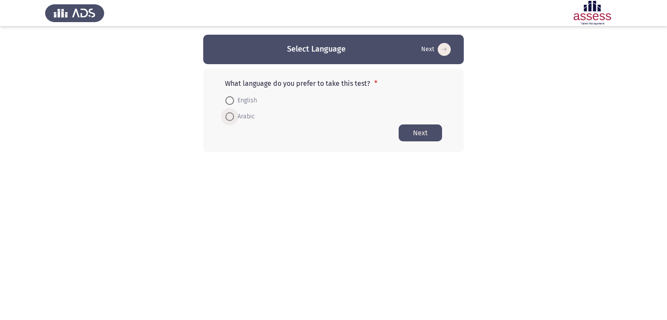
click at [230, 115] on span at bounding box center [229, 116] width 9 height 9
click at [230, 115] on input "Arabic" at bounding box center [229, 116] width 9 height 9
radio input "true"
click at [418, 130] on button "Next" at bounding box center [419, 132] width 43 height 17
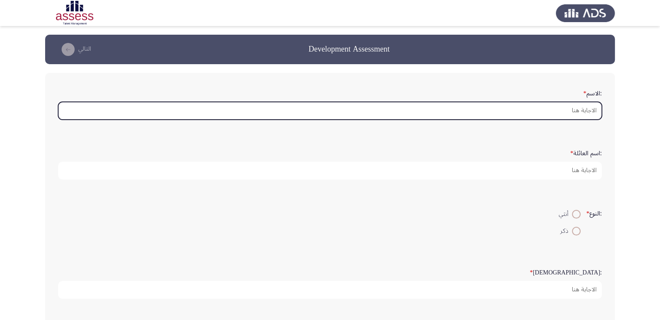
click at [532, 112] on input ":الاسم *" at bounding box center [330, 111] width 544 height 18
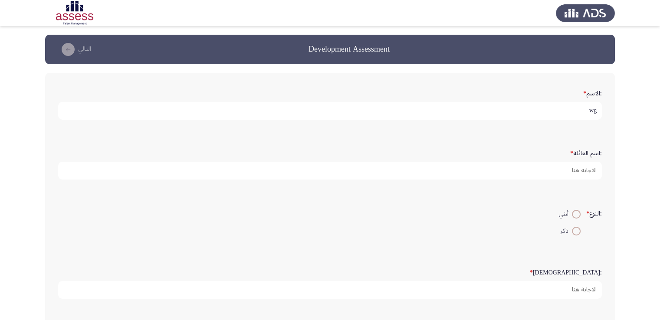
type input "w"
type input "[PERSON_NAME]"
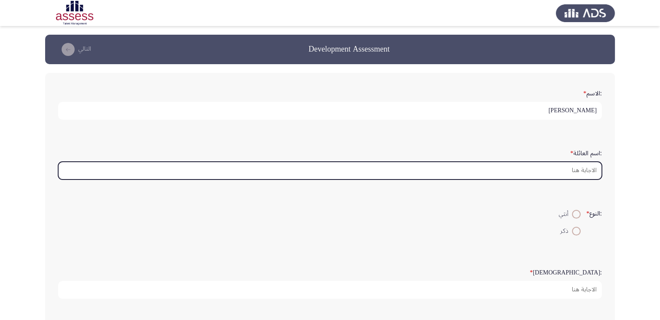
click at [542, 171] on input ":اسم العائلة *" at bounding box center [330, 171] width 544 height 18
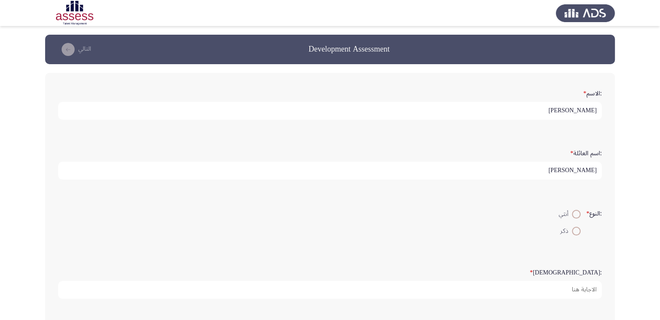
type input "[PERSON_NAME]"
click at [573, 226] on label "ذكر" at bounding box center [570, 231] width 22 height 10
click at [573, 227] on input "ذكر" at bounding box center [576, 231] width 9 height 9
radio input "true"
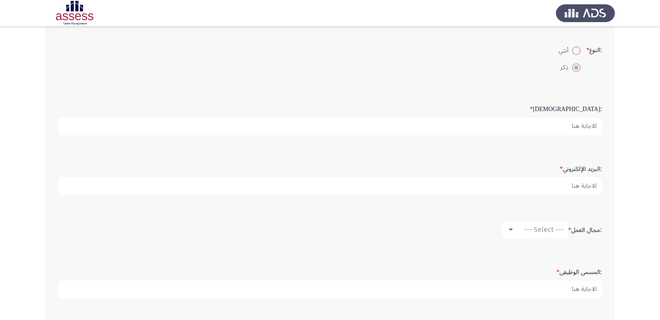
scroll to position [168, 0]
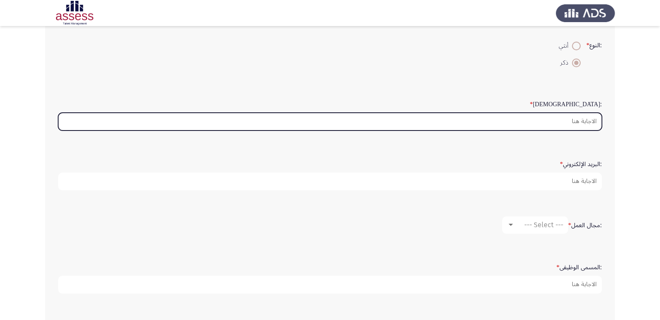
click at [547, 118] on input ":السن *" at bounding box center [330, 122] width 544 height 18
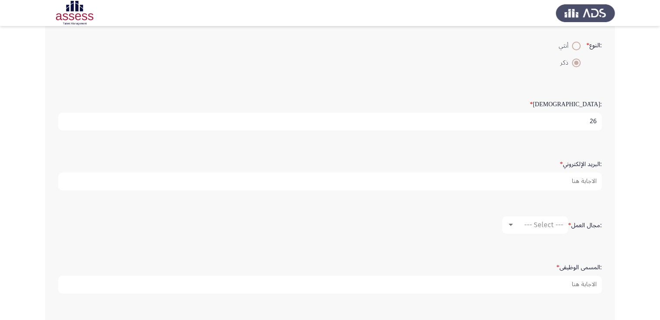
type input "26"
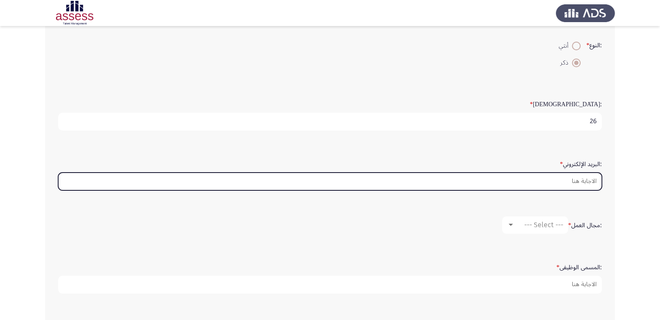
click at [560, 180] on input ":البريد الإلكتروني *" at bounding box center [330, 182] width 544 height 18
type input "س"
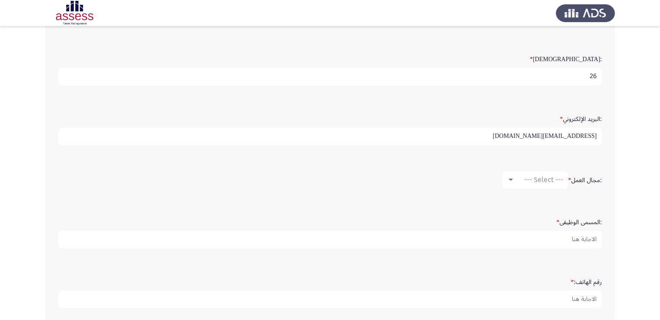
scroll to position [221, 0]
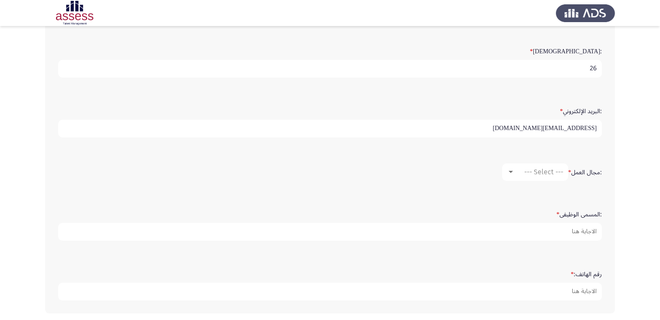
type input "[EMAIL_ADDRESS][DOMAIN_NAME]"
click at [511, 171] on div at bounding box center [511, 172] width 8 height 7
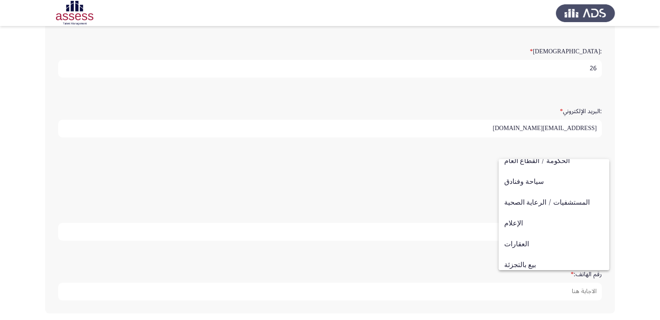
scroll to position [285, 0]
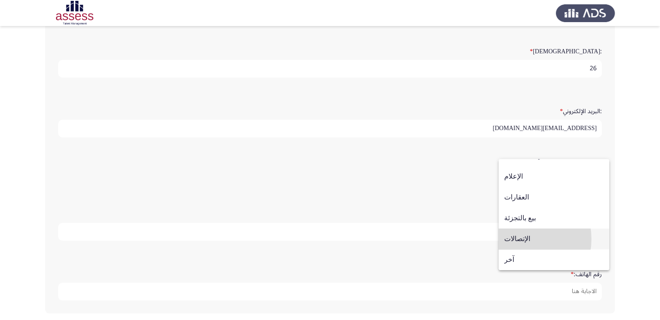
click at [517, 239] on span "الإتصالات" at bounding box center [553, 239] width 99 height 21
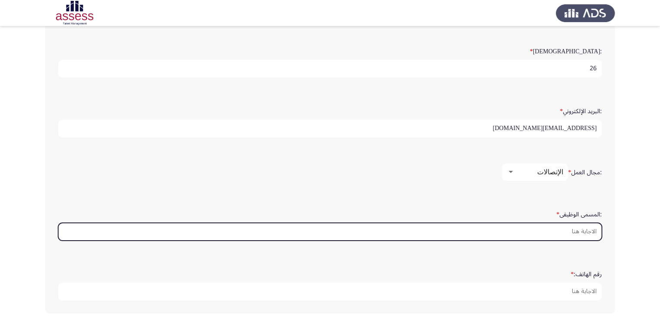
click at [561, 232] on input ":المسمى الوظيفى *" at bounding box center [330, 232] width 544 height 18
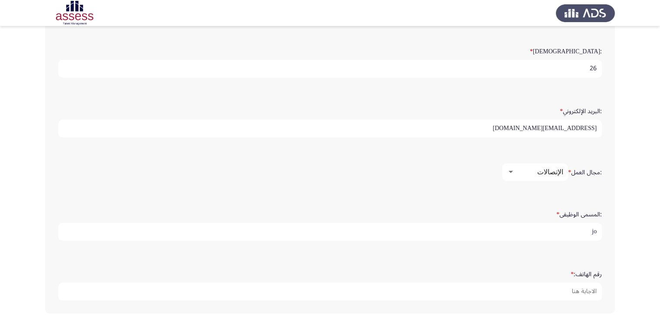
type input "j"
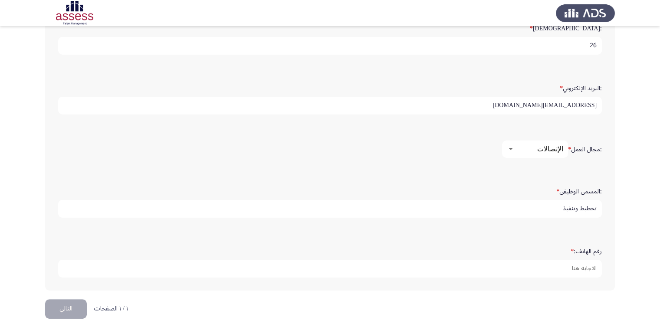
scroll to position [255, 0]
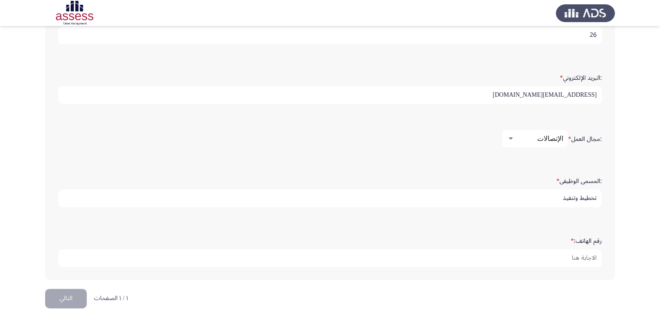
type input "تخطيط وتنفيذ"
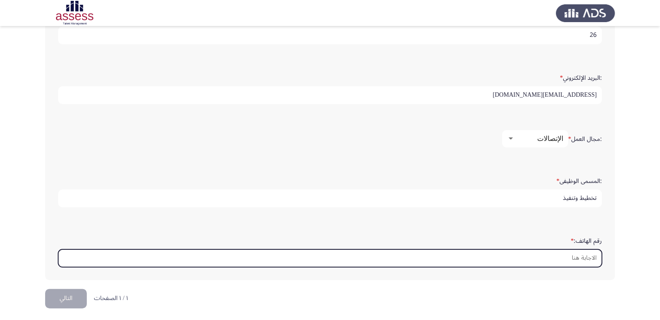
click at [552, 253] on input "رقم الهاتف: *" at bounding box center [330, 259] width 544 height 18
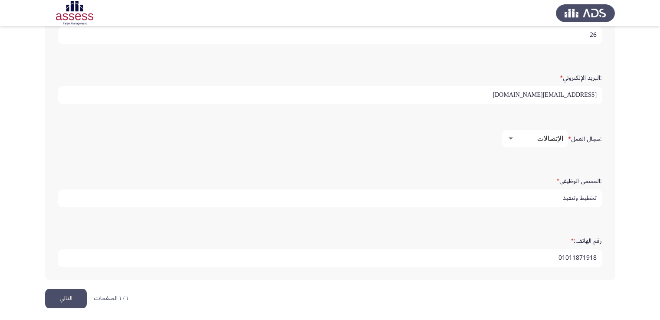
type input "01011871918"
click at [61, 295] on button "التالي" at bounding box center [66, 299] width 42 height 20
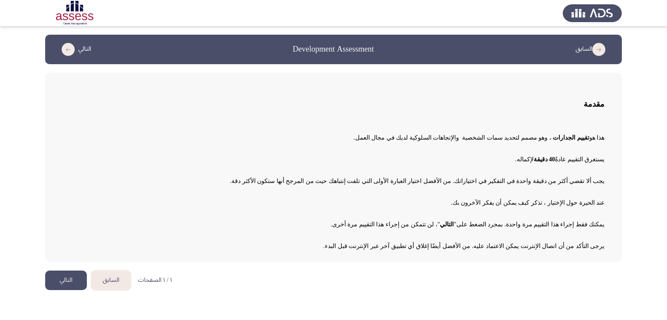
click at [61, 282] on button "التالي" at bounding box center [66, 281] width 42 height 20
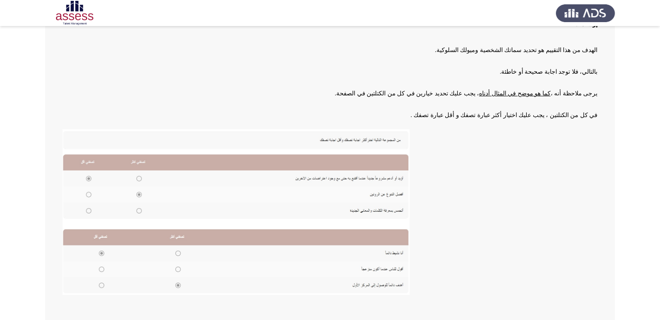
scroll to position [127, 0]
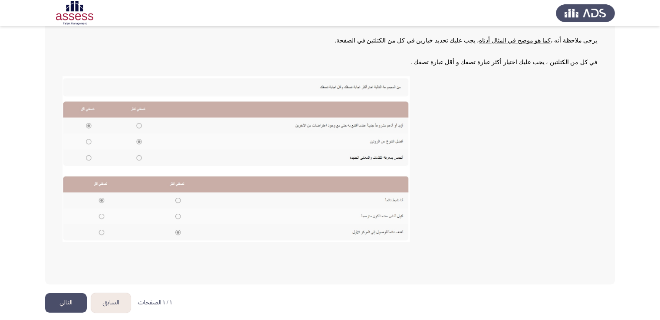
click at [70, 302] on button "التالي" at bounding box center [66, 303] width 42 height 20
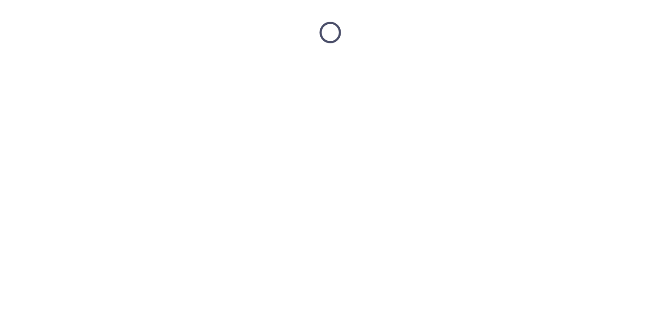
scroll to position [0, 0]
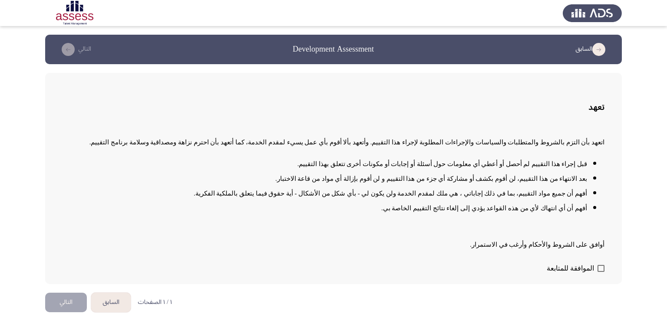
click at [596, 267] on label "الموافقة للمتابعة" at bounding box center [575, 268] width 58 height 10
click at [600, 272] on input "الموافقة للمتابعة" at bounding box center [600, 272] width 0 height 0
checkbox input "true"
click at [57, 298] on button "التالي" at bounding box center [66, 303] width 42 height 20
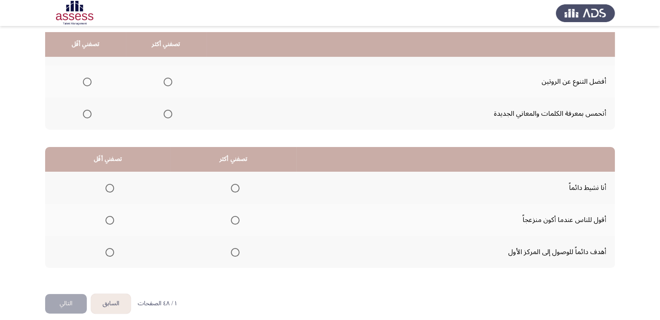
scroll to position [117, 0]
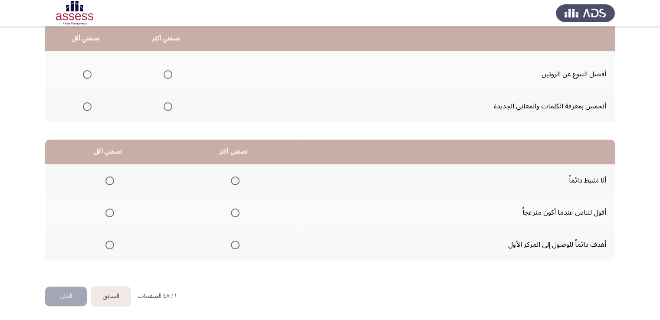
drag, startPoint x: 642, startPoint y: 203, endPoint x: 660, endPoint y: 131, distance: 74.7
click at [660, 131] on html "السابق Development Assessment التالي من المجموعة التالية اختر إجابة واحدة ( تصف…" at bounding box center [330, 102] width 660 height 438
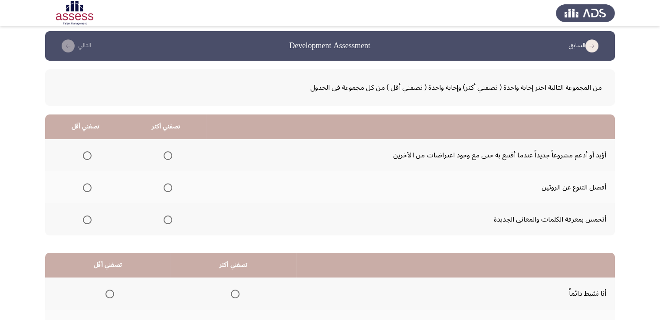
scroll to position [0, 0]
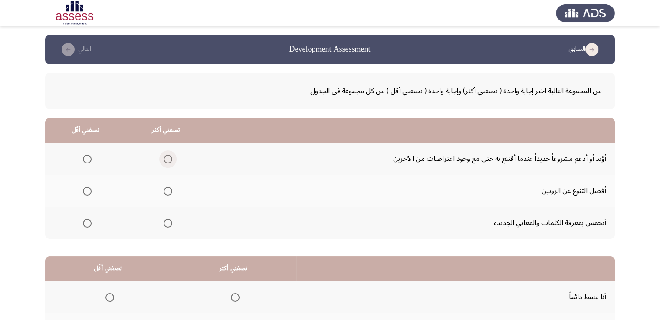
click at [167, 158] on span "Select an option" at bounding box center [168, 159] width 9 height 9
click at [167, 158] on input "Select an option" at bounding box center [168, 159] width 9 height 9
click at [165, 190] on span "Select an option" at bounding box center [168, 191] width 9 height 9
click at [165, 190] on input "Select an option" at bounding box center [168, 191] width 9 height 9
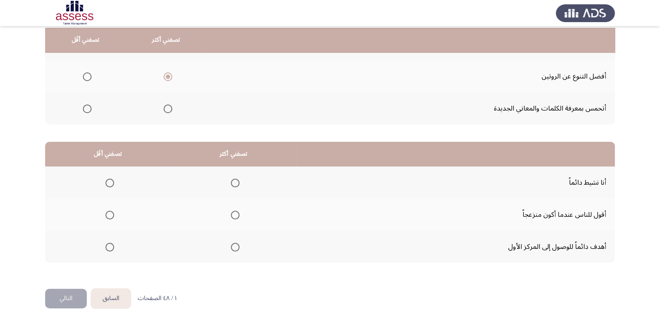
scroll to position [117, 0]
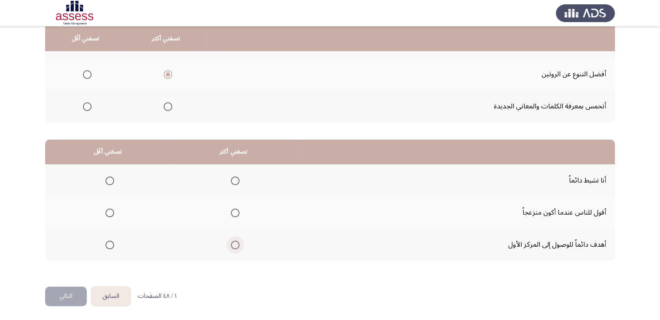
click at [231, 242] on span "Select an option" at bounding box center [235, 245] width 9 height 9
click at [231, 242] on input "Select an option" at bounding box center [235, 245] width 9 height 9
click at [231, 215] on span "Select an option" at bounding box center [235, 213] width 9 height 9
click at [231, 215] on input "Select an option" at bounding box center [235, 213] width 9 height 9
click at [234, 181] on span "Select an option" at bounding box center [235, 181] width 9 height 9
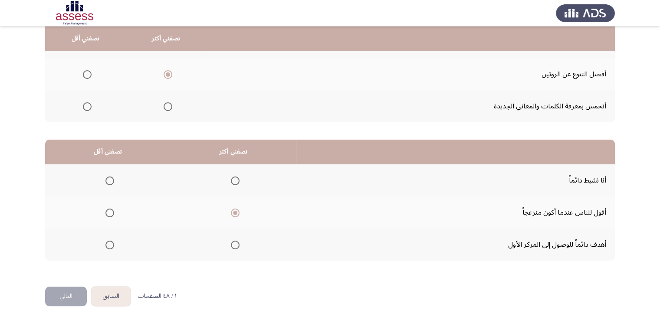
click at [234, 181] on input "Select an option" at bounding box center [235, 181] width 9 height 9
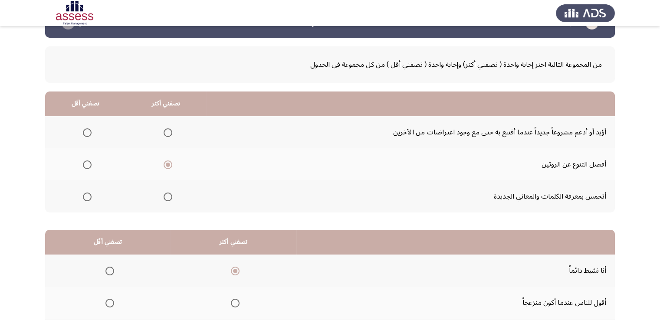
scroll to position [0, 0]
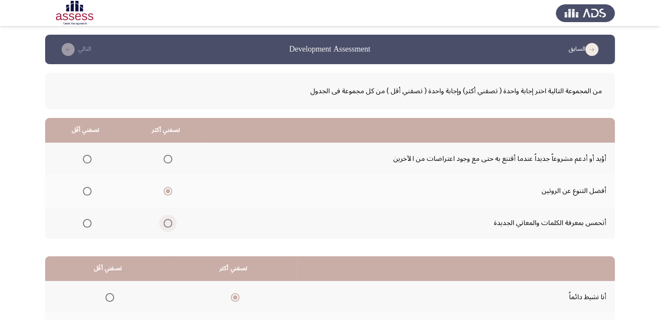
click at [170, 224] on span "Select an option" at bounding box center [168, 223] width 9 height 9
click at [170, 224] on input "Select an option" at bounding box center [168, 223] width 9 height 9
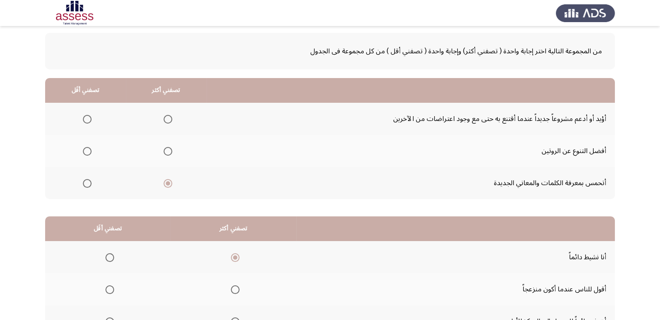
scroll to position [43, 0]
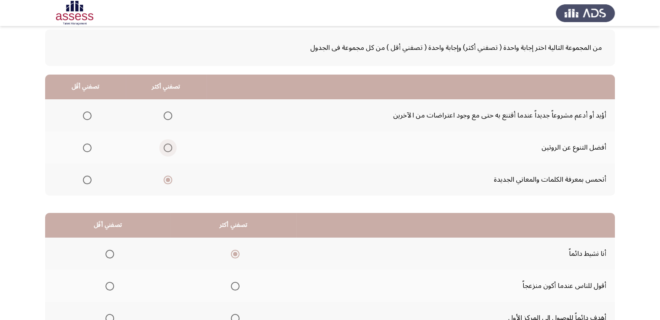
click at [166, 149] on span "Select an option" at bounding box center [168, 148] width 9 height 9
click at [166, 149] on input "Select an option" at bounding box center [168, 148] width 9 height 9
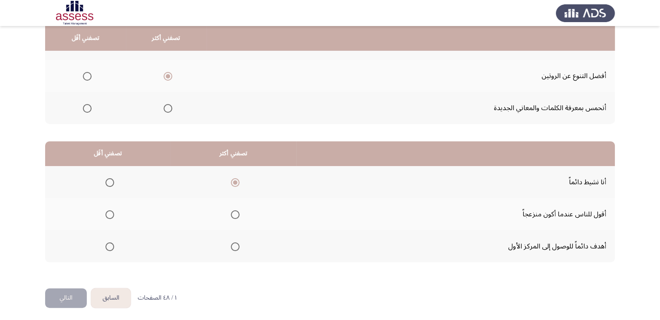
scroll to position [117, 0]
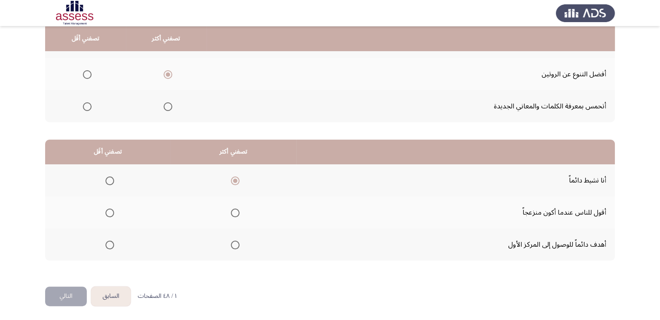
click at [114, 292] on button "السابق" at bounding box center [110, 297] width 39 height 20
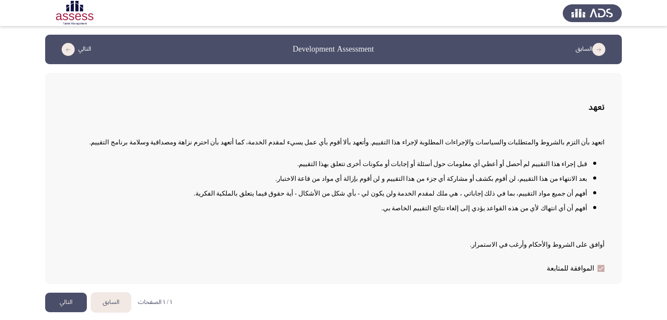
click at [67, 298] on button "التالي" at bounding box center [66, 303] width 42 height 20
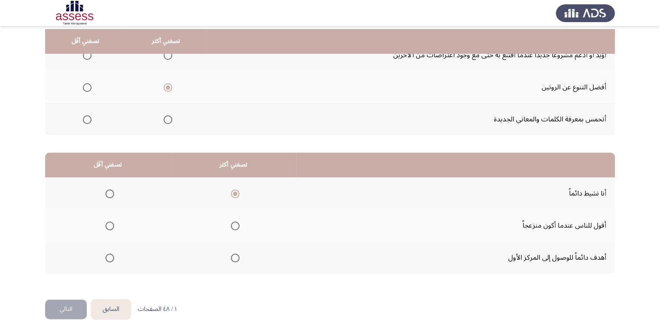
scroll to position [107, 0]
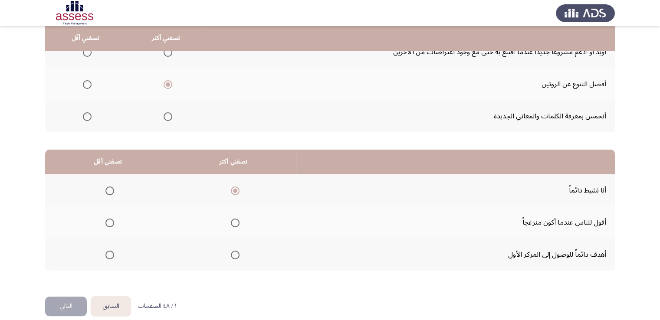
drag, startPoint x: 657, startPoint y: 160, endPoint x: 666, endPoint y: 195, distance: 36.2
click at [660, 195] on html "السابق Development Assessment التالي من المجموعة التالية اختر إجابة واحدة ( تصف…" at bounding box center [330, 112] width 660 height 438
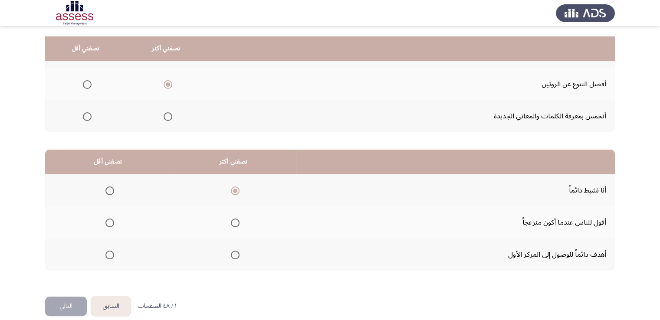
scroll to position [117, 0]
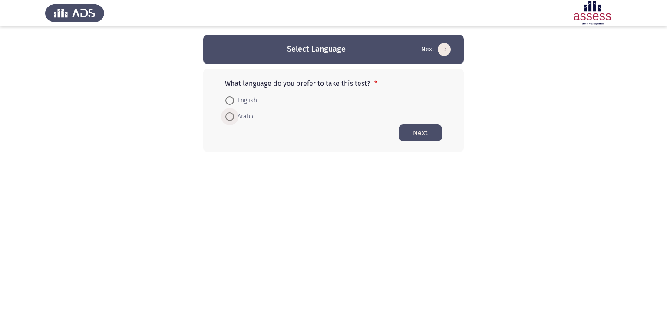
click at [231, 118] on span at bounding box center [229, 116] width 9 height 9
click at [231, 118] on input "Arabic" at bounding box center [229, 116] width 9 height 9
radio input "true"
click at [421, 131] on button "Next" at bounding box center [419, 132] width 43 height 17
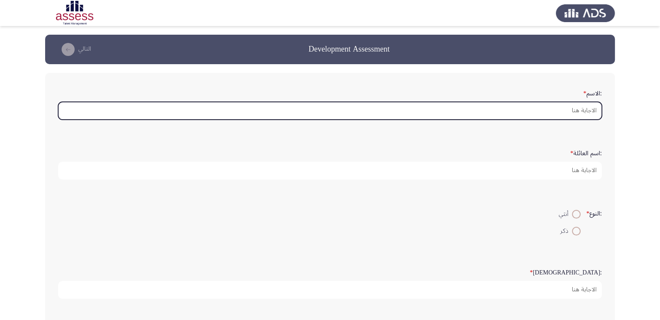
click at [498, 116] on input ":الاسم *" at bounding box center [330, 111] width 544 height 18
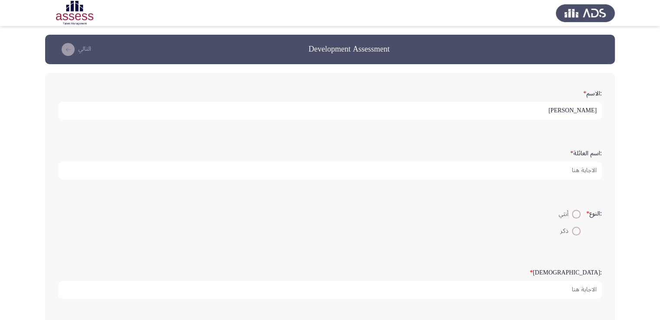
type input "[PERSON_NAME]"
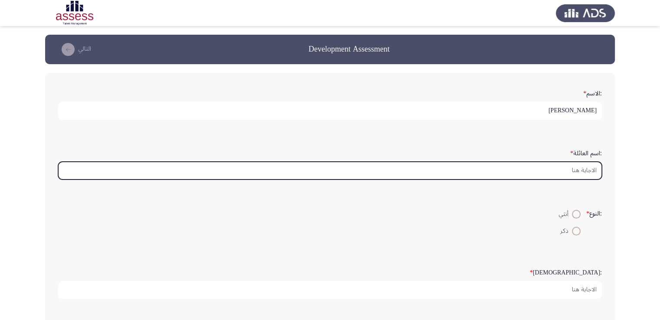
click at [537, 168] on input ":اسم العائلة *" at bounding box center [330, 171] width 544 height 18
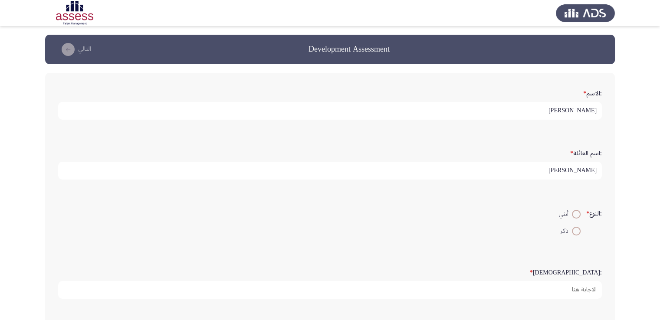
type input "[PERSON_NAME]"
click at [573, 229] on span at bounding box center [576, 231] width 9 height 9
click at [573, 229] on input "ذكر" at bounding box center [576, 231] width 9 height 9
radio input "true"
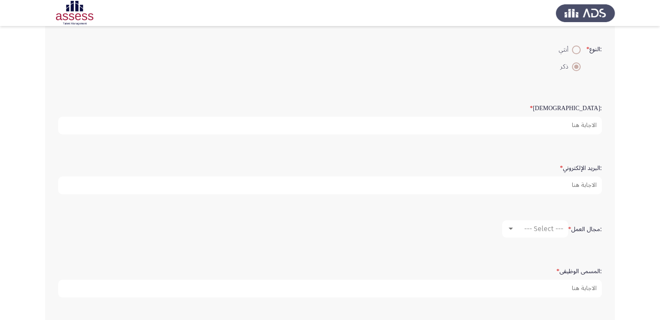
scroll to position [167, 0]
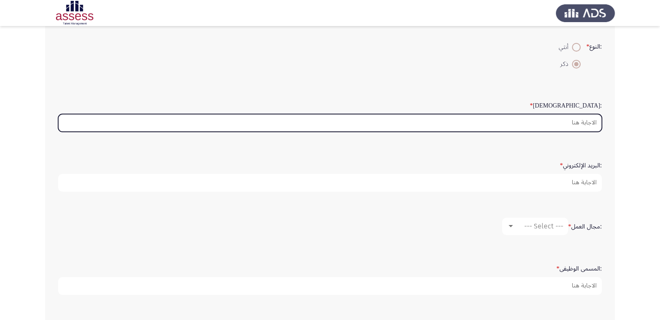
click at [549, 125] on input ":السن *" at bounding box center [330, 123] width 544 height 18
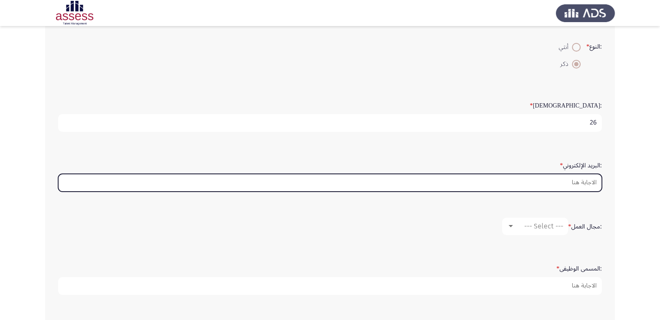
click at [576, 178] on input ":البريد الإلكتروني *" at bounding box center [330, 183] width 544 height 18
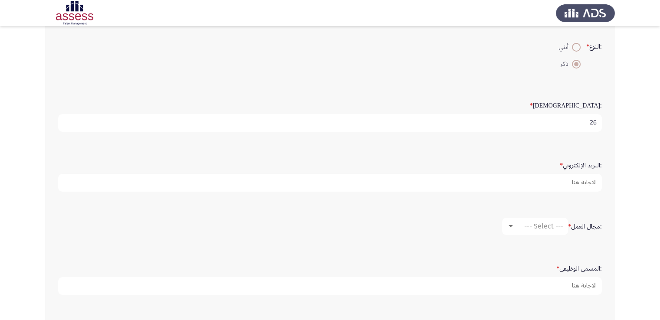
click at [588, 117] on input "26" at bounding box center [330, 123] width 544 height 18
type input "2"
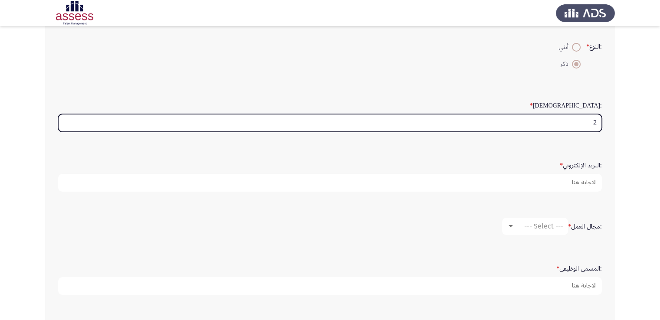
type input "26"
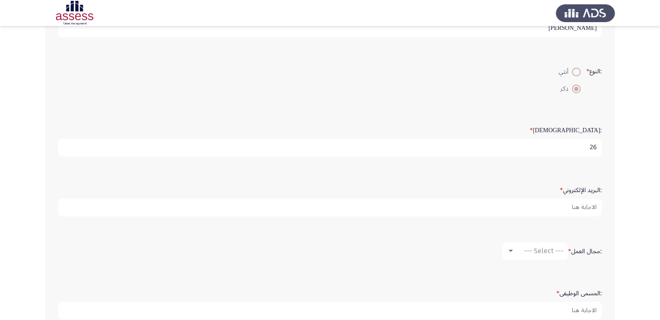
scroll to position [172, 0]
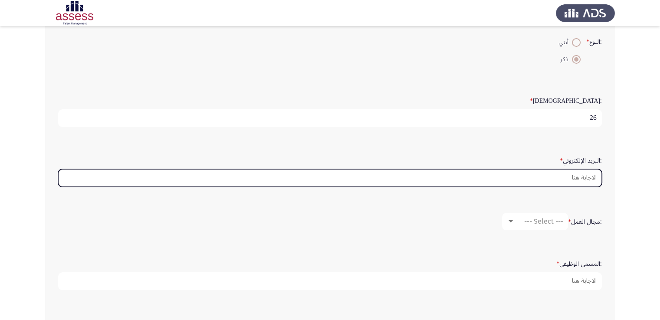
click at [535, 176] on input ":البريد الإلكتروني *" at bounding box center [330, 178] width 544 height 18
type input "س"
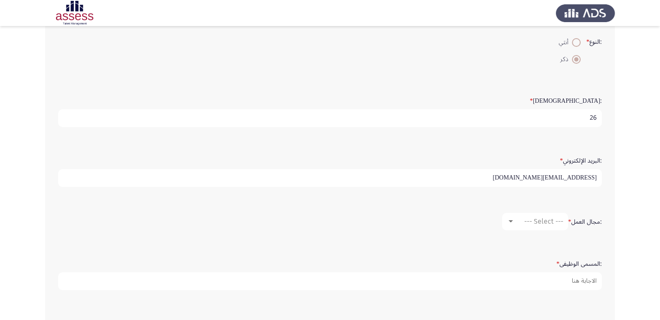
type input "[EMAIL_ADDRESS][DOMAIN_NAME]"
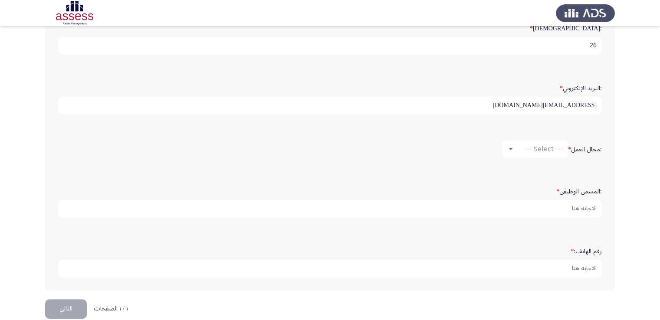
scroll to position [246, 0]
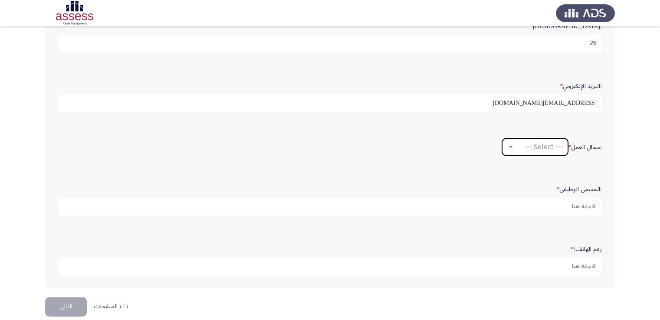
click at [535, 148] on span "--- Select ---" at bounding box center [543, 147] width 39 height 8
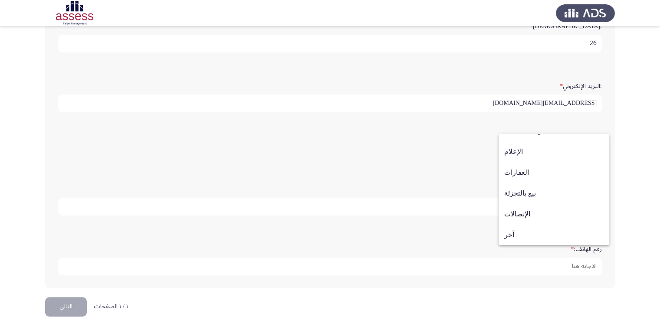
scroll to position [285, 0]
click at [534, 218] on span "الإتصالات" at bounding box center [553, 214] width 99 height 21
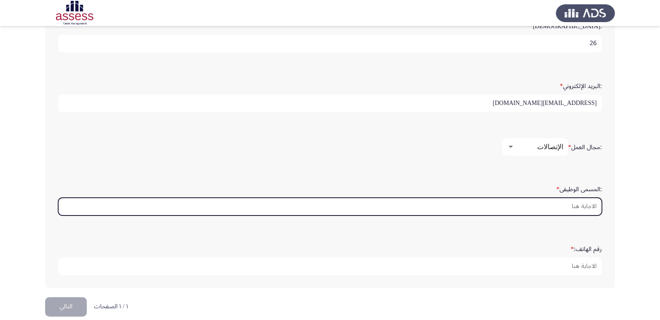
click at [549, 202] on input ":المسمى الوظيفى *" at bounding box center [330, 207] width 544 height 18
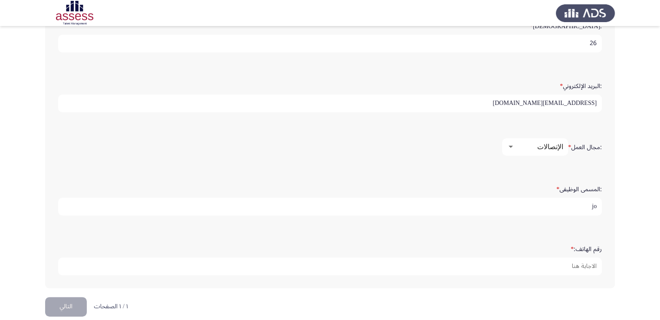
type input "j"
type input "تخطيط و تنفيذ"
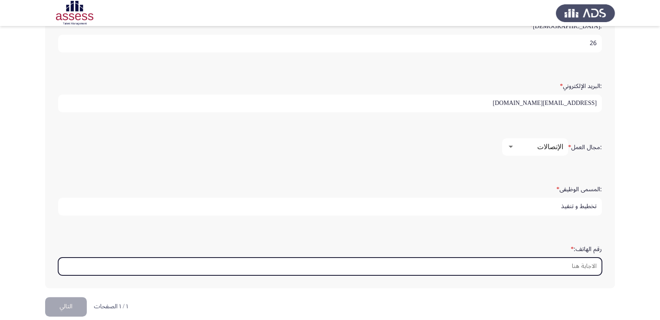
click at [576, 265] on input "رقم الهاتف: *" at bounding box center [330, 267] width 544 height 18
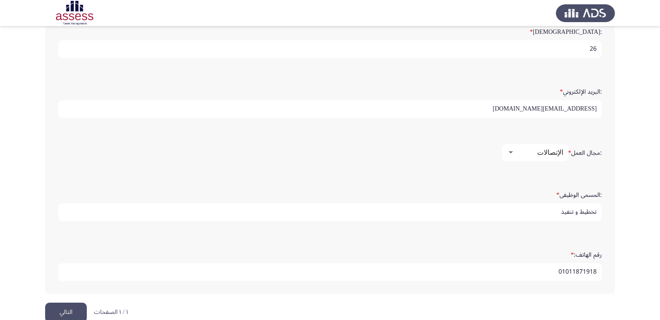
scroll to position [255, 0]
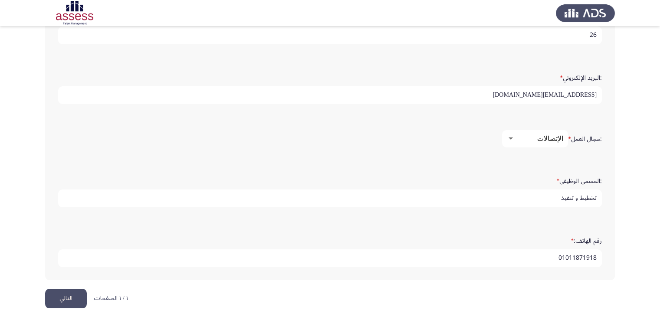
type input "01011871918"
click at [67, 294] on button "التالي" at bounding box center [66, 299] width 42 height 20
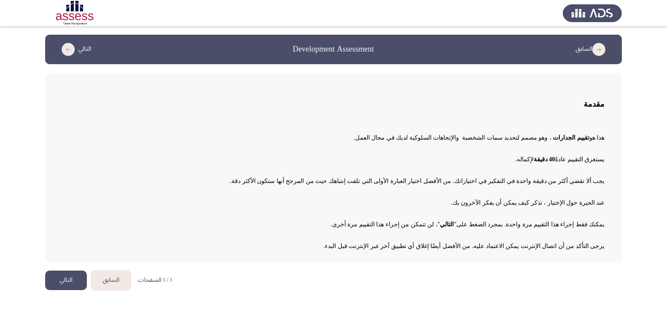
click at [66, 273] on button "التالي" at bounding box center [66, 281] width 42 height 20
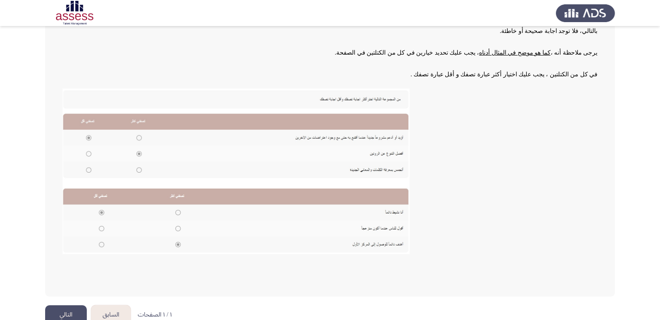
scroll to position [127, 0]
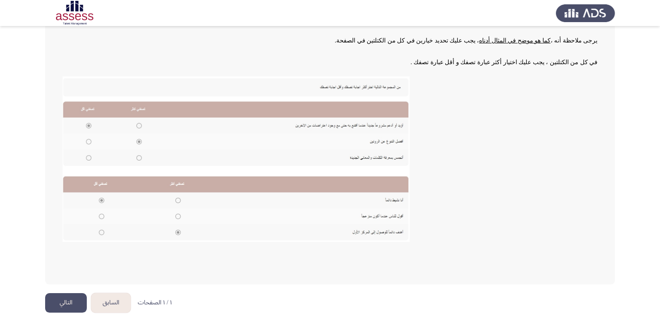
click at [64, 306] on button "التالي" at bounding box center [66, 303] width 42 height 20
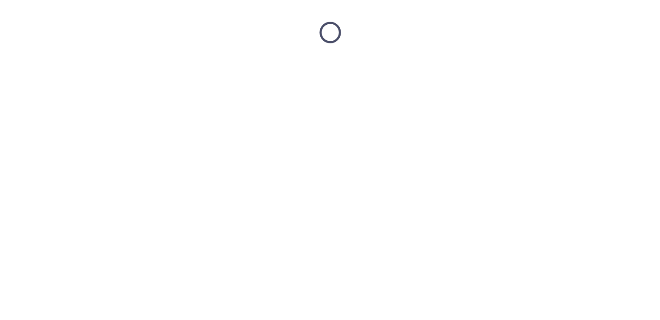
scroll to position [0, 0]
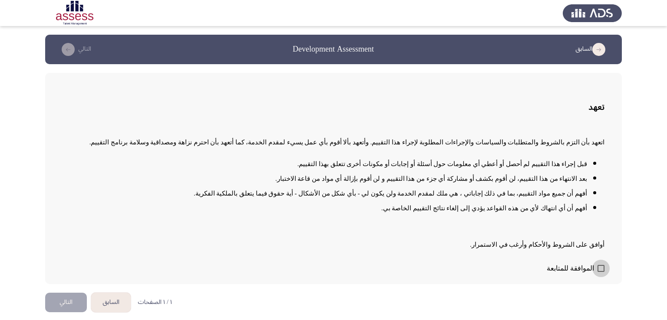
click at [594, 263] on label "الموافقة للمتابعة" at bounding box center [575, 268] width 58 height 10
click at [600, 272] on input "الموافقة للمتابعة" at bounding box center [600, 272] width 0 height 0
checkbox input "true"
click at [61, 299] on button "التالي" at bounding box center [66, 303] width 42 height 20
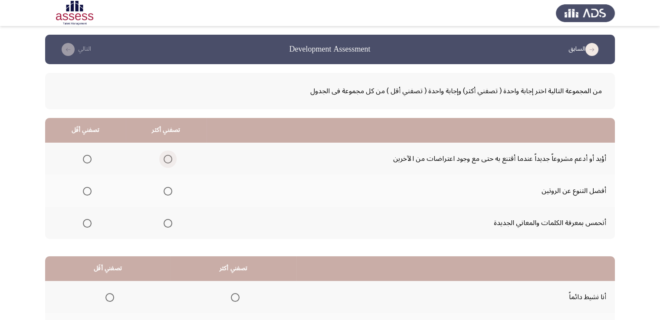
click at [168, 160] on span "Select an option" at bounding box center [168, 159] width 9 height 9
click at [168, 160] on input "Select an option" at bounding box center [168, 159] width 9 height 9
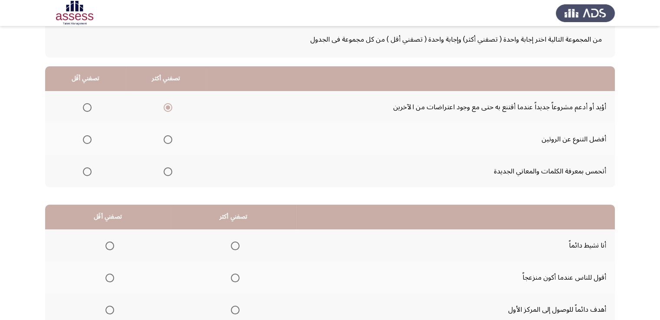
scroll to position [54, 0]
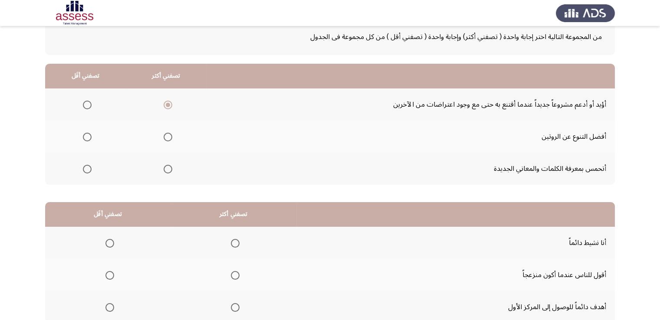
click at [164, 135] on span "Select an option" at bounding box center [168, 137] width 9 height 9
click at [164, 135] on input "Select an option" at bounding box center [168, 137] width 9 height 9
click at [167, 172] on span "Select an option" at bounding box center [168, 169] width 9 height 9
click at [167, 172] on input "Select an option" at bounding box center [168, 169] width 9 height 9
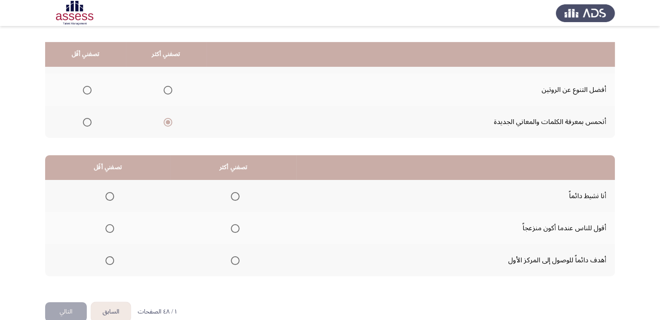
scroll to position [117, 0]
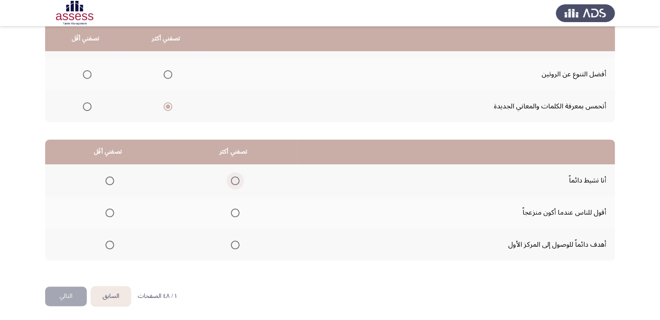
click at [233, 181] on span "Select an option" at bounding box center [235, 181] width 9 height 9
click at [233, 181] on input "Select an option" at bounding box center [235, 181] width 9 height 9
click at [107, 214] on span "Select an option" at bounding box center [109, 213] width 9 height 9
click at [107, 214] on input "Select an option" at bounding box center [109, 213] width 9 height 9
click at [234, 243] on span "Select an option" at bounding box center [235, 245] width 9 height 9
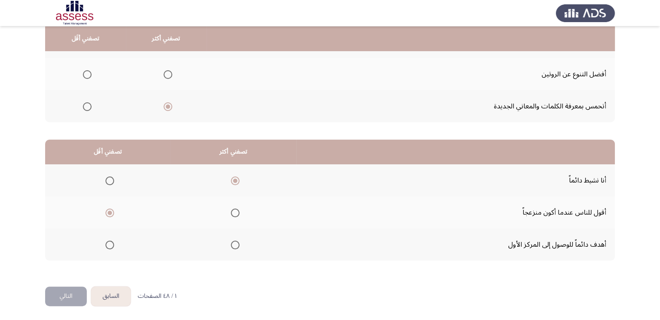
click at [234, 243] on input "Select an option" at bounding box center [235, 245] width 9 height 9
click at [232, 183] on span "Select an option" at bounding box center [235, 181] width 9 height 9
click at [232, 183] on input "Select an option" at bounding box center [235, 181] width 9 height 9
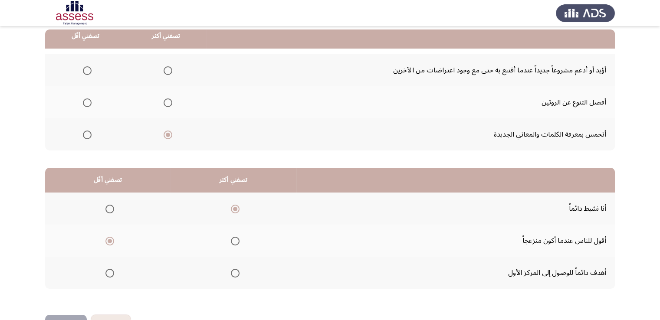
scroll to position [90, 0]
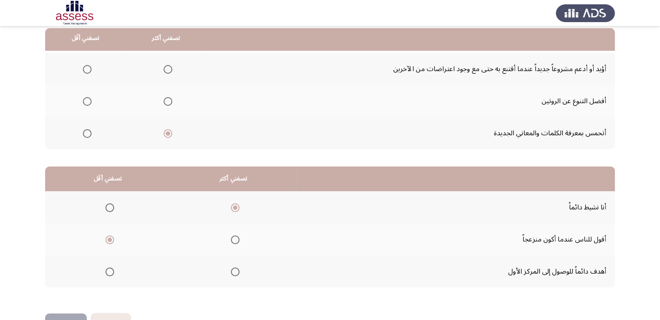
click at [89, 65] on span "Select an option" at bounding box center [87, 69] width 9 height 9
click at [89, 65] on input "Select an option" at bounding box center [87, 69] width 9 height 9
click at [168, 101] on span "Select an option" at bounding box center [168, 101] width 9 height 9
click at [168, 101] on input "Select an option" at bounding box center [168, 101] width 9 height 9
click at [168, 137] on mat-radio-group "Select an option" at bounding box center [166, 133] width 12 height 15
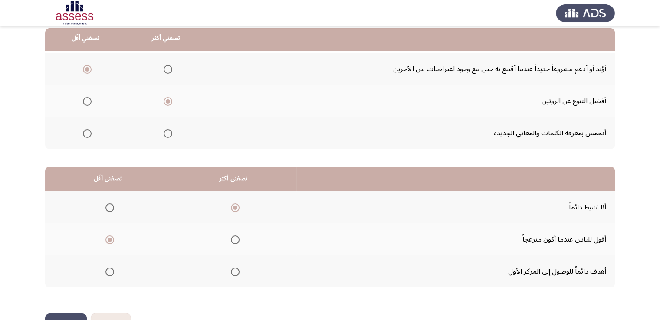
click at [168, 134] on span "Select an option" at bounding box center [168, 133] width 9 height 9
click at [168, 134] on input "Select an option" at bounding box center [168, 133] width 9 height 9
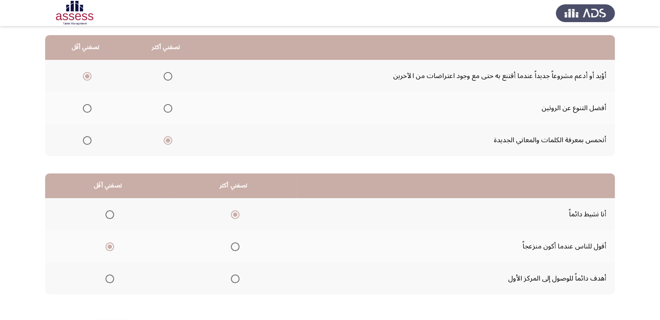
scroll to position [82, 0]
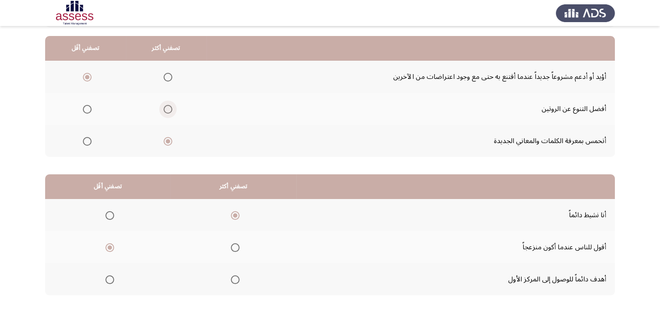
click at [164, 107] on span "Select an option" at bounding box center [168, 109] width 9 height 9
click at [164, 107] on input "Select an option" at bounding box center [168, 109] width 9 height 9
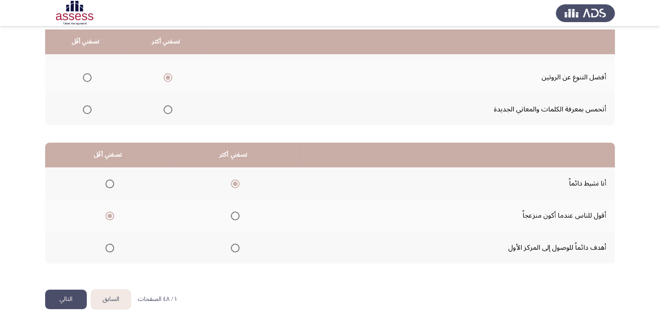
scroll to position [117, 0]
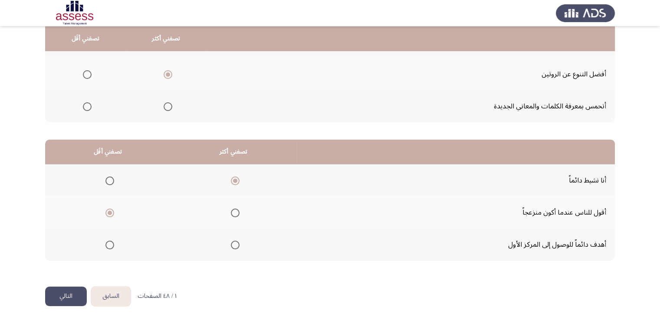
click at [54, 299] on button "التالي" at bounding box center [66, 297] width 42 height 20
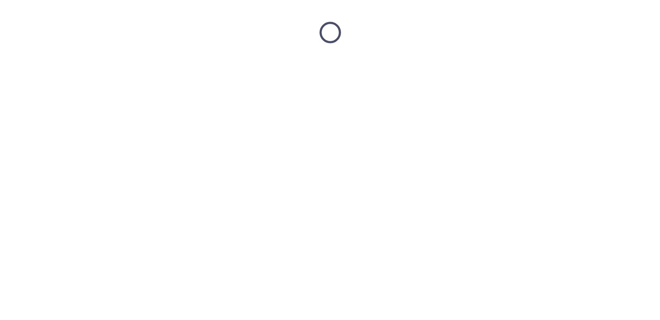
scroll to position [0, 0]
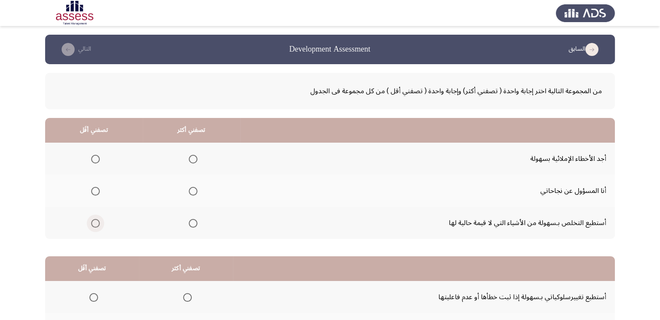
click at [97, 221] on span "Select an option" at bounding box center [95, 223] width 9 height 9
click at [97, 221] on input "Select an option" at bounding box center [95, 223] width 9 height 9
click at [192, 187] on span "Select an option" at bounding box center [193, 191] width 9 height 9
click at [192, 187] on input "Select an option" at bounding box center [193, 191] width 9 height 9
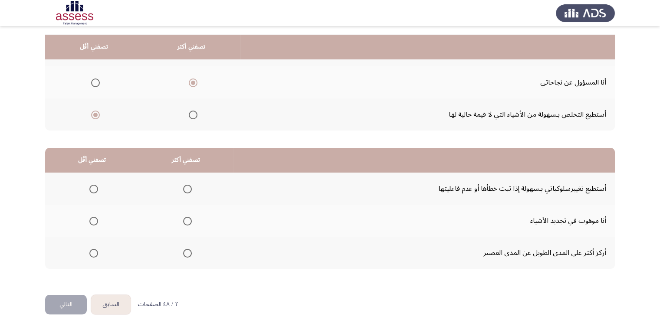
scroll to position [117, 0]
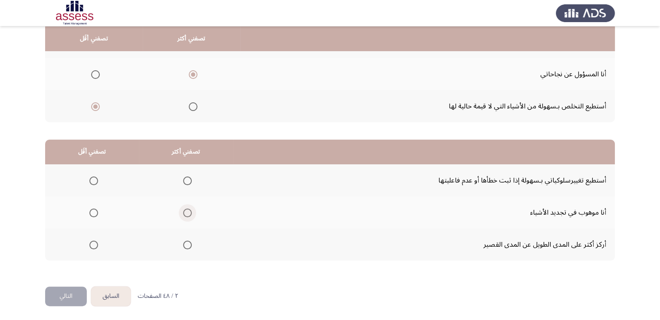
click at [188, 212] on span "Select an option" at bounding box center [187, 213] width 9 height 9
click at [188, 212] on input "Select an option" at bounding box center [187, 213] width 9 height 9
click at [183, 181] on span "Select an option" at bounding box center [187, 181] width 9 height 9
click at [183, 181] on input "Select an option" at bounding box center [187, 181] width 9 height 9
click at [184, 214] on span "Select an option" at bounding box center [187, 213] width 9 height 9
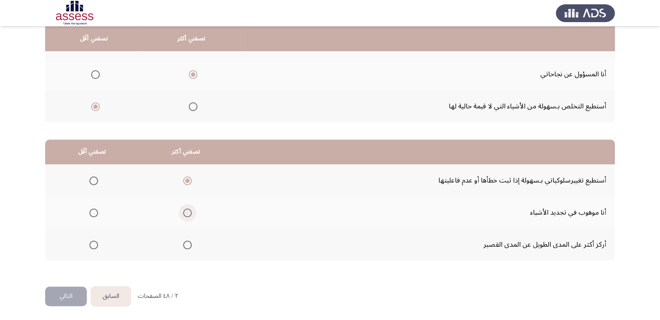
click at [184, 214] on input "Select an option" at bounding box center [187, 213] width 9 height 9
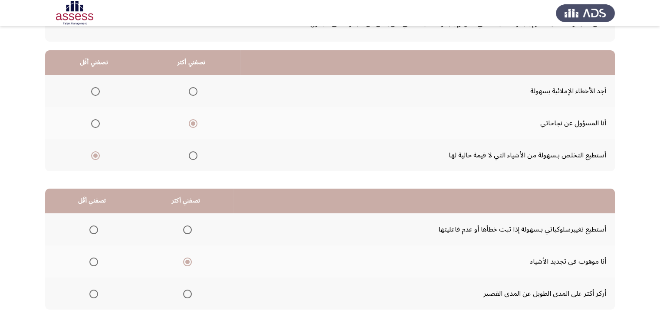
scroll to position [67, 0]
click at [189, 94] on span "Select an option" at bounding box center [193, 92] width 9 height 9
click at [189, 94] on input "Select an option" at bounding box center [193, 92] width 9 height 9
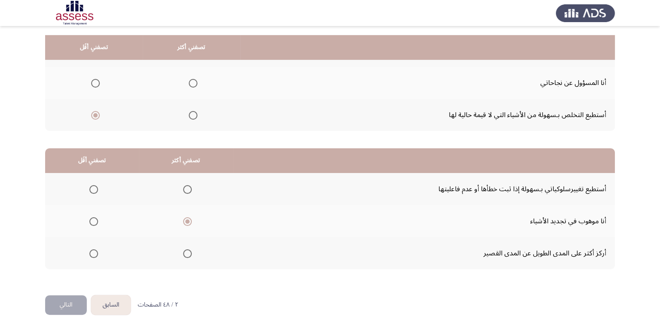
scroll to position [117, 0]
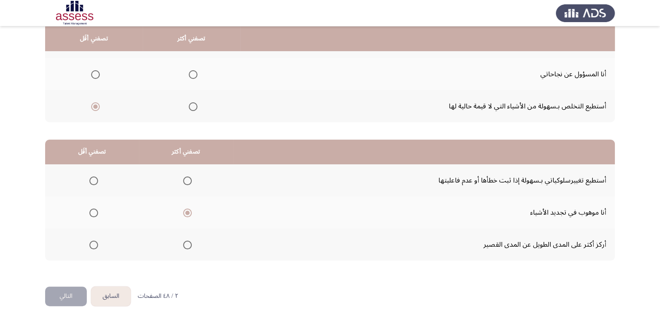
click at [89, 241] on span "Select an option" at bounding box center [93, 245] width 9 height 9
click at [89, 241] on input "Select an option" at bounding box center [93, 245] width 9 height 9
click at [66, 295] on button "التالي" at bounding box center [66, 297] width 42 height 20
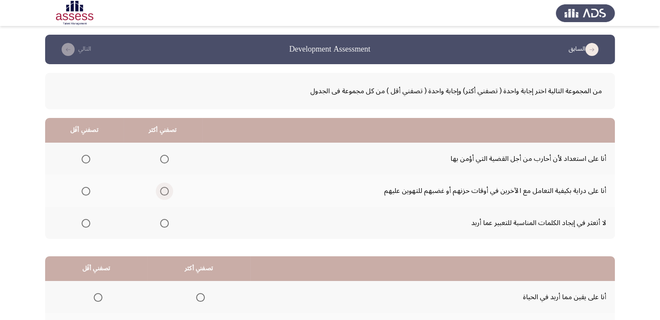
click at [164, 192] on span "Select an option" at bounding box center [164, 191] width 9 height 9
click at [164, 192] on input "Select an option" at bounding box center [164, 191] width 9 height 9
click at [163, 225] on span "Select an option" at bounding box center [164, 223] width 9 height 9
click at [163, 225] on input "Select an option" at bounding box center [164, 223] width 9 height 9
click at [159, 192] on label "Select an option" at bounding box center [163, 191] width 12 height 9
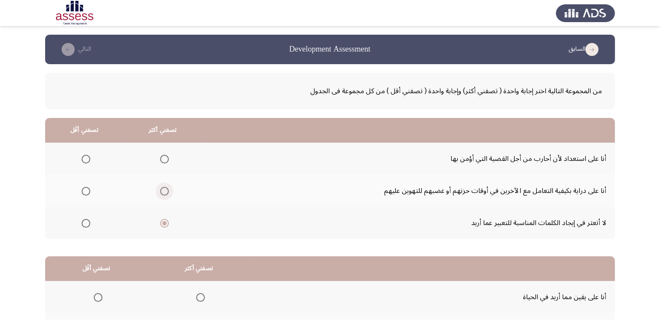
click at [160, 192] on input "Select an option" at bounding box center [164, 191] width 9 height 9
click at [85, 224] on span "Select an option" at bounding box center [86, 223] width 9 height 9
click at [85, 224] on input "Select an option" at bounding box center [86, 223] width 9 height 9
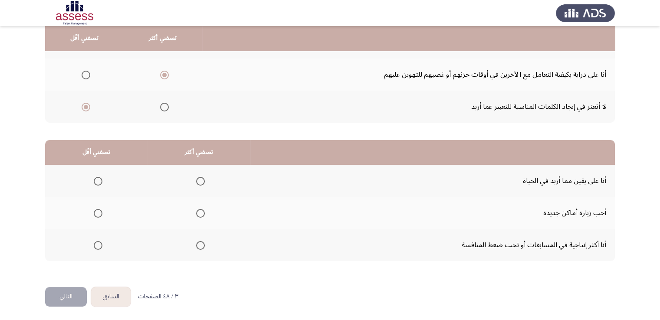
scroll to position [117, 0]
drag, startPoint x: 266, startPoint y: 207, endPoint x: 194, endPoint y: 210, distance: 72.5
click at [194, 210] on tr "أحب زيارة أماكن جديدة" at bounding box center [330, 213] width 570 height 32
click at [194, 210] on label "Select an option" at bounding box center [199, 213] width 12 height 9
click at [196, 210] on input "Select an option" at bounding box center [200, 213] width 9 height 9
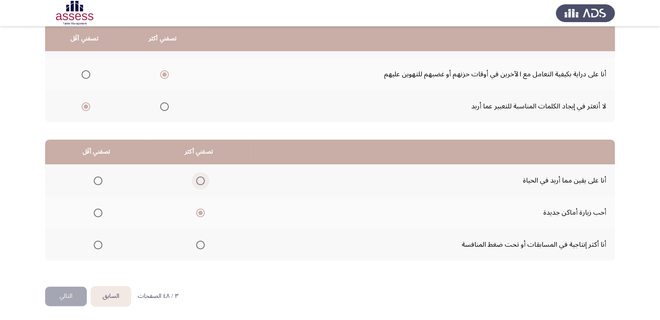
click at [196, 184] on span "Select an option" at bounding box center [200, 181] width 9 height 9
click at [196, 184] on input "Select an option" at bounding box center [200, 181] width 9 height 9
click at [199, 246] on span "Select an option" at bounding box center [200, 245] width 9 height 9
click at [199, 246] on input "Select an option" at bounding box center [200, 245] width 9 height 9
click at [198, 214] on span "Select an option" at bounding box center [200, 213] width 9 height 9
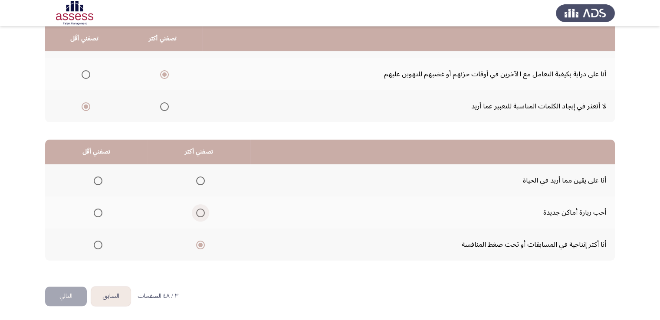
click at [198, 214] on input "Select an option" at bounding box center [200, 213] width 9 height 9
click at [98, 179] on span "Select an option" at bounding box center [98, 181] width 9 height 9
click at [98, 179] on input "Select an option" at bounding box center [98, 181] width 9 height 9
click at [62, 295] on button "التالي" at bounding box center [66, 297] width 42 height 20
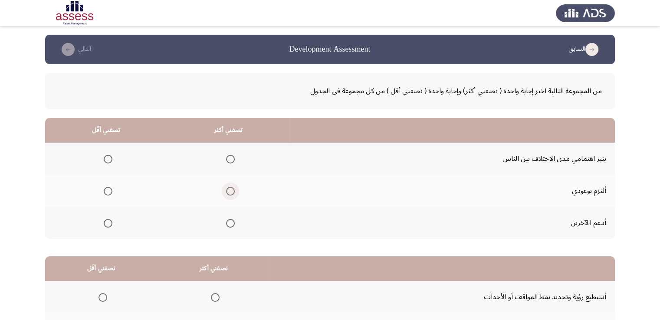
click at [230, 190] on span "Select an option" at bounding box center [230, 191] width 9 height 9
click at [230, 190] on input "Select an option" at bounding box center [230, 191] width 9 height 9
click at [109, 157] on span "Select an option" at bounding box center [108, 159] width 9 height 9
click at [109, 157] on input "Select an option" at bounding box center [108, 159] width 9 height 9
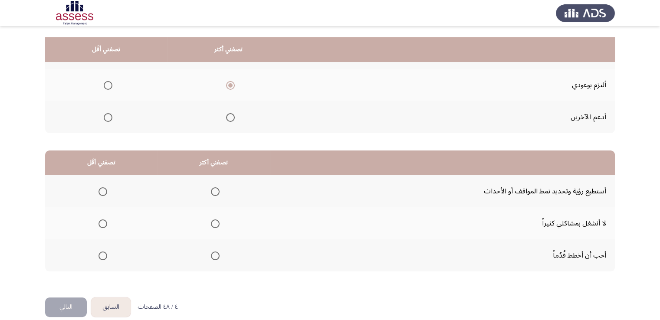
scroll to position [117, 0]
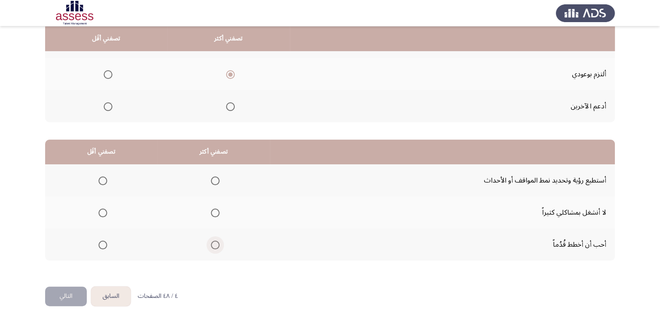
click at [217, 242] on span "Select an option" at bounding box center [215, 245] width 9 height 9
click at [217, 242] on input "Select an option" at bounding box center [215, 245] width 9 height 9
drag, startPoint x: 217, startPoint y: 242, endPoint x: 99, endPoint y: 213, distance: 121.6
click at [99, 213] on tbody "أستطيع رؤية وتحديد نمط المواقف أو الأحداث لا أنشغل بمشاكلي كثيراً أحب أن أخطط ق…" at bounding box center [330, 212] width 570 height 96
click at [99, 213] on span "Select an option" at bounding box center [103, 213] width 9 height 9
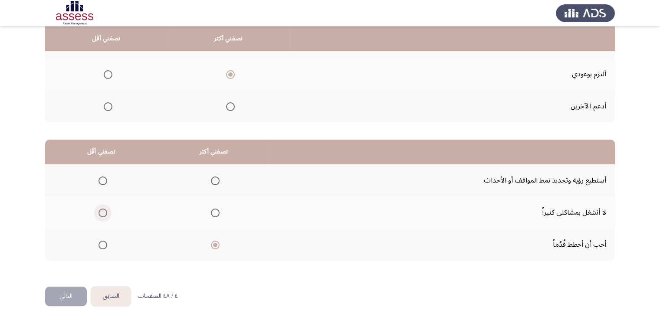
click at [99, 213] on input "Select an option" at bounding box center [103, 213] width 9 height 9
click at [68, 291] on button "التالي" at bounding box center [66, 297] width 42 height 20
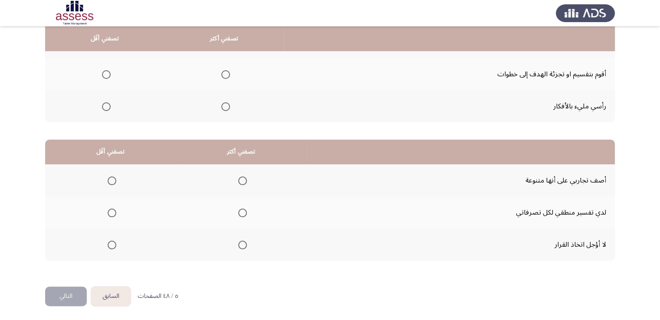
click at [115, 295] on button "السابق" at bounding box center [110, 297] width 39 height 20
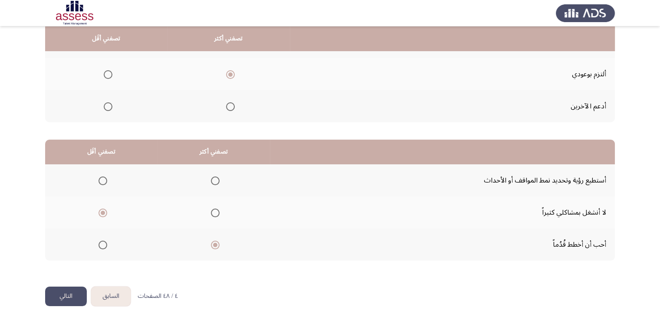
click at [66, 295] on button "التالي" at bounding box center [66, 297] width 42 height 20
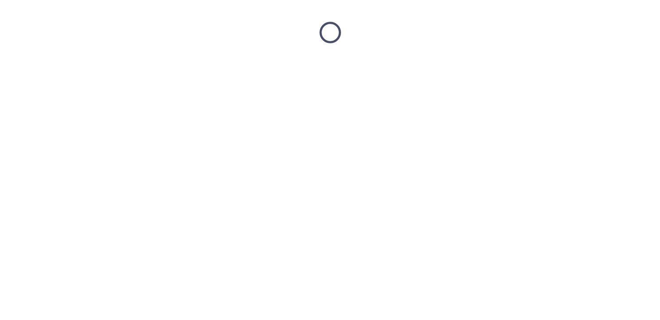
scroll to position [0, 0]
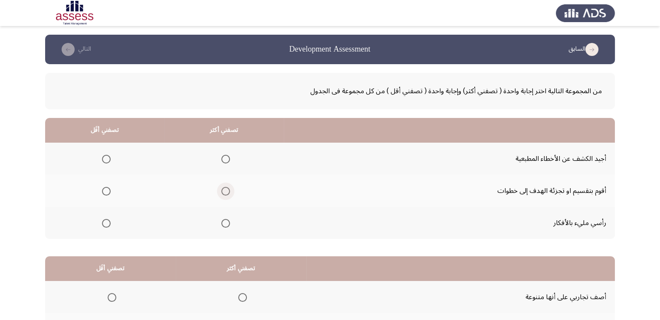
click at [223, 188] on span "Select an option" at bounding box center [225, 191] width 9 height 9
click at [223, 188] on input "Select an option" at bounding box center [225, 191] width 9 height 9
click at [104, 223] on span "Select an option" at bounding box center [106, 223] width 9 height 9
click at [104, 223] on input "Select an option" at bounding box center [106, 223] width 9 height 9
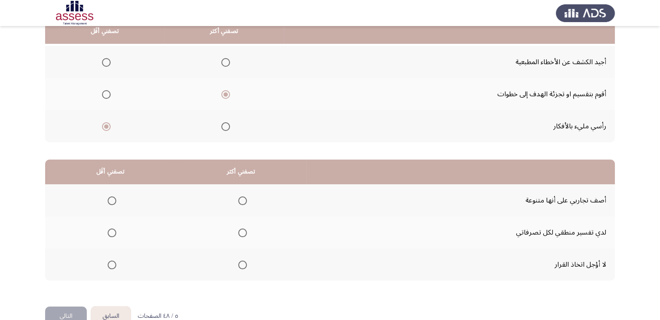
scroll to position [99, 0]
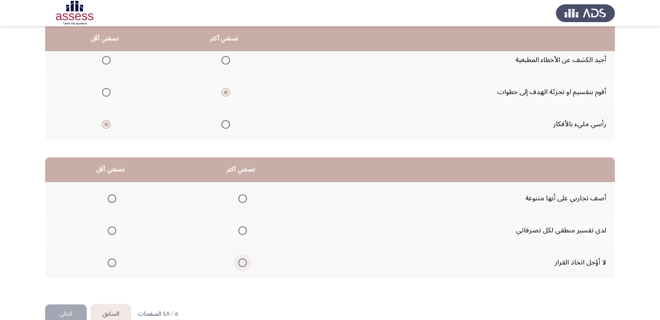
click at [242, 259] on span "Select an option" at bounding box center [242, 263] width 9 height 9
click at [242, 259] on input "Select an option" at bounding box center [242, 263] width 9 height 9
click at [114, 230] on span "Select an option" at bounding box center [112, 231] width 9 height 9
click at [114, 230] on input "Select an option" at bounding box center [112, 231] width 9 height 9
click at [67, 308] on button "التالي" at bounding box center [66, 315] width 42 height 20
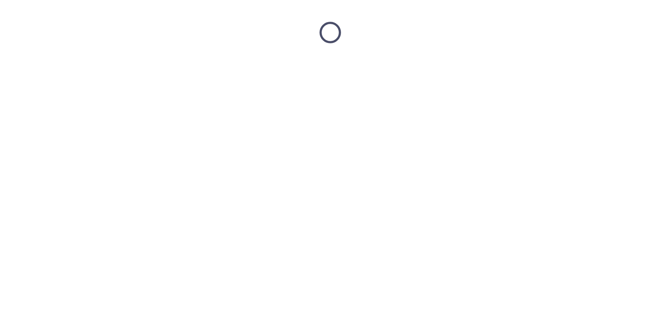
scroll to position [0, 0]
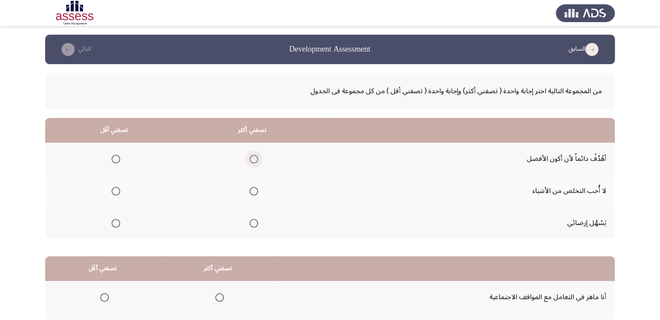
click at [254, 160] on span "Select an option" at bounding box center [254, 159] width 9 height 9
click at [254, 160] on input "Select an option" at bounding box center [254, 159] width 9 height 9
click at [113, 223] on span "Select an option" at bounding box center [116, 223] width 9 height 9
click at [113, 223] on input "Select an option" at bounding box center [116, 223] width 9 height 9
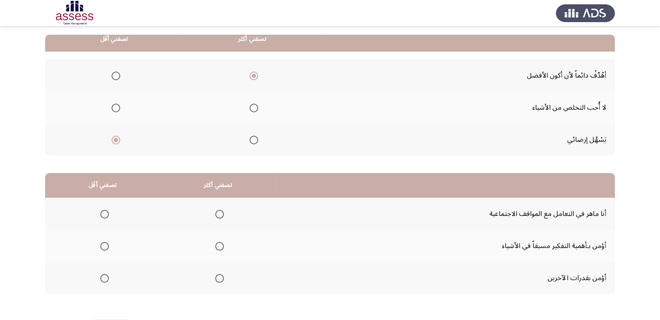
scroll to position [84, 0]
click at [215, 212] on span "Select an option" at bounding box center [219, 214] width 9 height 9
click at [215, 212] on input "Select an option" at bounding box center [219, 214] width 9 height 9
click at [105, 244] on span "Select an option" at bounding box center [104, 246] width 9 height 9
click at [105, 244] on input "Select an option" at bounding box center [104, 246] width 9 height 9
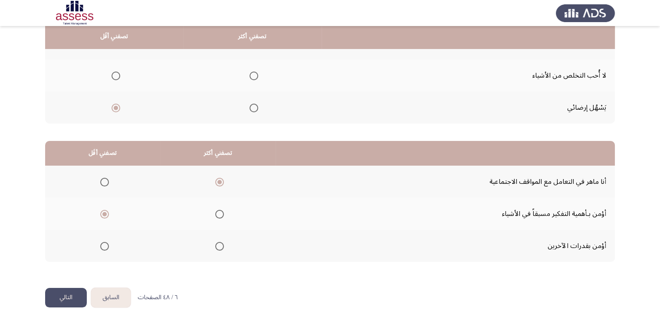
scroll to position [117, 0]
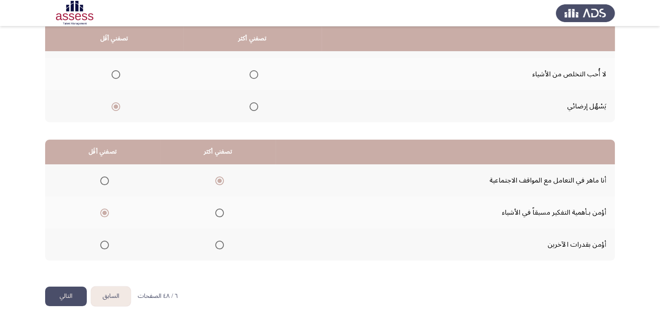
click at [66, 294] on button "التالي" at bounding box center [66, 297] width 42 height 20
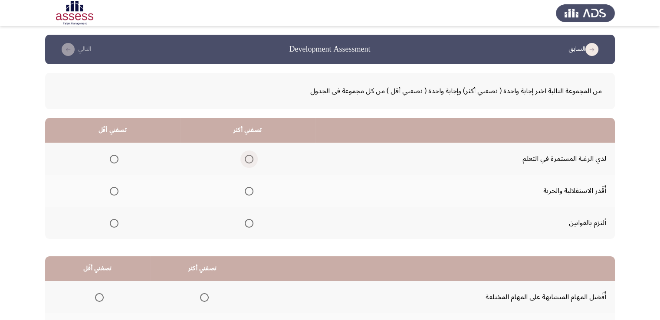
click at [248, 160] on span "Select an option" at bounding box center [249, 159] width 9 height 9
click at [248, 160] on input "Select an option" at bounding box center [249, 159] width 9 height 9
click at [111, 189] on span "Select an option" at bounding box center [114, 191] width 9 height 9
click at [111, 189] on input "Select an option" at bounding box center [114, 191] width 9 height 9
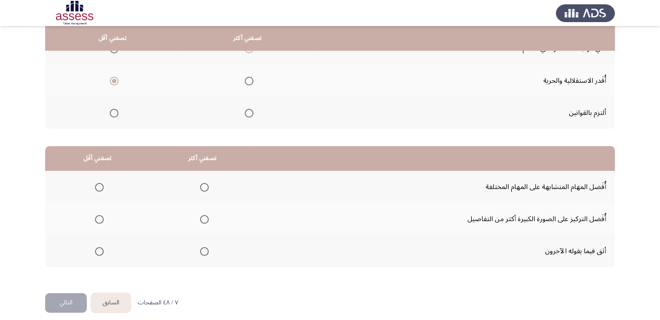
scroll to position [117, 0]
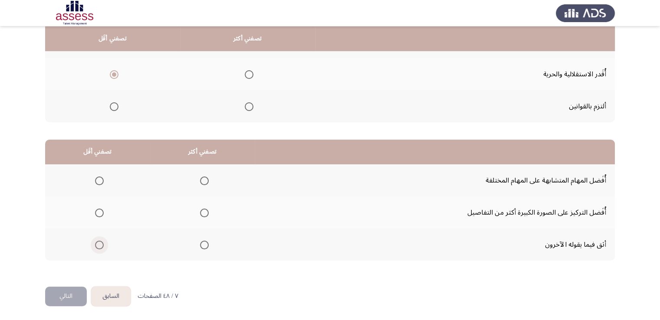
click at [100, 243] on span "Select an option" at bounding box center [99, 245] width 9 height 9
click at [100, 243] on input "Select an option" at bounding box center [99, 245] width 9 height 9
click at [110, 295] on button "السابق" at bounding box center [110, 297] width 39 height 20
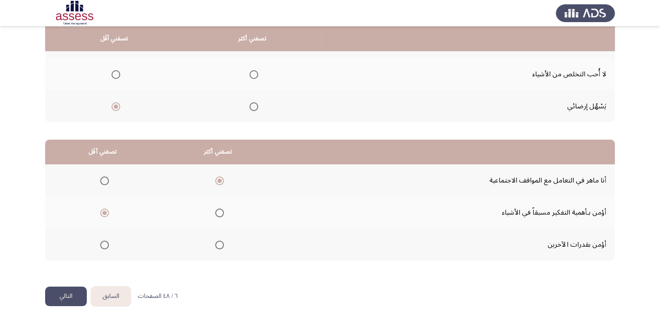
click at [102, 295] on button "السابق" at bounding box center [110, 297] width 39 height 20
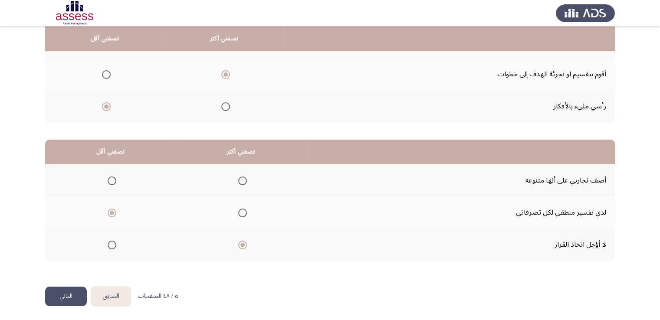
click at [104, 288] on button "السابق" at bounding box center [110, 297] width 39 height 20
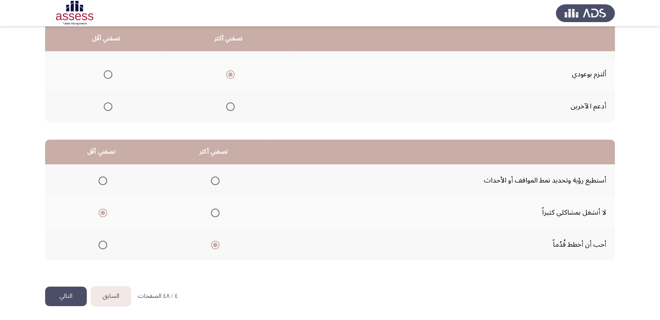
click at [115, 295] on button "السابق" at bounding box center [110, 297] width 39 height 20
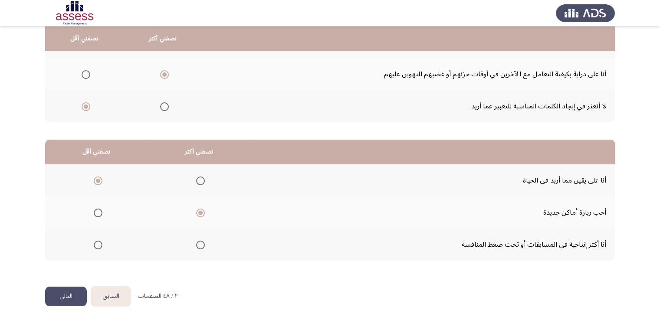
click at [108, 292] on button "السابق" at bounding box center [110, 297] width 39 height 20
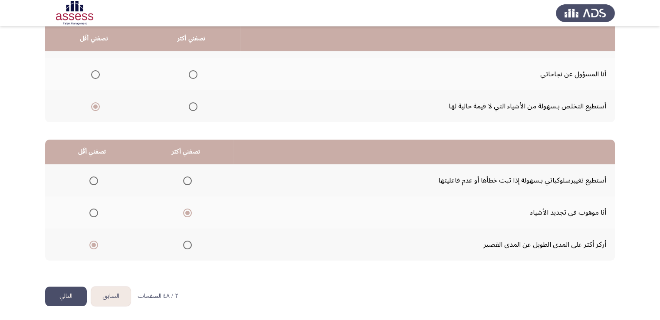
click at [123, 297] on button "السابق" at bounding box center [110, 297] width 39 height 20
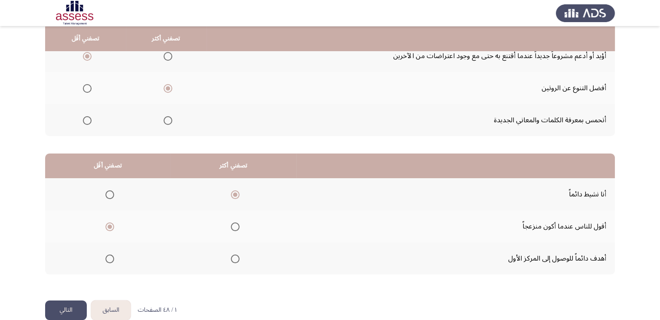
scroll to position [105, 0]
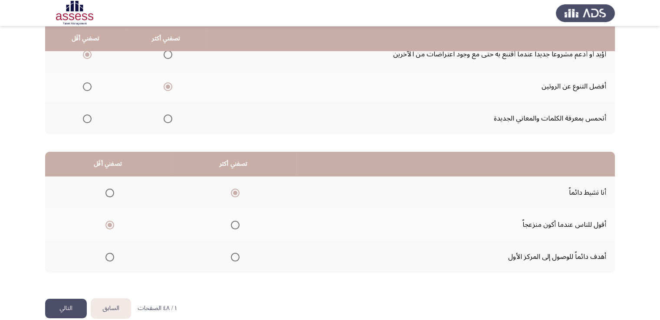
click at [66, 306] on button "التالي" at bounding box center [66, 309] width 42 height 20
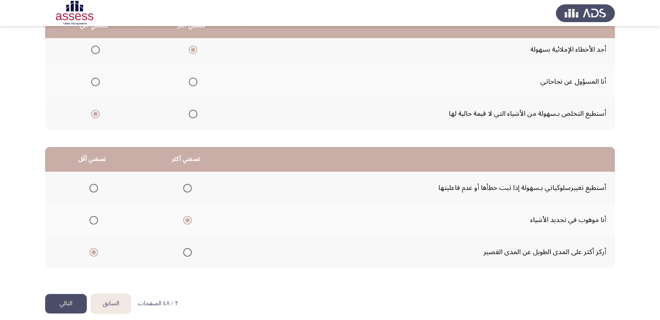
scroll to position [117, 0]
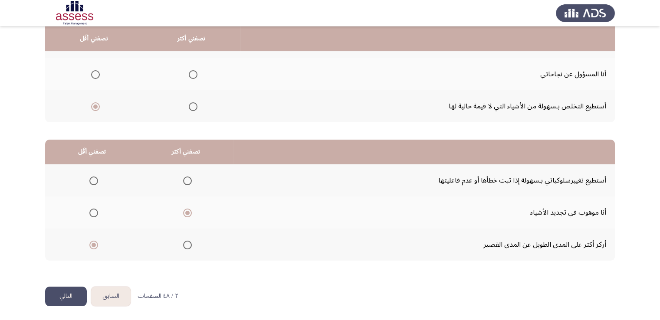
click at [57, 299] on button "التالي" at bounding box center [66, 297] width 42 height 20
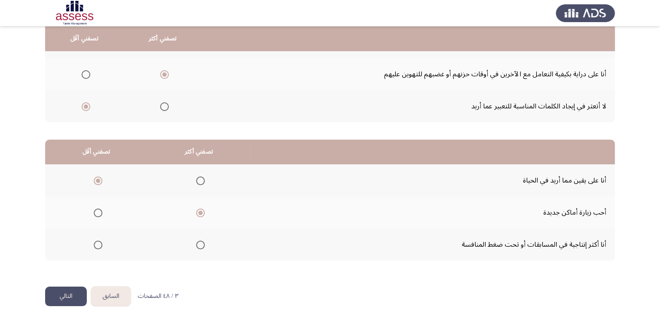
click at [57, 293] on button "التالي" at bounding box center [66, 297] width 42 height 20
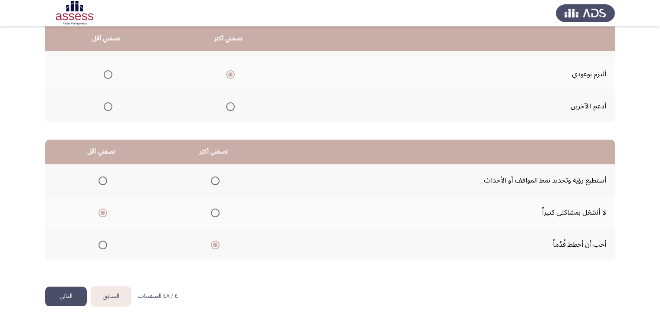
click at [72, 291] on button "التالي" at bounding box center [66, 297] width 42 height 20
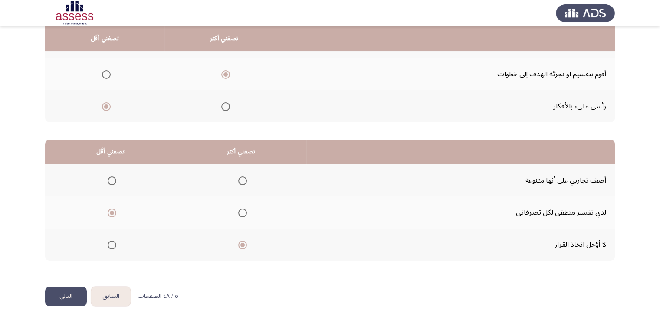
click at [58, 293] on button "التالي" at bounding box center [66, 297] width 42 height 20
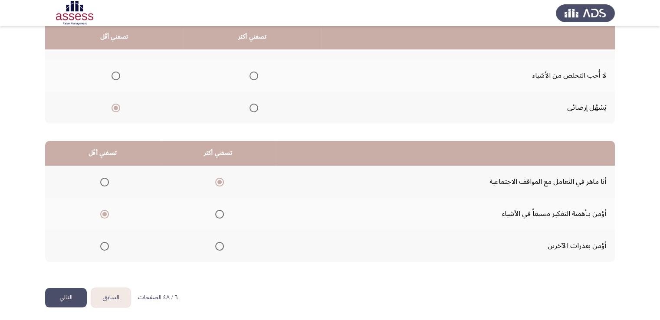
scroll to position [116, 0]
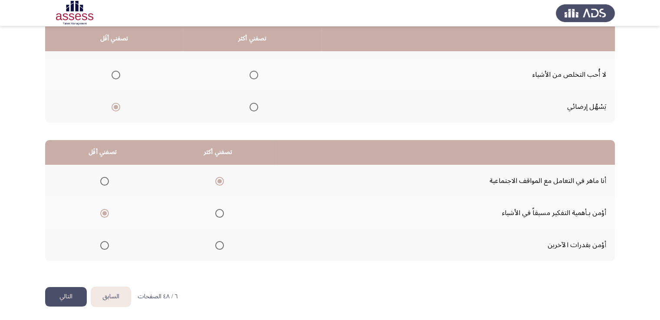
click at [53, 290] on button "التالي" at bounding box center [66, 297] width 42 height 20
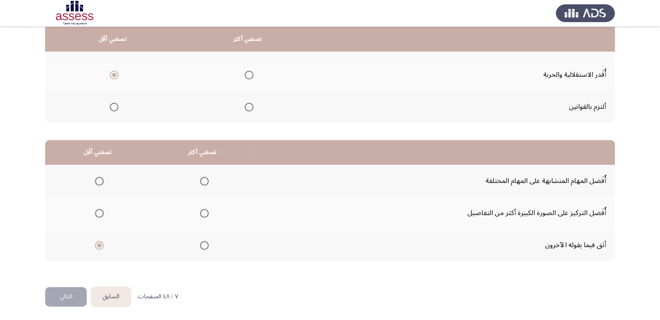
scroll to position [117, 0]
click at [115, 291] on button "السابق" at bounding box center [110, 297] width 39 height 20
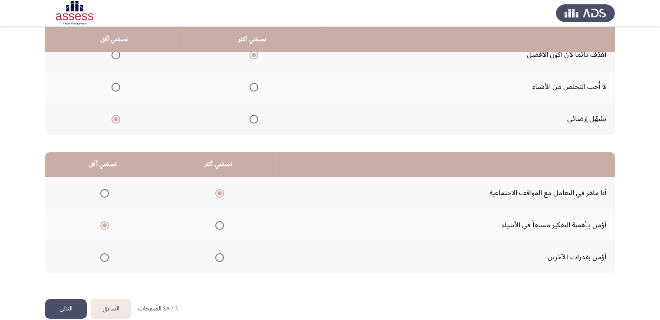
scroll to position [106, 0]
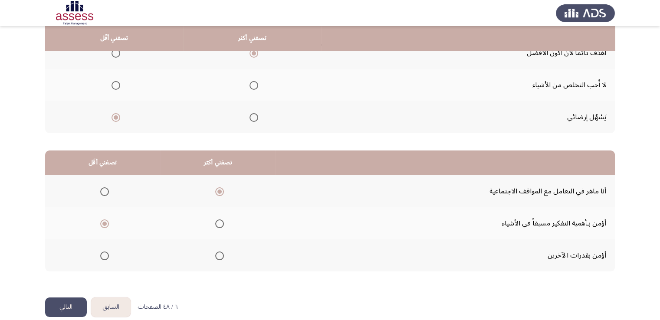
click at [64, 304] on button "التالي" at bounding box center [66, 308] width 42 height 20
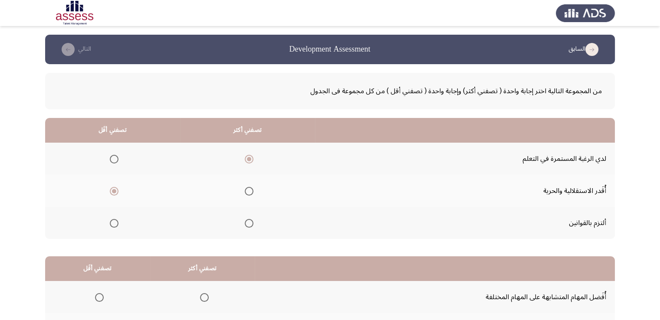
scroll to position [117, 0]
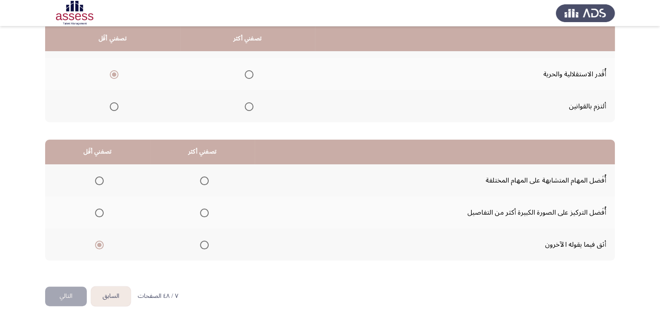
click at [108, 287] on button "السابق" at bounding box center [110, 297] width 39 height 20
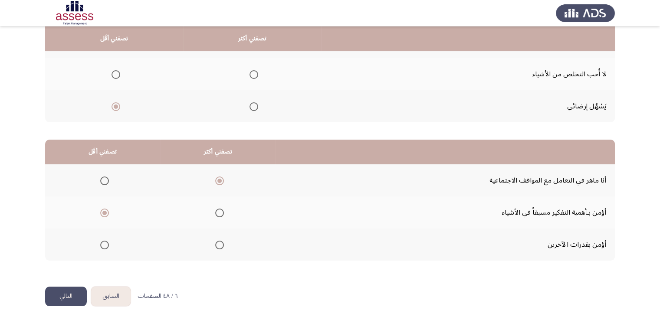
click at [56, 292] on button "التالي" at bounding box center [66, 297] width 42 height 20
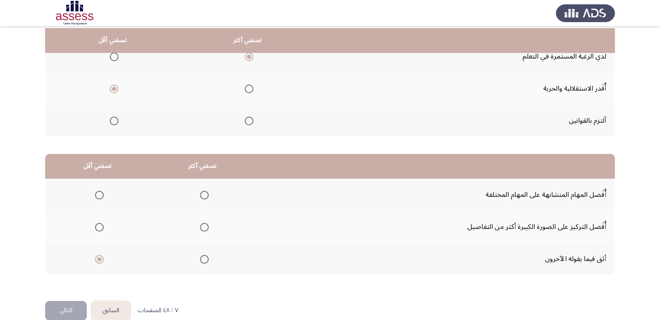
scroll to position [105, 0]
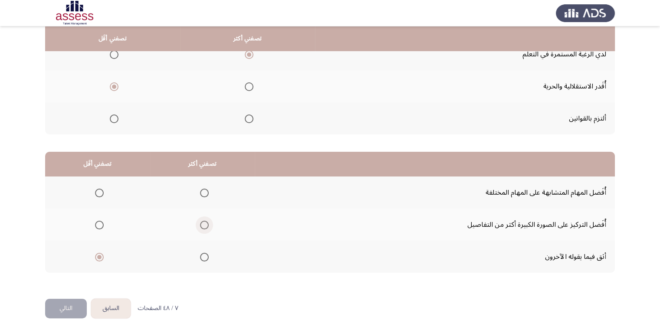
click at [201, 221] on span "Select an option" at bounding box center [204, 225] width 9 height 9
click at [201, 221] on input "Select an option" at bounding box center [204, 225] width 9 height 9
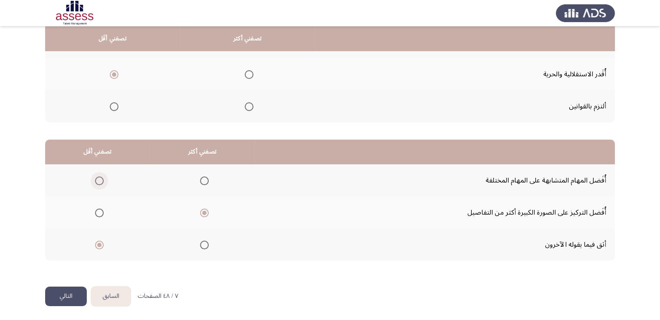
click at [95, 181] on span "Select an option" at bounding box center [99, 181] width 9 height 9
click at [95, 181] on input "Select an option" at bounding box center [99, 181] width 9 height 9
click at [98, 241] on span "Select an option" at bounding box center [99, 245] width 9 height 9
click at [98, 241] on input "Select an option" at bounding box center [99, 245] width 9 height 9
click at [95, 181] on span "Select an option" at bounding box center [99, 181] width 9 height 9
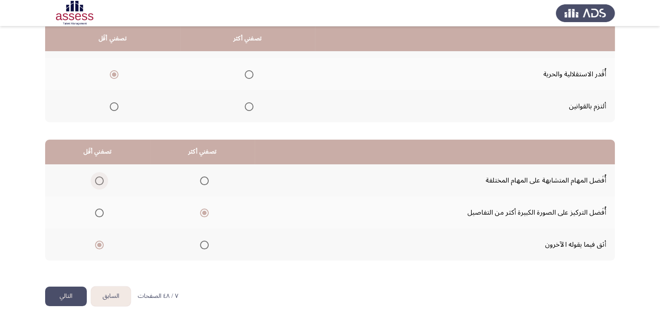
click at [95, 181] on input "Select an option" at bounding box center [99, 181] width 9 height 9
click at [66, 296] on button "التالي" at bounding box center [66, 297] width 42 height 20
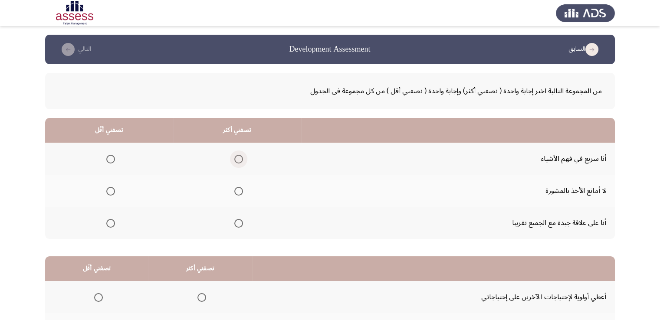
click at [236, 158] on span "Select an option" at bounding box center [238, 159] width 9 height 9
click at [236, 158] on input "Select an option" at bounding box center [238, 159] width 9 height 9
click at [109, 226] on span "Select an option" at bounding box center [110, 223] width 9 height 9
click at [109, 226] on input "Select an option" at bounding box center [110, 223] width 9 height 9
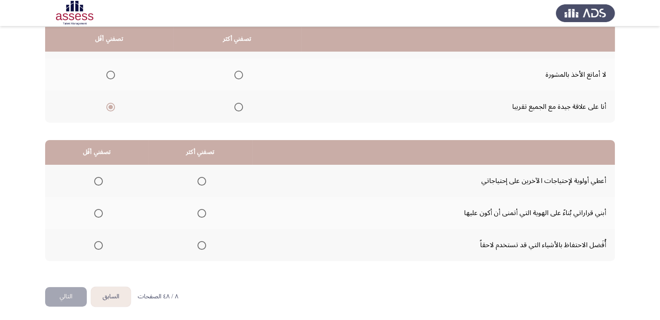
scroll to position [117, 0]
click at [200, 246] on span "Select an option" at bounding box center [201, 245] width 9 height 9
click at [200, 246] on input "Select an option" at bounding box center [201, 245] width 9 height 9
click at [98, 214] on span "Select an option" at bounding box center [98, 213] width 9 height 9
click at [98, 214] on input "Select an option" at bounding box center [98, 213] width 9 height 9
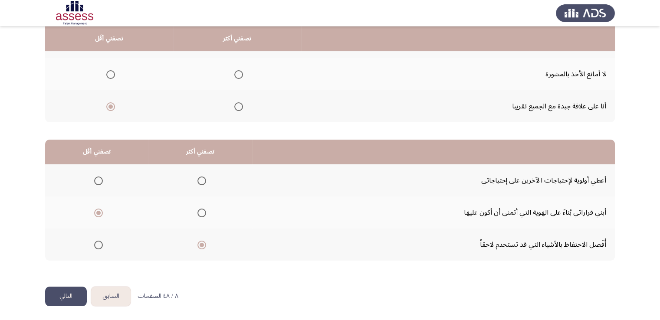
click at [66, 289] on button "التالي" at bounding box center [66, 297] width 42 height 20
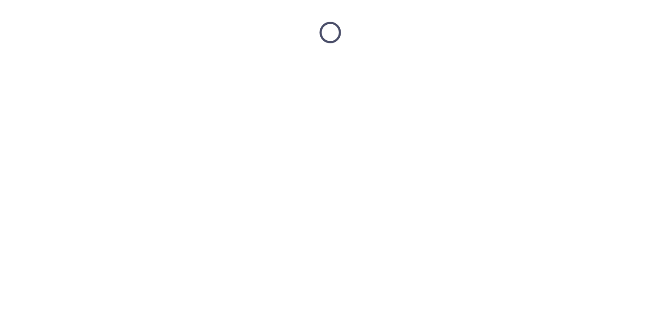
scroll to position [0, 0]
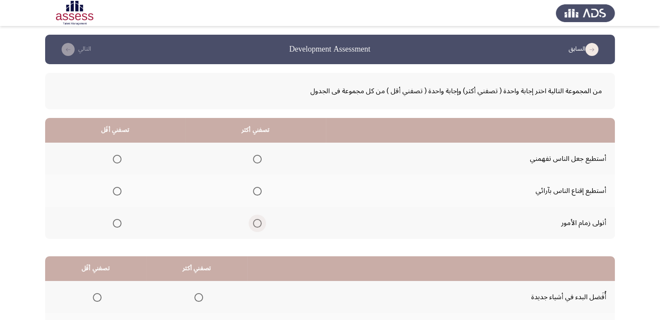
click at [257, 221] on span "Select an option" at bounding box center [257, 223] width 9 height 9
click at [257, 221] on input "Select an option" at bounding box center [257, 223] width 9 height 9
click at [115, 159] on span "Select an option" at bounding box center [117, 159] width 9 height 9
click at [115, 159] on input "Select an option" at bounding box center [117, 159] width 9 height 9
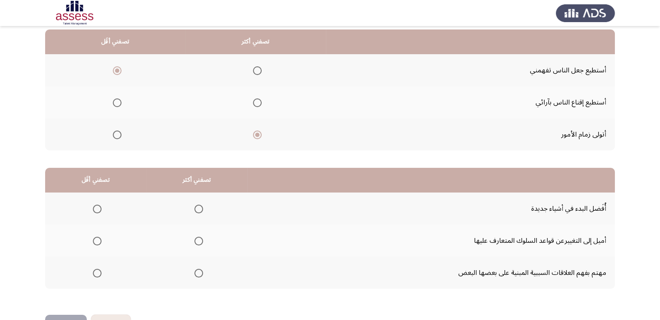
scroll to position [81, 0]
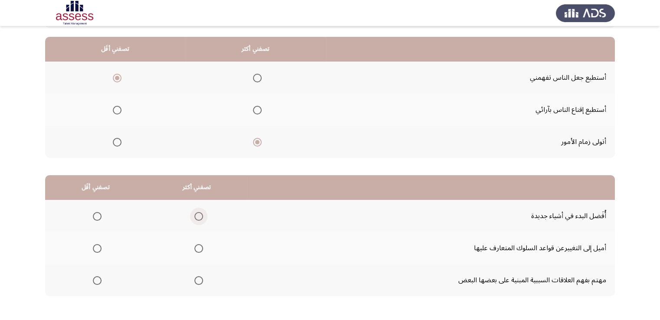
click at [198, 213] on span "Select an option" at bounding box center [198, 216] width 9 height 9
click at [198, 213] on input "Select an option" at bounding box center [198, 216] width 9 height 9
click at [97, 244] on span "Select an option" at bounding box center [97, 248] width 9 height 9
click at [97, 244] on input "Select an option" at bounding box center [97, 248] width 9 height 9
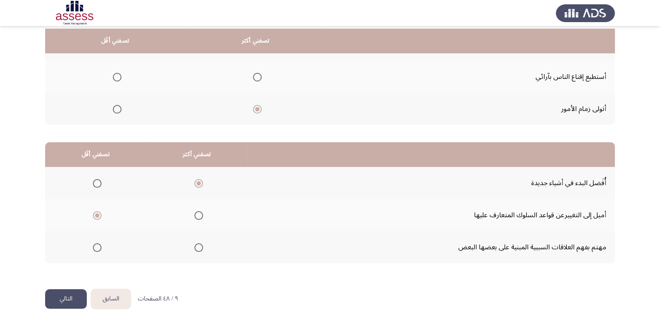
scroll to position [117, 0]
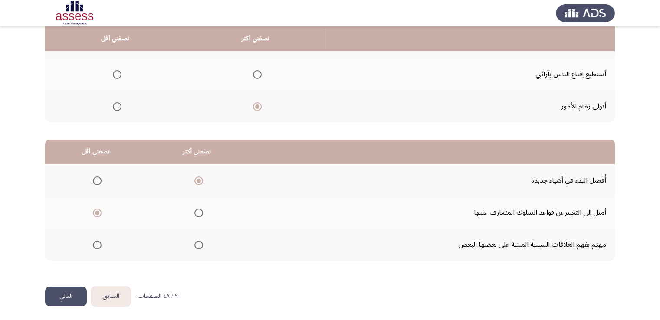
click at [67, 296] on button "التالي" at bounding box center [66, 297] width 42 height 20
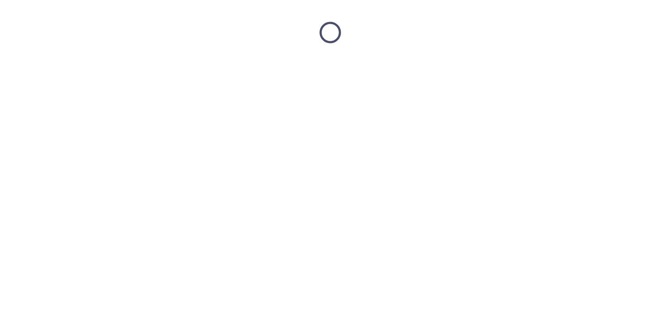
scroll to position [0, 0]
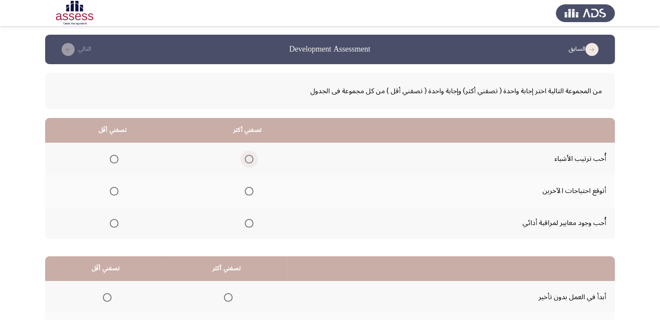
click at [248, 158] on span "Select an option" at bounding box center [249, 159] width 9 height 9
click at [248, 158] on input "Select an option" at bounding box center [249, 159] width 9 height 9
click at [115, 222] on span "Select an option" at bounding box center [114, 223] width 9 height 9
click at [115, 222] on input "Select an option" at bounding box center [114, 223] width 9 height 9
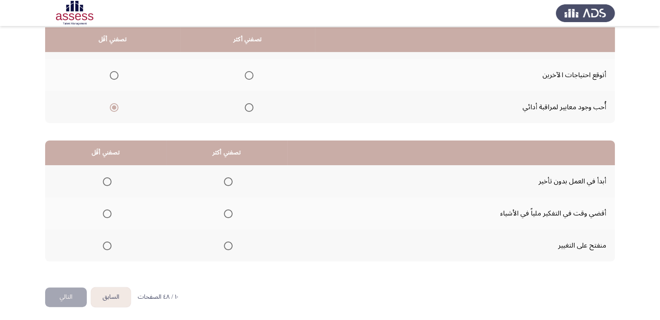
scroll to position [117, 0]
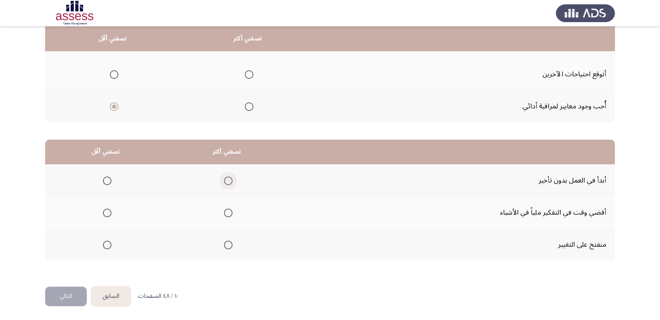
click at [228, 182] on span "Select an option" at bounding box center [228, 181] width 9 height 9
click at [228, 182] on input "Select an option" at bounding box center [228, 181] width 9 height 9
click at [103, 211] on span "Select an option" at bounding box center [107, 213] width 9 height 9
click at [103, 211] on input "Select an option" at bounding box center [107, 213] width 9 height 9
click at [66, 299] on button "التالي" at bounding box center [66, 297] width 42 height 20
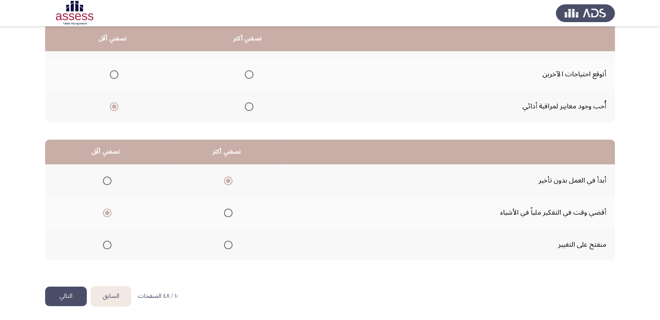
scroll to position [0, 0]
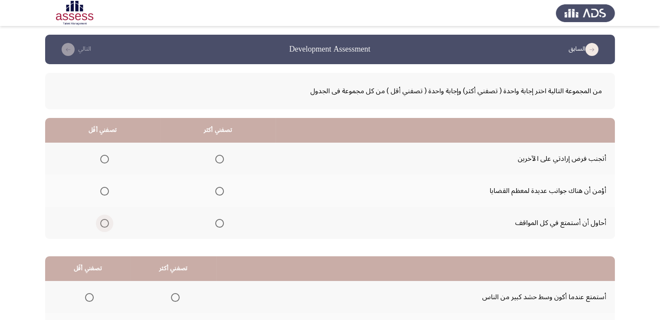
click at [105, 223] on span "Select an option" at bounding box center [104, 223] width 9 height 9
click at [105, 223] on input "Select an option" at bounding box center [104, 223] width 9 height 9
click at [215, 157] on span "Select an option" at bounding box center [219, 159] width 9 height 9
click at [215, 157] on input "Select an option" at bounding box center [219, 159] width 9 height 9
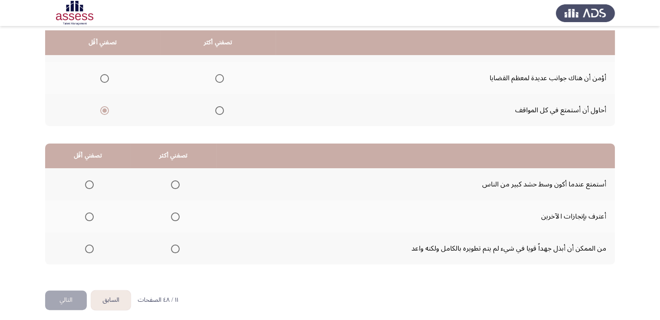
scroll to position [117, 0]
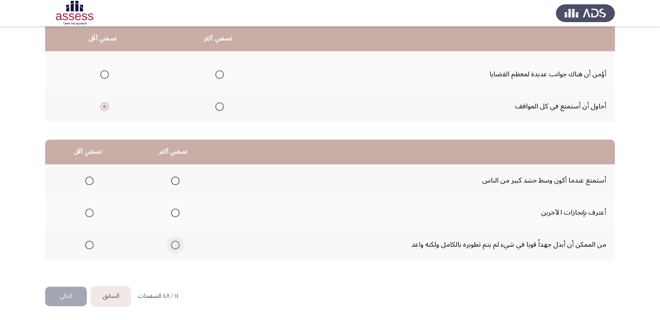
click at [173, 244] on span "Select an option" at bounding box center [175, 245] width 9 height 9
click at [173, 244] on input "Select an option" at bounding box center [175, 245] width 9 height 9
click at [86, 211] on span "Select an option" at bounding box center [89, 213] width 9 height 9
click at [86, 211] on input "Select an option" at bounding box center [89, 213] width 9 height 9
click at [78, 292] on button "التالي" at bounding box center [66, 297] width 42 height 20
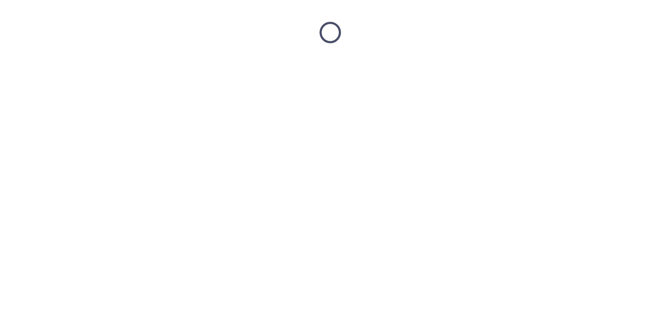
scroll to position [0, 0]
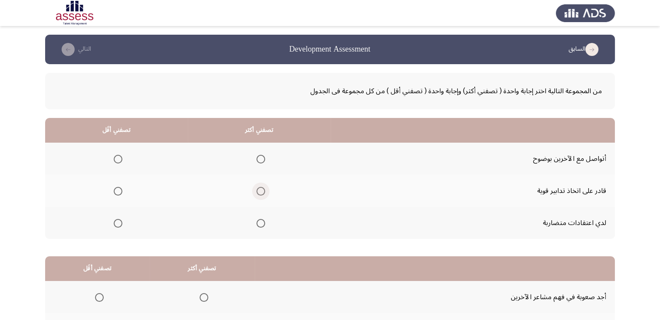
click at [261, 191] on span "Select an option" at bounding box center [260, 191] width 9 height 9
click at [261, 191] on input "Select an option" at bounding box center [260, 191] width 9 height 9
click at [119, 223] on span "Select an option" at bounding box center [118, 223] width 9 height 9
click at [119, 223] on input "Select an option" at bounding box center [118, 223] width 9 height 9
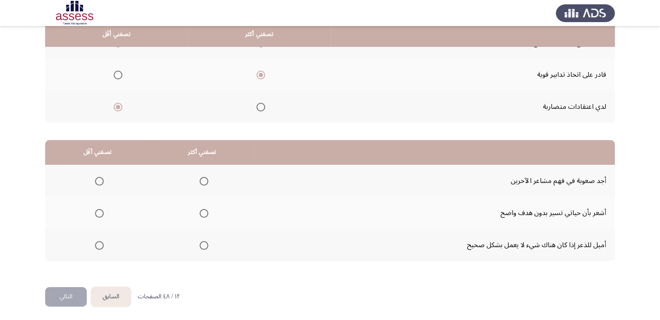
scroll to position [117, 0]
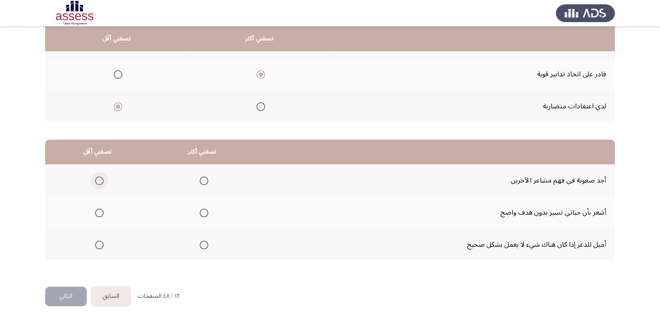
click at [96, 179] on span "Select an option" at bounding box center [99, 181] width 9 height 9
click at [96, 179] on input "Select an option" at bounding box center [99, 181] width 9 height 9
click at [96, 243] on span "Select an option" at bounding box center [99, 245] width 9 height 9
click at [96, 243] on input "Select an option" at bounding box center [99, 245] width 9 height 9
click at [99, 177] on span "Select an option" at bounding box center [99, 181] width 9 height 9
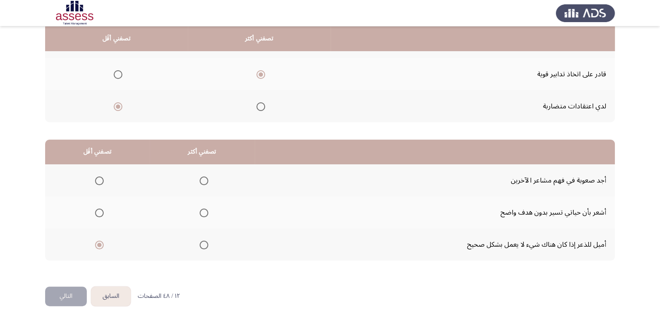
click at [99, 177] on input "Select an option" at bounding box center [99, 181] width 9 height 9
click at [104, 242] on th at bounding box center [97, 245] width 105 height 32
click at [98, 245] on span "Select an option" at bounding box center [99, 245] width 9 height 9
click at [98, 245] on input "Select an option" at bounding box center [99, 245] width 9 height 9
click at [202, 212] on span "Select an option" at bounding box center [204, 213] width 9 height 9
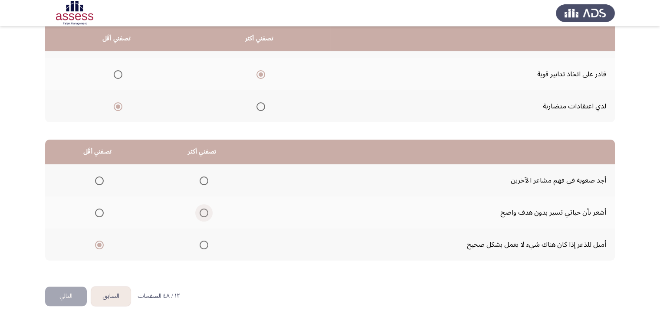
click at [202, 212] on input "Select an option" at bounding box center [204, 213] width 9 height 9
click at [95, 214] on span "Select an option" at bounding box center [99, 213] width 9 height 9
click at [95, 214] on input "Select an option" at bounding box center [99, 213] width 9 height 9
click at [202, 180] on span "Select an option" at bounding box center [204, 181] width 9 height 9
click at [202, 180] on input "Select an option" at bounding box center [204, 181] width 9 height 9
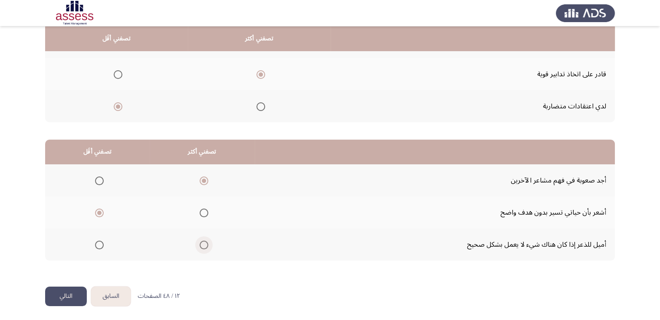
click at [200, 244] on span "Select an option" at bounding box center [204, 245] width 9 height 9
click at [200, 244] on input "Select an option" at bounding box center [204, 245] width 9 height 9
click at [71, 296] on button "التالي" at bounding box center [66, 297] width 42 height 20
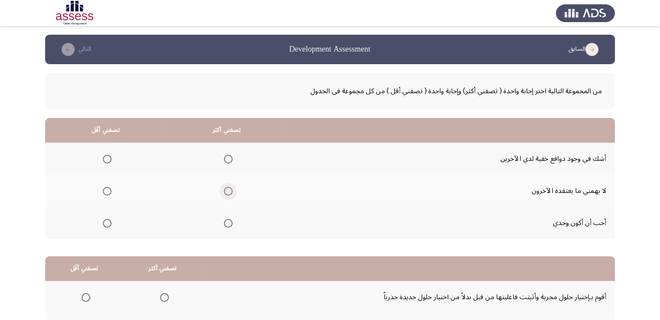
click at [222, 189] on label "Select an option" at bounding box center [226, 191] width 12 height 9
click at [224, 189] on input "Select an option" at bounding box center [228, 191] width 9 height 9
click at [106, 224] on span "Select an option" at bounding box center [107, 223] width 9 height 9
click at [106, 224] on input "Select an option" at bounding box center [107, 223] width 9 height 9
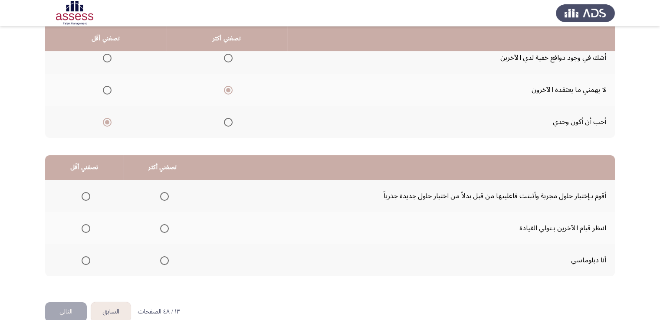
scroll to position [103, 0]
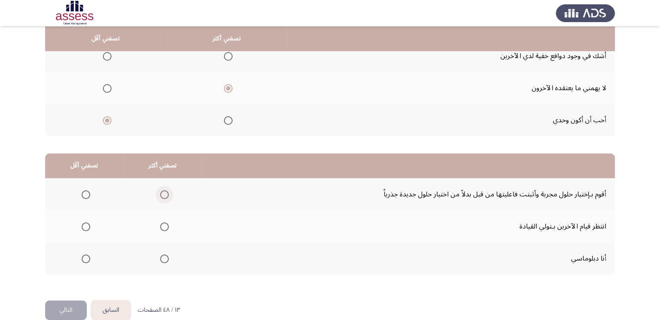
click at [162, 193] on span "Select an option" at bounding box center [164, 195] width 9 height 9
click at [162, 193] on input "Select an option" at bounding box center [164, 195] width 9 height 9
click at [82, 228] on span "Select an option" at bounding box center [86, 227] width 9 height 9
click at [82, 228] on input "Select an option" at bounding box center [86, 227] width 9 height 9
click at [69, 304] on button "التالي" at bounding box center [66, 311] width 42 height 20
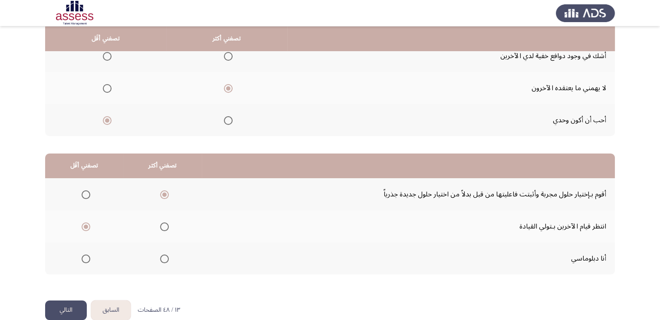
scroll to position [0, 0]
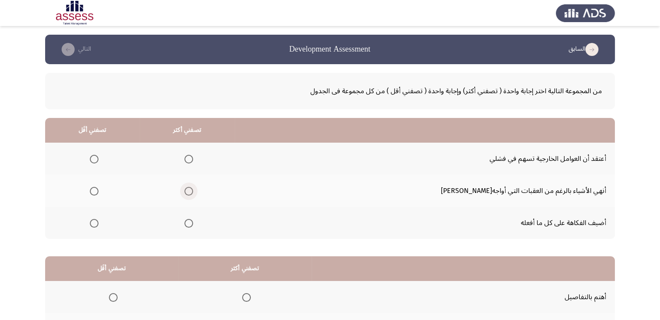
click at [193, 190] on span "Select an option" at bounding box center [188, 191] width 9 height 9
click at [193, 190] on input "Select an option" at bounding box center [188, 191] width 9 height 9
click at [99, 219] on span "Select an option" at bounding box center [94, 223] width 9 height 9
click at [99, 219] on input "Select an option" at bounding box center [94, 223] width 9 height 9
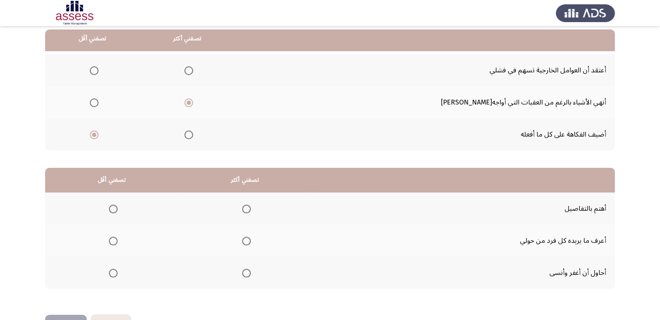
scroll to position [89, 0]
click at [245, 236] on span "Select an option" at bounding box center [246, 240] width 9 height 9
click at [245, 236] on input "Select an option" at bounding box center [246, 240] width 9 height 9
click at [116, 269] on span "Select an option" at bounding box center [113, 273] width 9 height 9
click at [116, 269] on input "Select an option" at bounding box center [113, 273] width 9 height 9
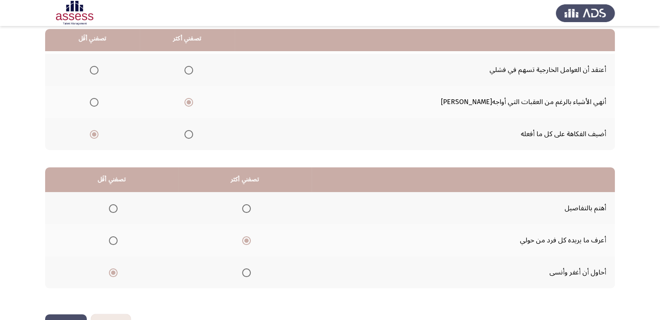
scroll to position [117, 0]
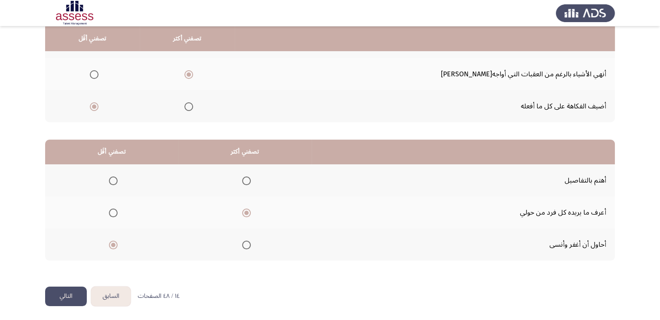
click at [57, 296] on button "التالي" at bounding box center [66, 297] width 42 height 20
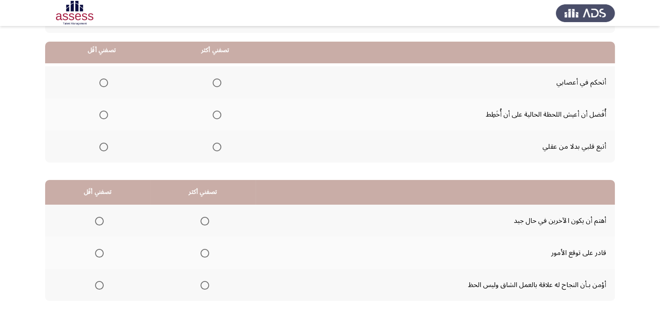
scroll to position [93, 0]
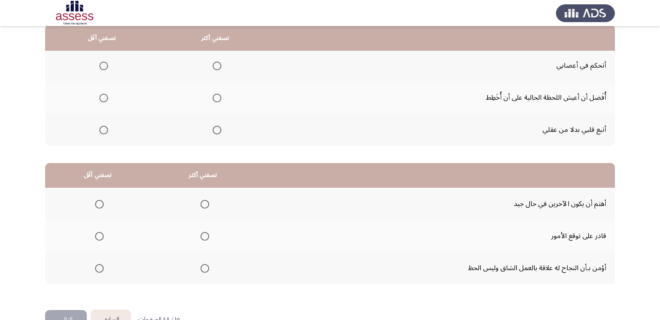
click at [109, 311] on button "السابق" at bounding box center [110, 320] width 39 height 20
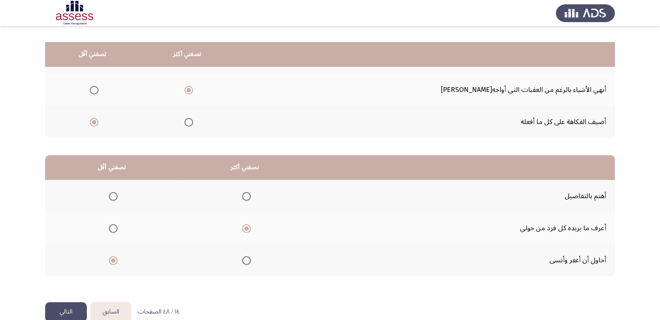
scroll to position [117, 0]
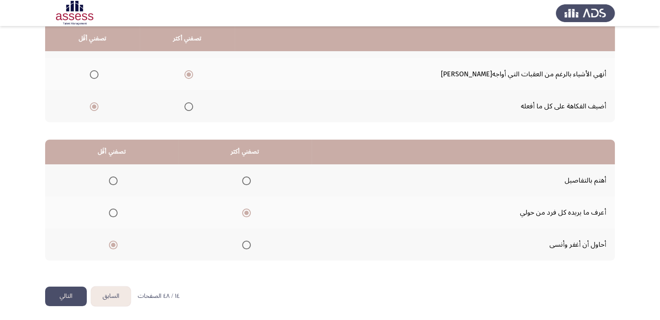
click at [115, 296] on button "السابق" at bounding box center [110, 297] width 39 height 20
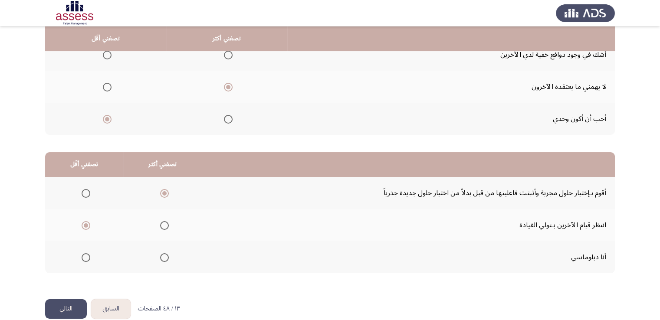
scroll to position [106, 0]
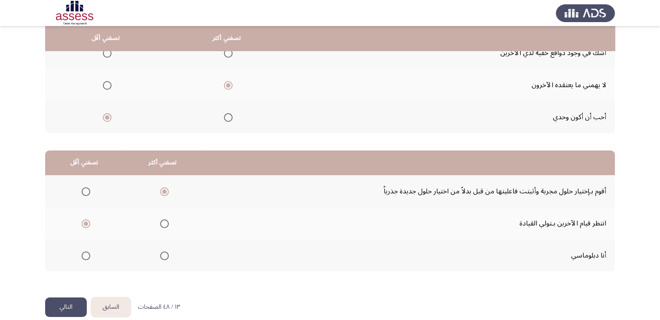
click at [118, 305] on button "السابق" at bounding box center [110, 308] width 39 height 20
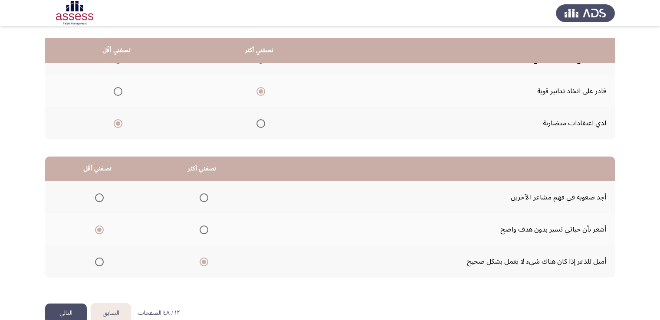
scroll to position [117, 0]
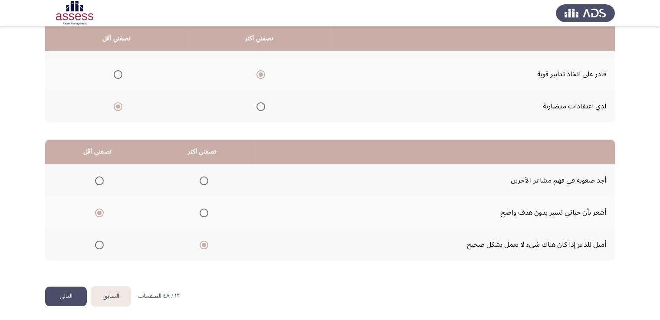
click at [109, 292] on button "السابق" at bounding box center [110, 297] width 39 height 20
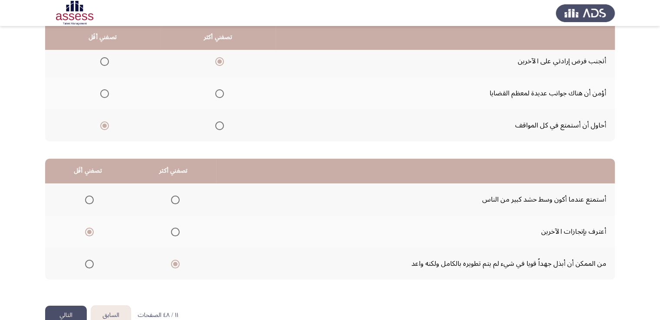
scroll to position [99, 0]
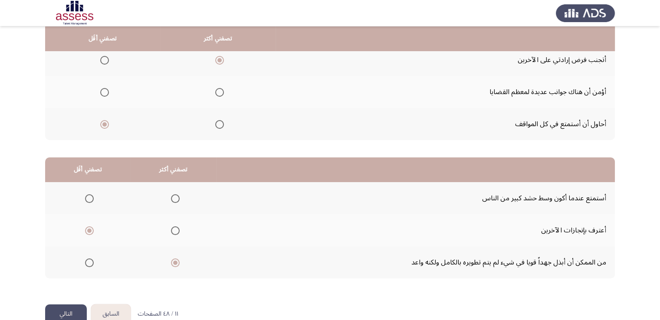
click at [112, 312] on button "السابق" at bounding box center [110, 315] width 39 height 20
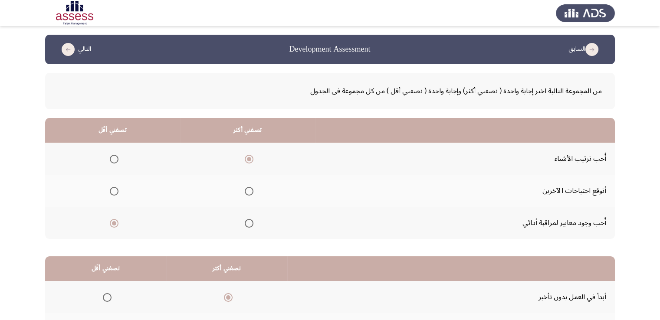
scroll to position [117, 0]
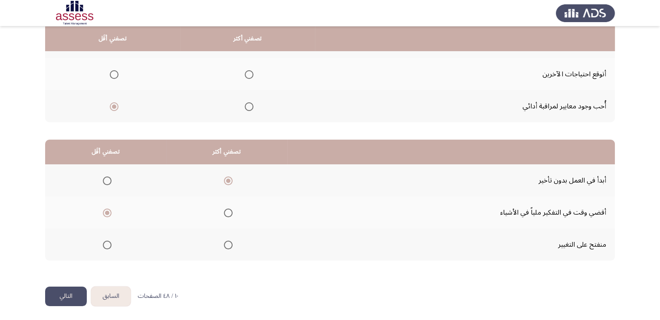
click at [102, 290] on button "السابق" at bounding box center [110, 297] width 39 height 20
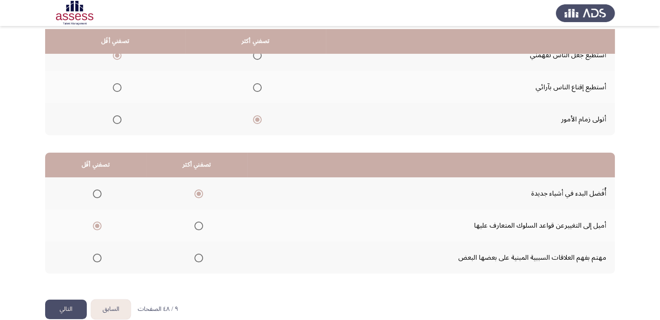
scroll to position [107, 0]
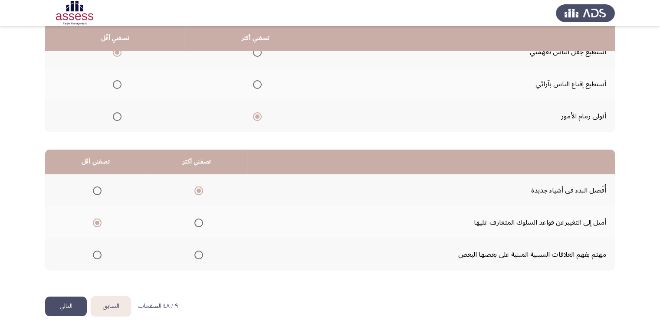
click at [120, 299] on button "السابق" at bounding box center [110, 307] width 39 height 20
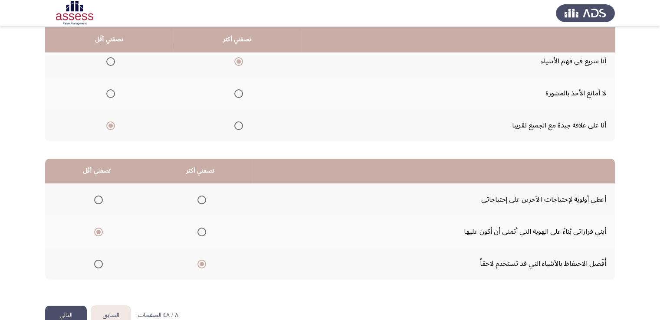
scroll to position [117, 0]
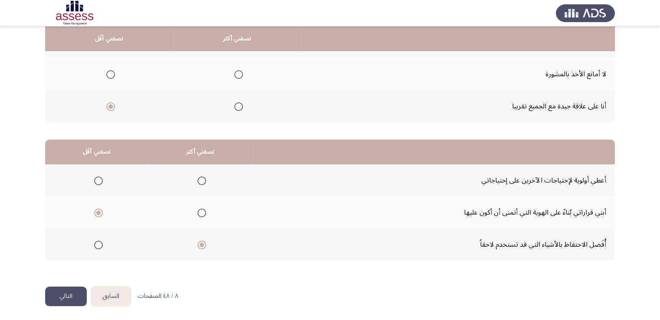
click at [122, 296] on button "السابق" at bounding box center [110, 297] width 39 height 20
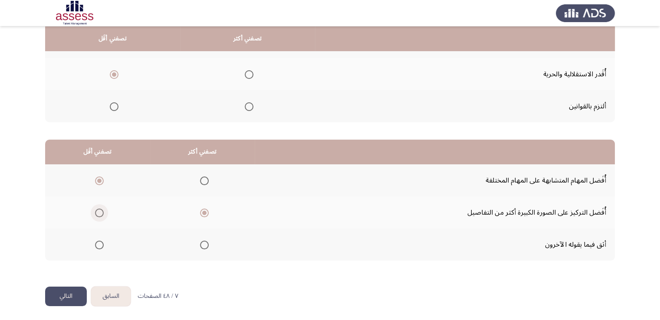
click at [98, 211] on span "Select an option" at bounding box center [99, 213] width 9 height 9
click at [98, 211] on input "Select an option" at bounding box center [99, 213] width 9 height 9
click at [200, 177] on span "Select an option" at bounding box center [204, 181] width 9 height 9
click at [200, 177] on input "Select an option" at bounding box center [204, 181] width 9 height 9
click at [68, 292] on button "التالي" at bounding box center [66, 297] width 42 height 20
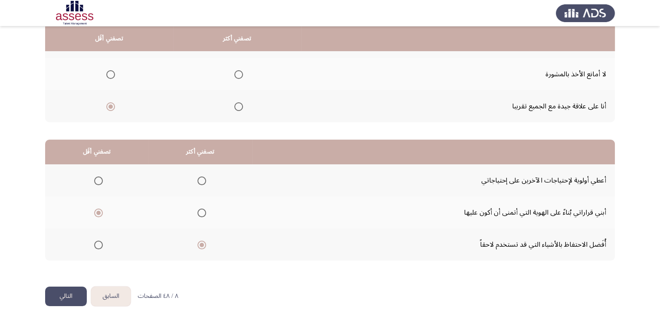
click at [66, 297] on button "التالي" at bounding box center [66, 297] width 42 height 20
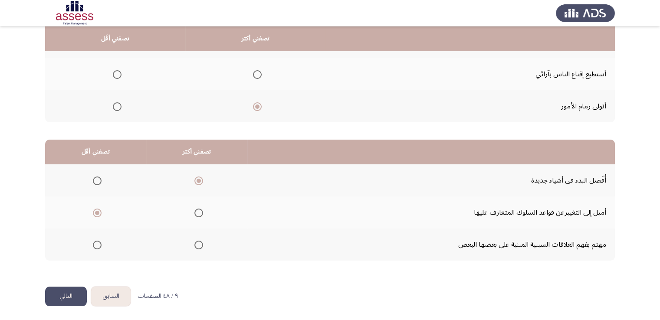
click at [64, 294] on button "التالي" at bounding box center [66, 297] width 42 height 20
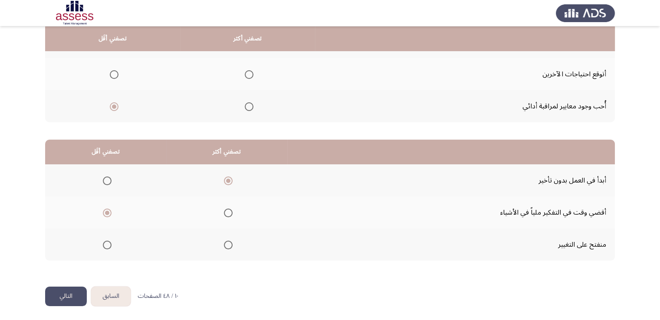
click at [64, 295] on button "التالي" at bounding box center [66, 297] width 42 height 20
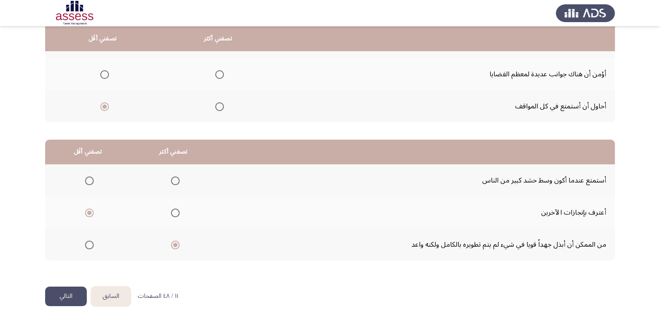
click at [64, 294] on button "التالي" at bounding box center [66, 297] width 42 height 20
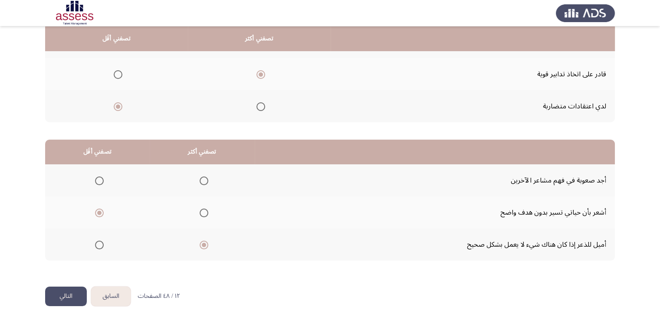
click at [56, 296] on button "التالي" at bounding box center [66, 297] width 42 height 20
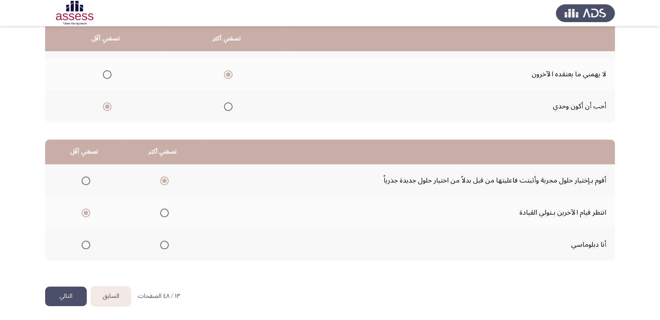
click at [69, 296] on button "التالي" at bounding box center [66, 297] width 42 height 20
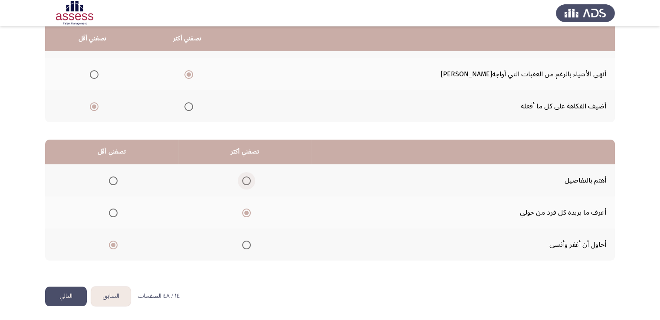
click at [246, 180] on span "Select an option" at bounding box center [246, 181] width 9 height 9
click at [246, 180] on input "Select an option" at bounding box center [246, 181] width 9 height 9
click at [71, 296] on button "التالي" at bounding box center [66, 297] width 42 height 20
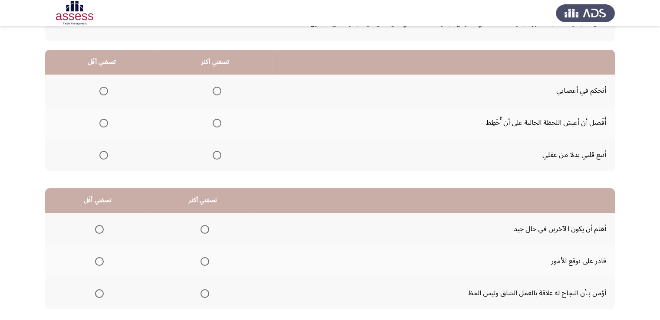
scroll to position [69, 0]
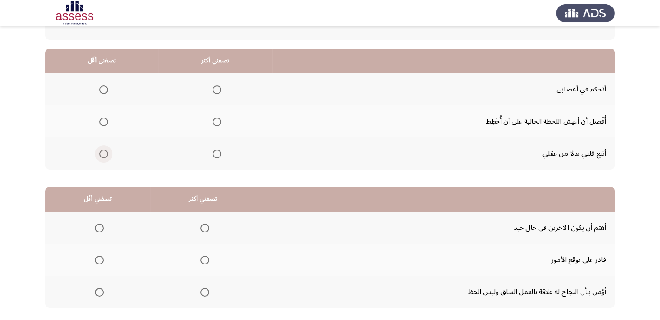
click at [102, 153] on span "Select an option" at bounding box center [103, 154] width 9 height 9
click at [102, 153] on input "Select an option" at bounding box center [103, 154] width 9 height 9
click at [216, 92] on span "Select an option" at bounding box center [217, 89] width 9 height 9
click at [216, 92] on input "Select an option" at bounding box center [217, 89] width 9 height 9
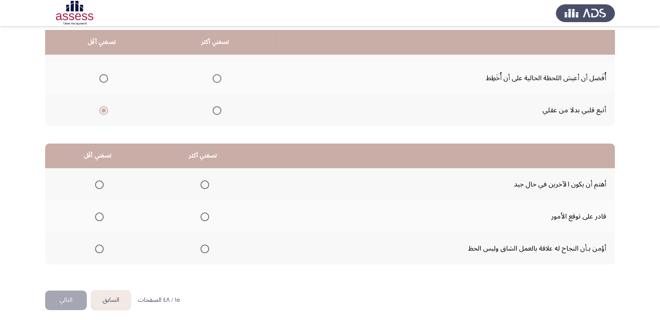
scroll to position [117, 0]
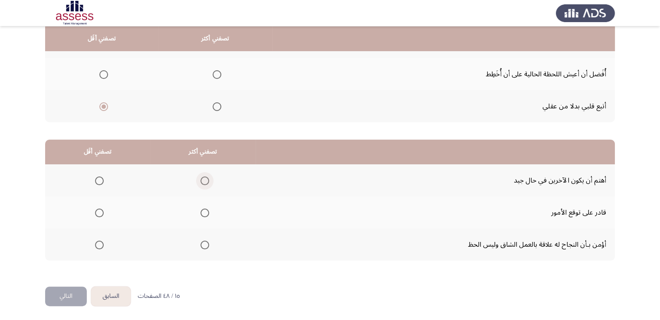
click at [200, 177] on span "Select an option" at bounding box center [204, 181] width 9 height 9
click at [200, 177] on input "Select an option" at bounding box center [204, 181] width 9 height 9
click at [95, 210] on span "Select an option" at bounding box center [99, 213] width 9 height 9
click at [95, 210] on input "Select an option" at bounding box center [99, 213] width 9 height 9
click at [203, 243] on span "Select an option" at bounding box center [204, 245] width 9 height 9
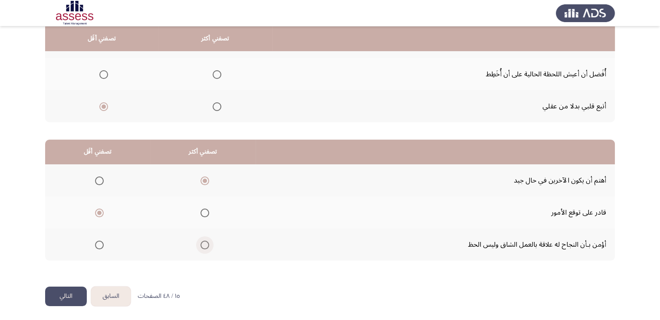
click at [203, 243] on input "Select an option" at bounding box center [204, 245] width 9 height 9
click at [61, 293] on button "التالي" at bounding box center [66, 297] width 42 height 20
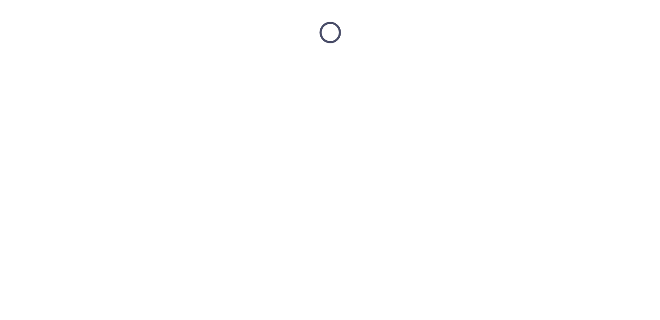
scroll to position [0, 0]
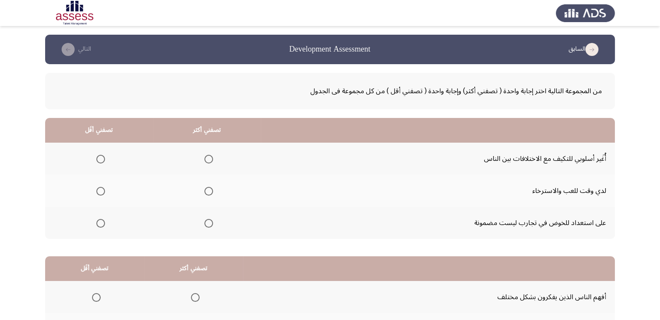
click at [99, 191] on span "Select an option" at bounding box center [100, 191] width 9 height 9
click at [99, 191] on input "Select an option" at bounding box center [100, 191] width 9 height 9
click at [207, 159] on span "Select an option" at bounding box center [208, 159] width 9 height 9
click at [207, 159] on input "Select an option" at bounding box center [208, 159] width 9 height 9
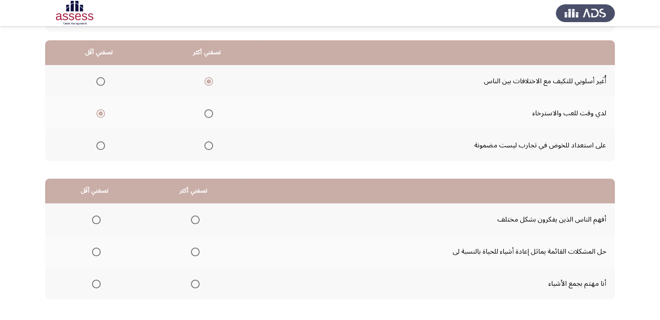
scroll to position [76, 0]
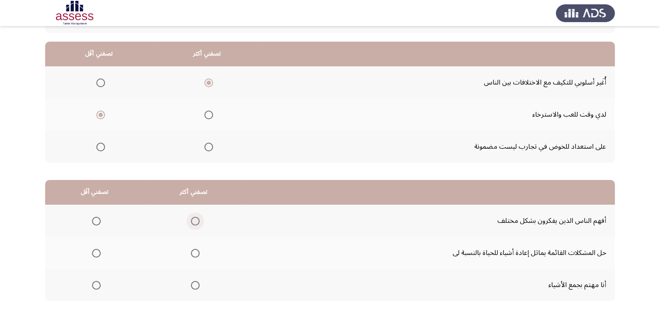
click at [191, 220] on span "Select an option" at bounding box center [195, 221] width 9 height 9
click at [191, 220] on input "Select an option" at bounding box center [195, 221] width 9 height 9
click at [192, 250] on span "Select an option" at bounding box center [195, 253] width 9 height 9
click at [192, 250] on input "Select an option" at bounding box center [195, 253] width 9 height 9
click at [93, 223] on span "Select an option" at bounding box center [96, 221] width 9 height 9
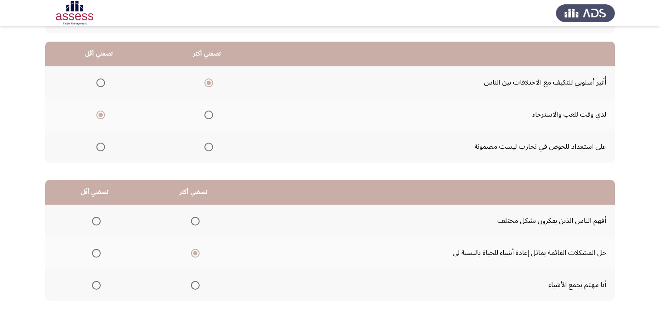
click at [93, 223] on input "Select an option" at bounding box center [96, 221] width 9 height 9
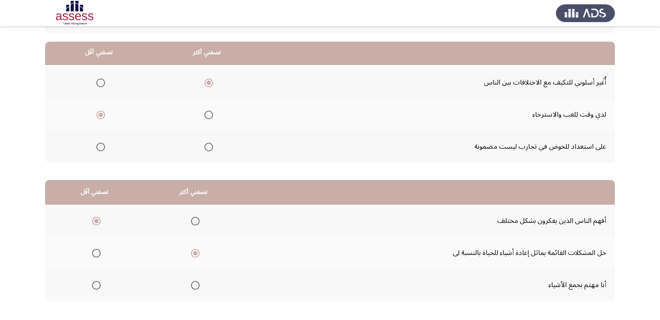
scroll to position [117, 0]
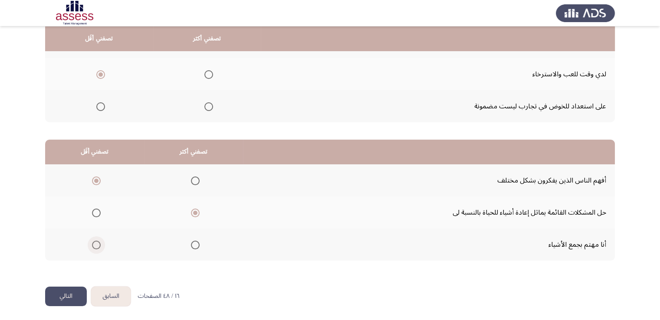
click at [97, 242] on span "Select an option" at bounding box center [96, 245] width 9 height 9
click at [97, 242] on input "Select an option" at bounding box center [96, 245] width 9 height 9
click at [92, 183] on span "Select an option" at bounding box center [96, 181] width 9 height 9
click at [92, 183] on input "Select an option" at bounding box center [96, 181] width 9 height 9
click at [77, 296] on button "التالي" at bounding box center [66, 297] width 42 height 20
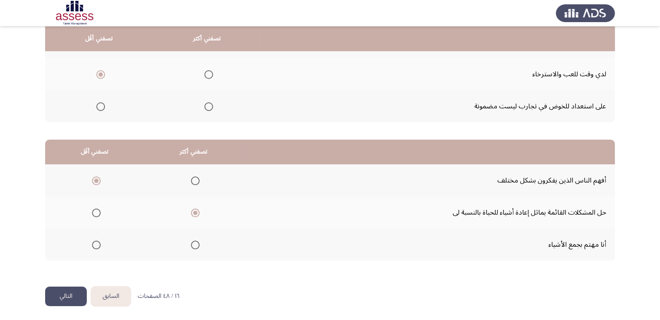
scroll to position [0, 0]
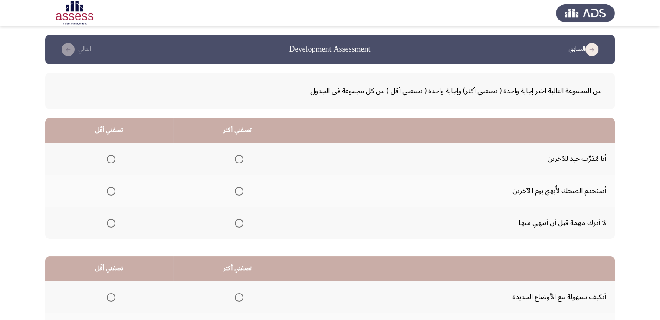
click at [243, 222] on th at bounding box center [237, 223] width 128 height 32
click at [241, 222] on span "Select an option" at bounding box center [239, 223] width 9 height 9
click at [241, 222] on input "Select an option" at bounding box center [239, 223] width 9 height 9
click at [110, 192] on span "Select an option" at bounding box center [111, 191] width 9 height 9
click at [110, 192] on input "Select an option" at bounding box center [111, 191] width 9 height 9
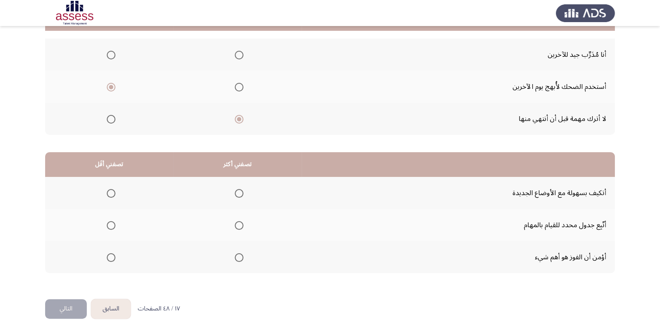
scroll to position [117, 0]
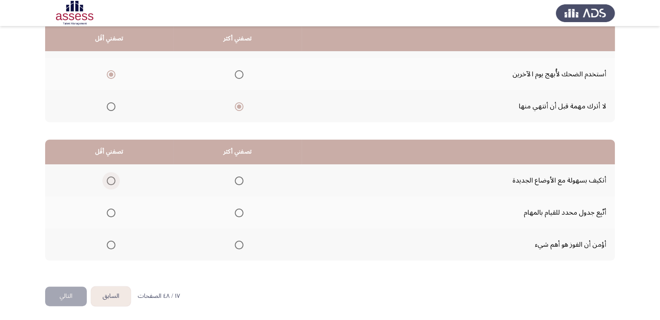
click at [107, 179] on span "Select an option" at bounding box center [111, 181] width 9 height 9
click at [107, 179] on input "Select an option" at bounding box center [111, 181] width 9 height 9
click at [239, 213] on span "Select an option" at bounding box center [239, 213] width 9 height 9
click at [239, 213] on input "Select an option" at bounding box center [239, 213] width 9 height 9
click at [50, 293] on button "التالي" at bounding box center [66, 297] width 42 height 20
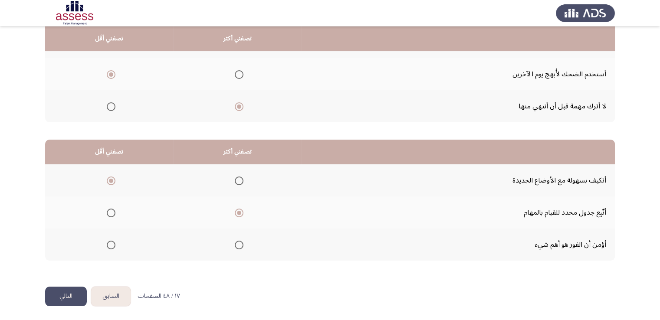
scroll to position [0, 0]
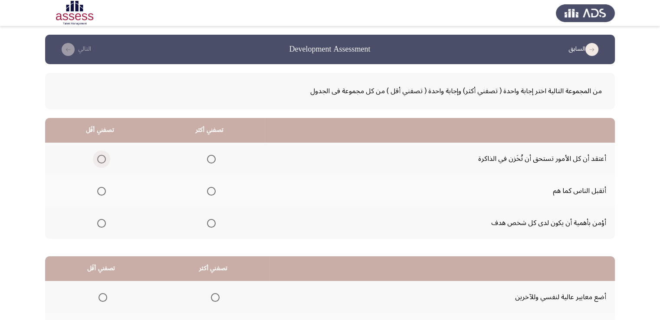
click at [102, 158] on span "Select an option" at bounding box center [101, 159] width 9 height 9
click at [102, 158] on input "Select an option" at bounding box center [101, 159] width 9 height 9
click at [208, 223] on span "Select an option" at bounding box center [211, 223] width 9 height 9
click at [208, 223] on input "Select an option" at bounding box center [211, 223] width 9 height 9
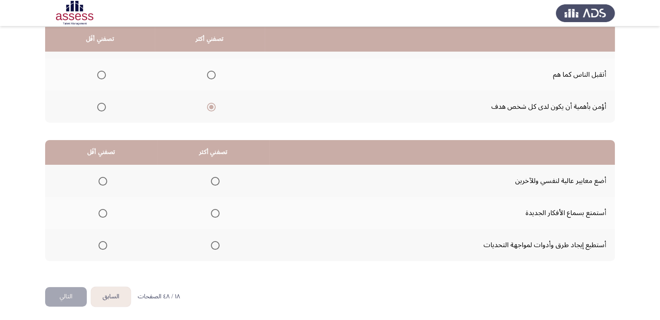
scroll to position [117, 0]
click at [211, 211] on span "Select an option" at bounding box center [215, 213] width 9 height 9
click at [211, 211] on input "Select an option" at bounding box center [215, 213] width 9 height 9
click at [214, 243] on span "Select an option" at bounding box center [215, 245] width 9 height 9
click at [214, 243] on input "Select an option" at bounding box center [215, 245] width 9 height 9
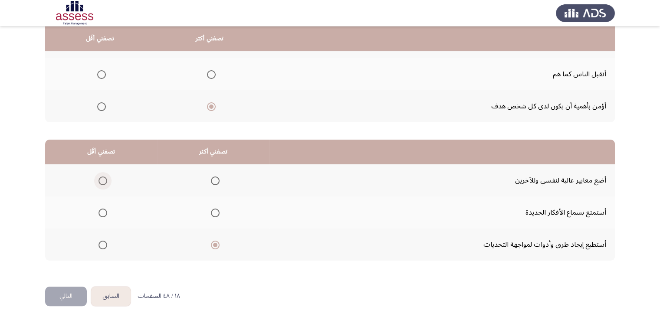
click at [103, 177] on span "Select an option" at bounding box center [103, 181] width 9 height 9
click at [103, 177] on input "Select an option" at bounding box center [103, 181] width 9 height 9
click at [59, 295] on button "التالي" at bounding box center [66, 297] width 42 height 20
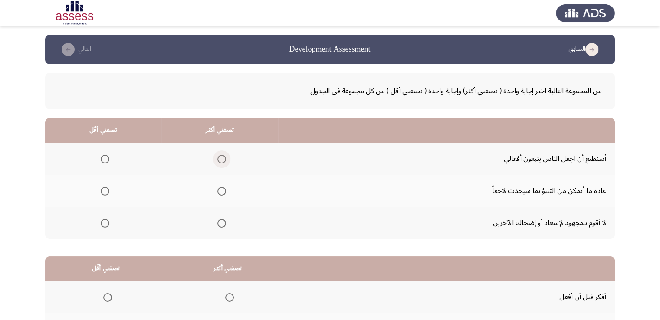
click at [217, 158] on span "Select an option" at bounding box center [221, 159] width 9 height 9
click at [217, 158] on input "Select an option" at bounding box center [221, 159] width 9 height 9
click at [101, 190] on span "Select an option" at bounding box center [105, 191] width 9 height 9
click at [101, 190] on input "Select an option" at bounding box center [105, 191] width 9 height 9
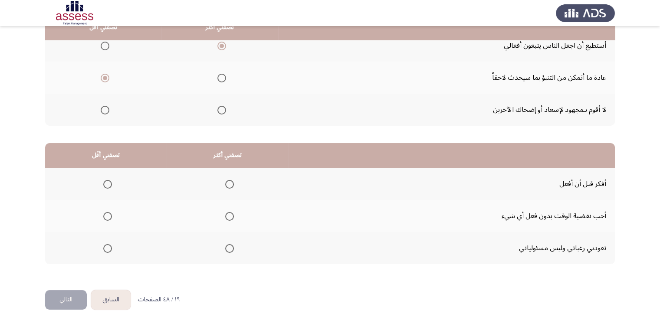
scroll to position [117, 0]
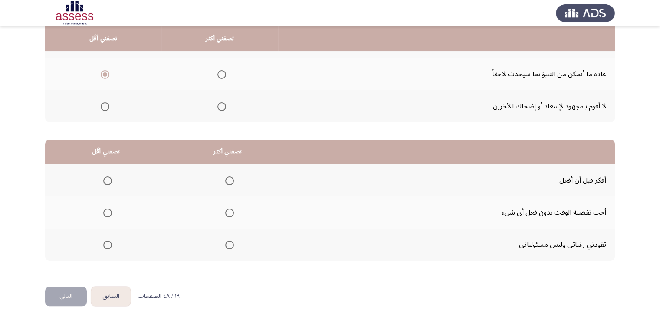
click at [105, 108] on span "Select an option" at bounding box center [105, 106] width 9 height 9
click at [105, 108] on input "Select an option" at bounding box center [105, 106] width 9 height 9
click at [230, 177] on span "Select an option" at bounding box center [229, 181] width 9 height 9
click at [230, 177] on input "Select an option" at bounding box center [229, 181] width 9 height 9
click at [109, 215] on span "Select an option" at bounding box center [107, 213] width 9 height 9
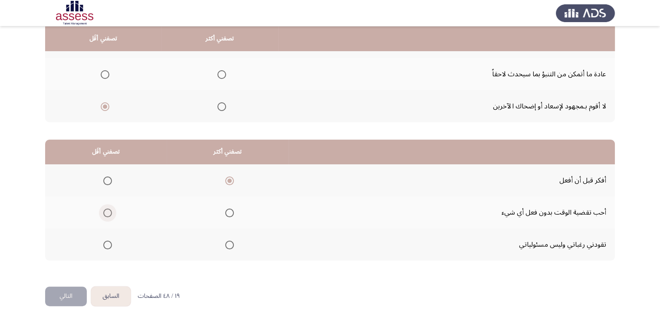
click at [109, 215] on input "Select an option" at bounding box center [107, 213] width 9 height 9
click at [64, 290] on button "التالي" at bounding box center [66, 297] width 42 height 20
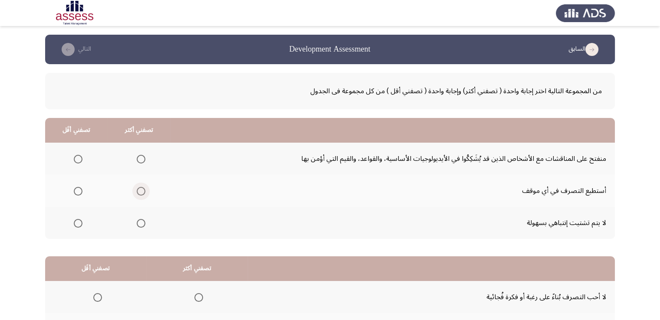
click at [140, 193] on span "Select an option" at bounding box center [141, 191] width 9 height 9
click at [140, 193] on input "Select an option" at bounding box center [141, 191] width 9 height 9
click at [80, 161] on span "Select an option" at bounding box center [78, 159] width 9 height 9
click at [80, 161] on input "Select an option" at bounding box center [78, 159] width 9 height 9
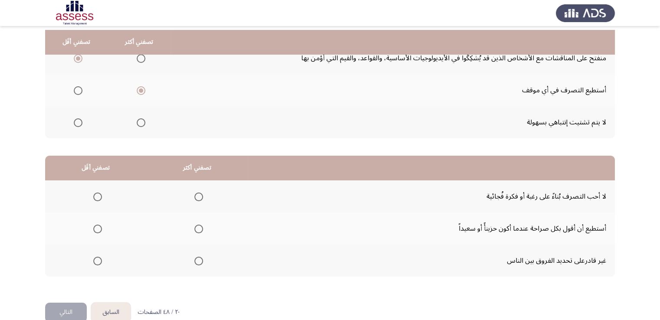
scroll to position [104, 0]
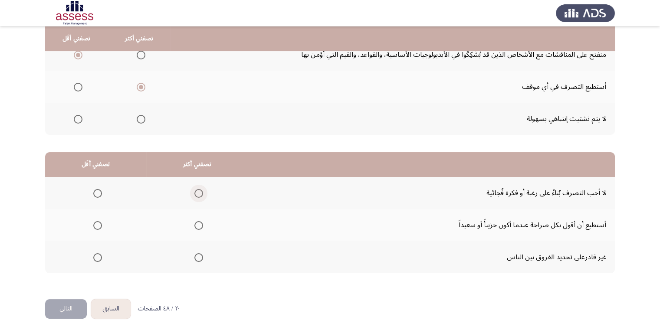
click at [197, 194] on span "Select an option" at bounding box center [198, 193] width 9 height 9
click at [197, 194] on input "Select an option" at bounding box center [198, 193] width 9 height 9
click at [92, 222] on label "Select an option" at bounding box center [96, 225] width 12 height 9
click at [93, 222] on input "Select an option" at bounding box center [97, 225] width 9 height 9
click at [64, 303] on button "التالي" at bounding box center [66, 309] width 42 height 20
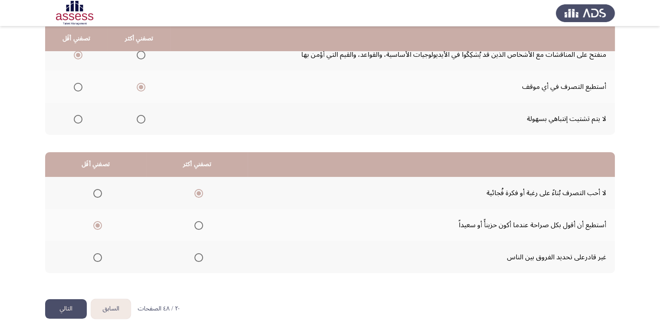
scroll to position [0, 0]
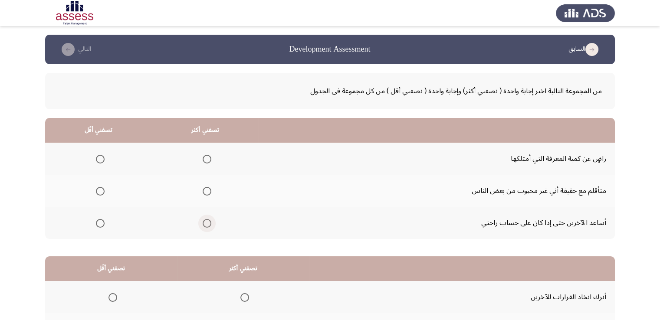
click at [204, 223] on span "Select an option" at bounding box center [207, 223] width 9 height 9
click at [204, 223] on input "Select an option" at bounding box center [207, 223] width 9 height 9
click at [96, 156] on span "Select an option" at bounding box center [100, 159] width 9 height 9
click at [96, 156] on input "Select an option" at bounding box center [100, 159] width 9 height 9
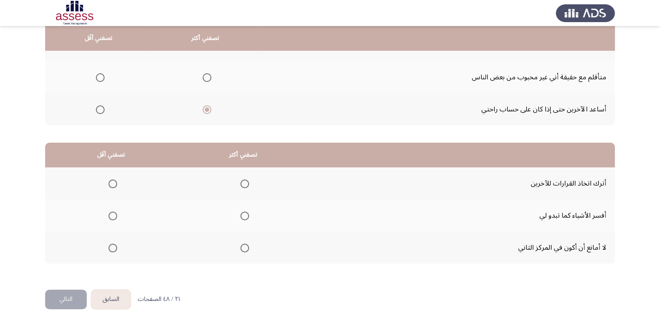
scroll to position [113, 0]
click at [113, 251] on span "Select an option" at bounding box center [112, 249] width 9 height 9
click at [113, 251] on input "Select an option" at bounding box center [112, 249] width 9 height 9
click at [242, 214] on span "Select an option" at bounding box center [244, 217] width 9 height 9
click at [242, 214] on input "Select an option" at bounding box center [244, 217] width 9 height 9
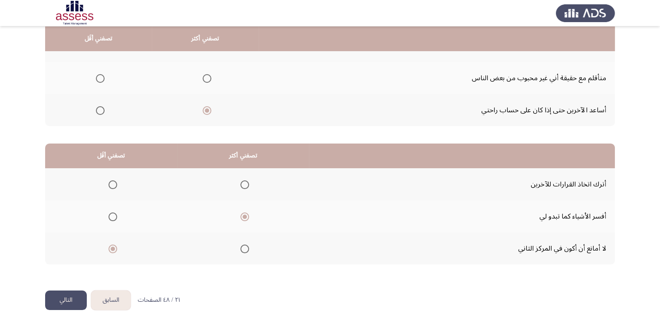
click at [47, 299] on button "التالي" at bounding box center [66, 301] width 42 height 20
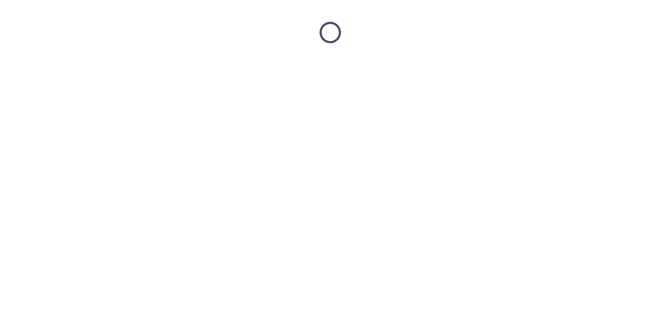
scroll to position [0, 0]
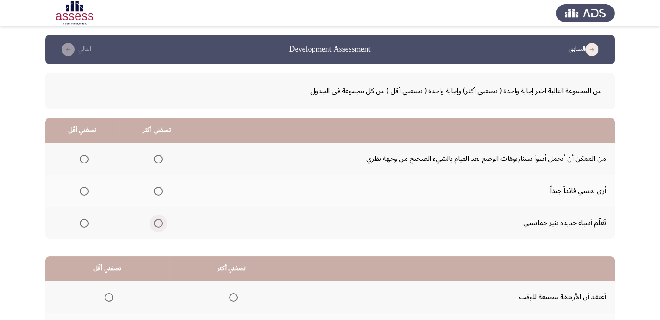
click at [154, 222] on span "Select an option" at bounding box center [158, 223] width 9 height 9
click at [154, 222] on input "Select an option" at bounding box center [158, 223] width 9 height 9
click at [68, 169] on th at bounding box center [82, 159] width 74 height 32
click at [89, 154] on th at bounding box center [82, 159] width 74 height 32
click at [85, 160] on span "Select an option" at bounding box center [84, 159] width 9 height 9
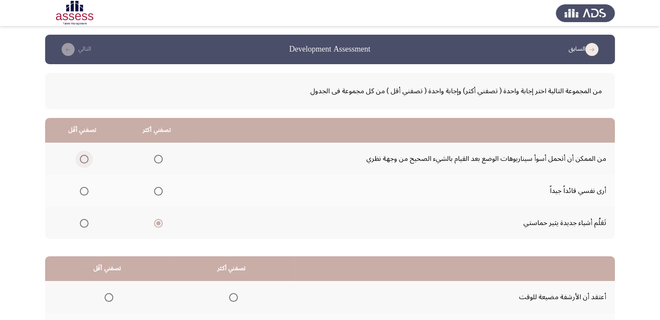
click at [85, 160] on input "Select an option" at bounding box center [84, 159] width 9 height 9
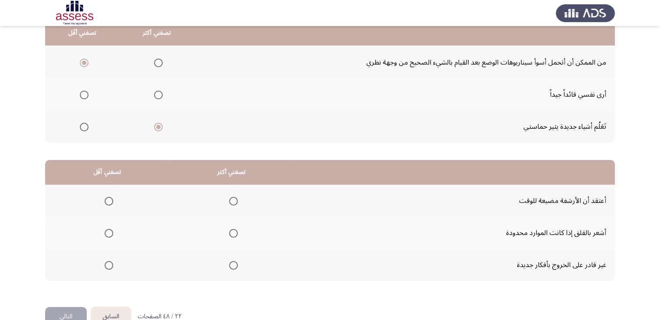
scroll to position [104, 0]
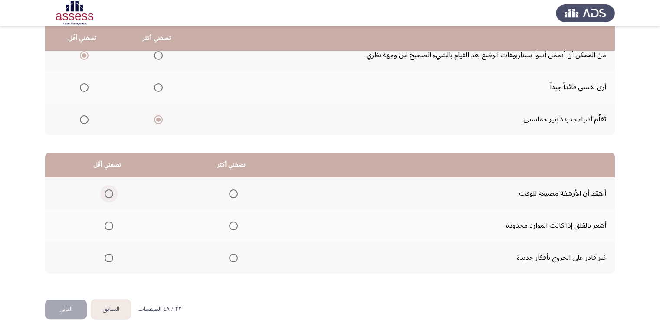
click at [112, 192] on span "Select an option" at bounding box center [109, 194] width 9 height 9
click at [112, 192] on input "Select an option" at bounding box center [109, 194] width 9 height 9
click at [230, 222] on span "Select an option" at bounding box center [233, 226] width 9 height 9
click at [230, 222] on input "Select an option" at bounding box center [233, 226] width 9 height 9
click at [66, 306] on button "التالي" at bounding box center [66, 310] width 42 height 20
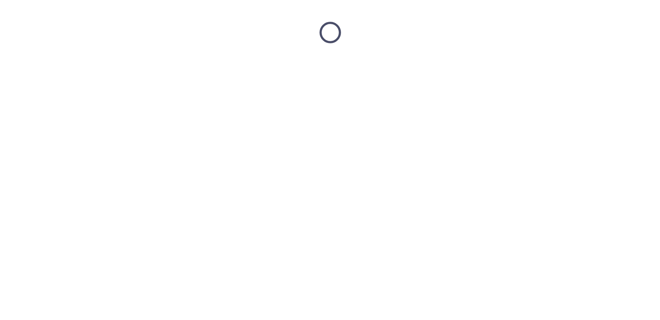
scroll to position [0, 0]
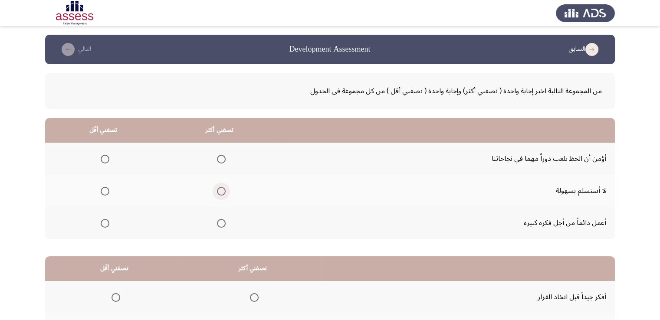
click at [221, 191] on span "Select an option" at bounding box center [221, 191] width 9 height 9
click at [221, 191] on input "Select an option" at bounding box center [221, 191] width 9 height 9
click at [99, 156] on label "Select an option" at bounding box center [103, 159] width 12 height 9
click at [101, 156] on input "Select an option" at bounding box center [105, 159] width 9 height 9
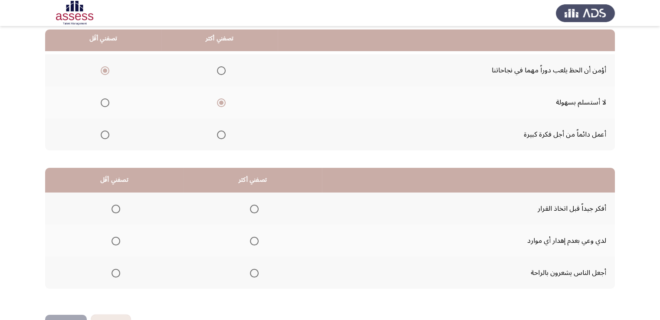
scroll to position [89, 0]
click at [112, 274] on span "Select an option" at bounding box center [116, 273] width 9 height 9
click at [112, 274] on input "Select an option" at bounding box center [116, 273] width 9 height 9
click at [249, 244] on mat-radio-group "Select an option" at bounding box center [252, 240] width 12 height 15
click at [250, 242] on span "Select an option" at bounding box center [254, 240] width 9 height 9
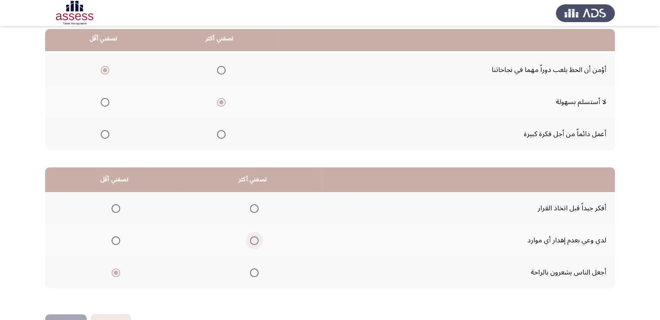
click at [250, 242] on input "Select an option" at bounding box center [254, 240] width 9 height 9
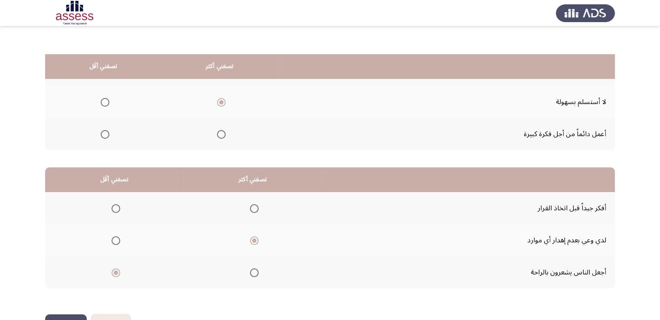
scroll to position [117, 0]
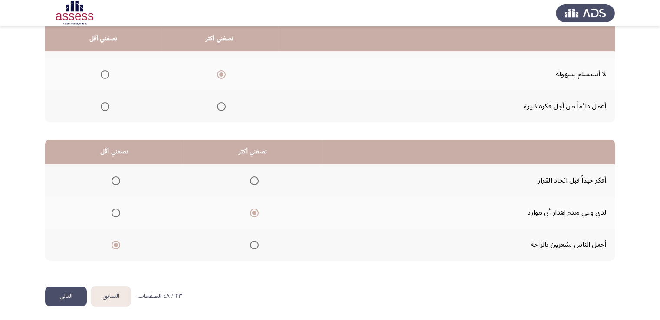
click at [80, 294] on button "التالي" at bounding box center [66, 297] width 42 height 20
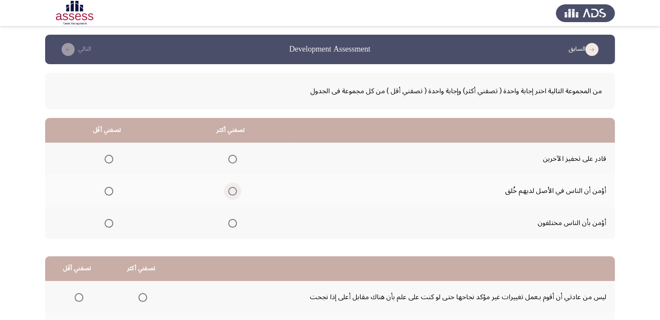
click at [232, 187] on span "Select an option" at bounding box center [232, 191] width 9 height 9
click at [232, 187] on input "Select an option" at bounding box center [232, 191] width 9 height 9
click at [108, 193] on span "Select an option" at bounding box center [109, 191] width 9 height 9
click at [108, 193] on input "Select an option" at bounding box center [109, 191] width 9 height 9
click at [230, 222] on span "Select an option" at bounding box center [232, 223] width 9 height 9
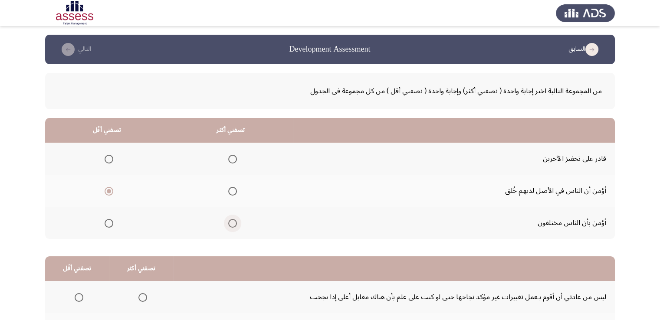
click at [230, 222] on input "Select an option" at bounding box center [232, 223] width 9 height 9
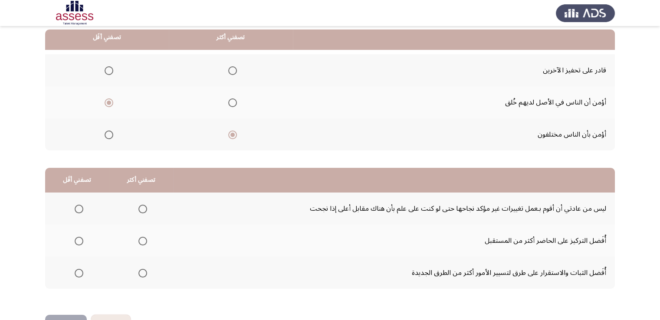
scroll to position [88, 0]
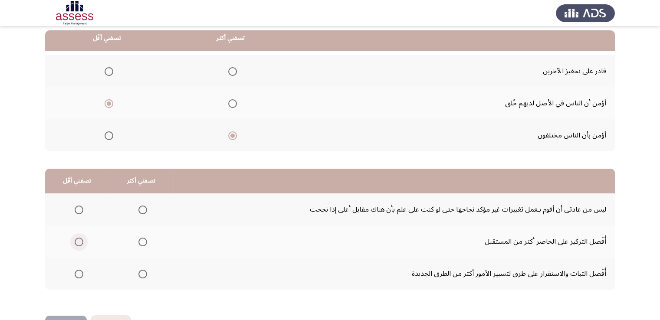
click at [79, 243] on span "Select an option" at bounding box center [79, 242] width 9 height 9
click at [79, 243] on input "Select an option" at bounding box center [79, 242] width 9 height 9
click at [139, 272] on span "Select an option" at bounding box center [142, 274] width 9 height 9
click at [139, 272] on input "Select an option" at bounding box center [142, 274] width 9 height 9
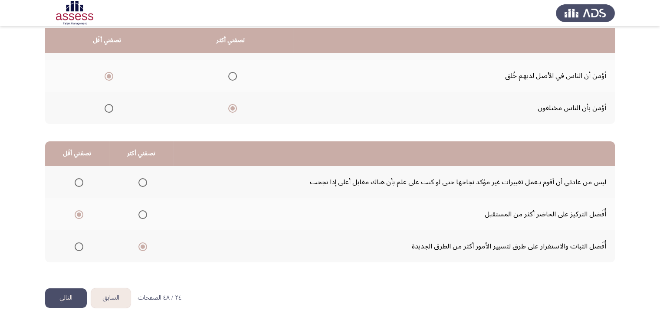
scroll to position [117, 0]
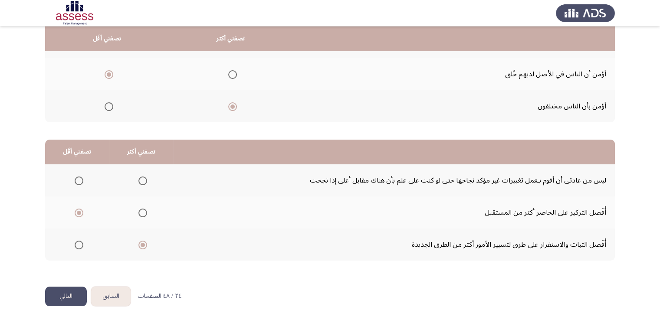
click at [74, 301] on button "التالي" at bounding box center [66, 297] width 42 height 20
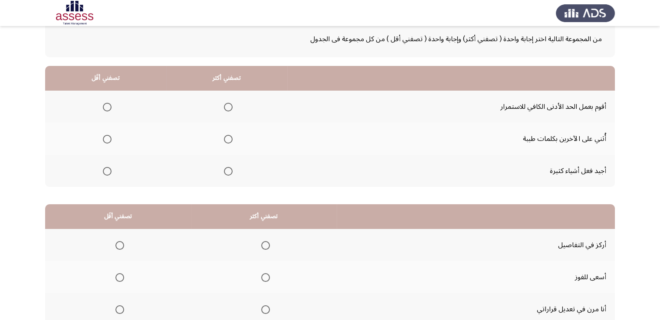
scroll to position [58, 0]
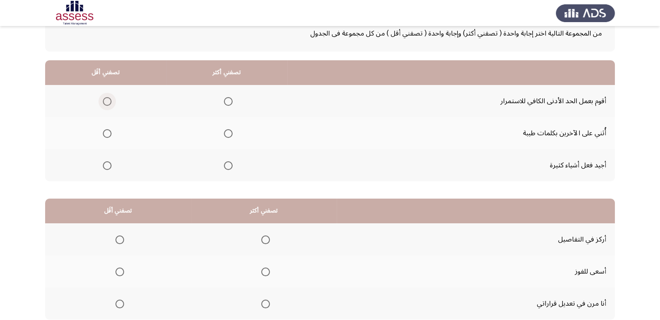
click at [109, 102] on span "Select an option" at bounding box center [107, 101] width 9 height 9
click at [109, 102] on input "Select an option" at bounding box center [107, 101] width 9 height 9
click at [226, 135] on span "Select an option" at bounding box center [228, 133] width 9 height 9
click at [226, 135] on input "Select an option" at bounding box center [228, 133] width 9 height 9
drag, startPoint x: 224, startPoint y: 159, endPoint x: 109, endPoint y: 133, distance: 118.3
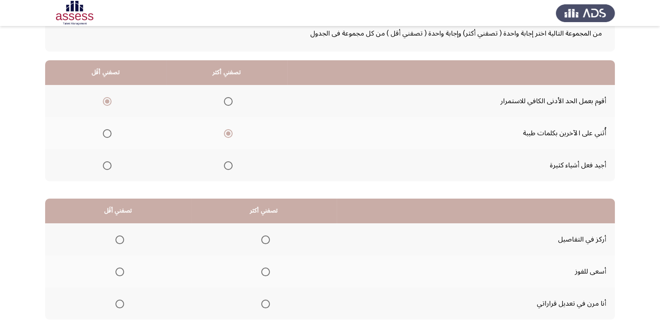
click at [109, 133] on tbody "أقوم بعمل الحد الأدنى الكافي للاستمرار أُثني على الآخرين بكلمات طيبة أجيد فعل أ…" at bounding box center [330, 133] width 570 height 96
click at [109, 133] on span "Select an option" at bounding box center [107, 133] width 9 height 9
click at [109, 133] on input "Select an option" at bounding box center [107, 133] width 9 height 9
click at [109, 165] on span "Select an option" at bounding box center [107, 165] width 9 height 9
click at [109, 165] on input "Select an option" at bounding box center [107, 165] width 9 height 9
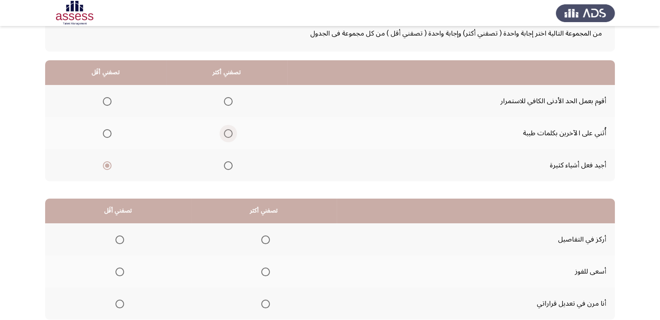
click at [224, 131] on span "Select an option" at bounding box center [228, 133] width 9 height 9
click at [224, 131] on input "Select an option" at bounding box center [228, 133] width 9 height 9
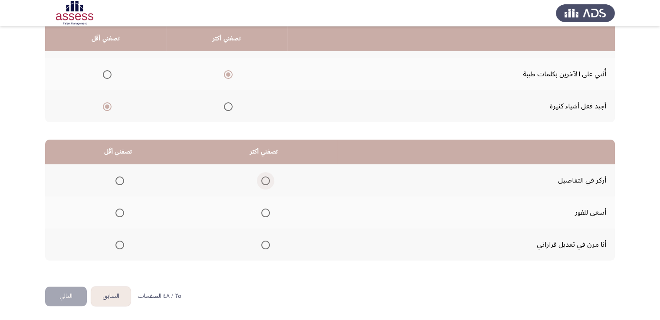
click at [265, 181] on span "Select an option" at bounding box center [265, 181] width 9 height 9
click at [265, 181] on input "Select an option" at bounding box center [265, 181] width 9 height 9
click at [121, 241] on span "Select an option" at bounding box center [119, 245] width 9 height 9
click at [121, 241] on input "Select an option" at bounding box center [119, 245] width 9 height 9
click at [69, 287] on button "التالي" at bounding box center [66, 297] width 42 height 20
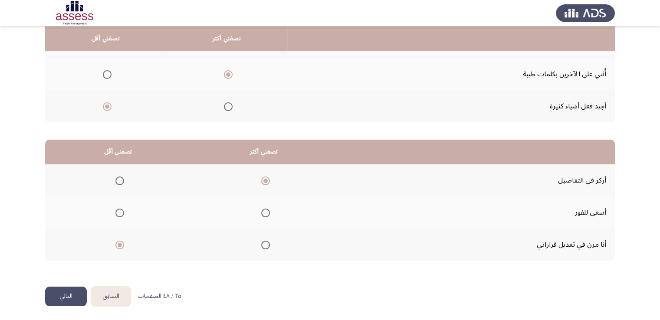
scroll to position [0, 0]
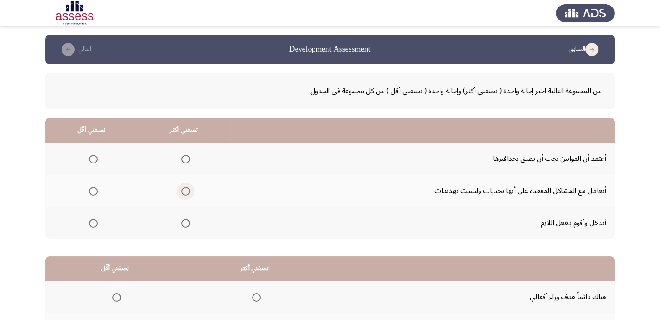
click at [186, 192] on span "Select an option" at bounding box center [185, 191] width 9 height 9
click at [186, 192] on input "Select an option" at bounding box center [185, 191] width 9 height 9
click at [92, 224] on span "Select an option" at bounding box center [93, 223] width 9 height 9
click at [92, 224] on input "Select an option" at bounding box center [93, 223] width 9 height 9
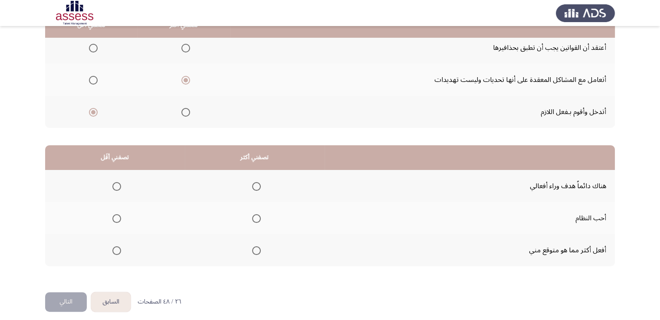
scroll to position [114, 0]
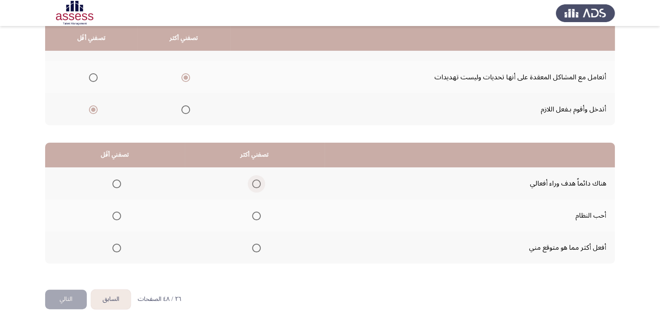
click at [255, 186] on span "Select an option" at bounding box center [256, 184] width 9 height 9
click at [255, 186] on input "Select an option" at bounding box center [256, 184] width 9 height 9
click at [118, 245] on span "Select an option" at bounding box center [116, 248] width 9 height 9
click at [118, 245] on input "Select an option" at bounding box center [116, 248] width 9 height 9
click at [66, 297] on button "التالي" at bounding box center [66, 300] width 42 height 20
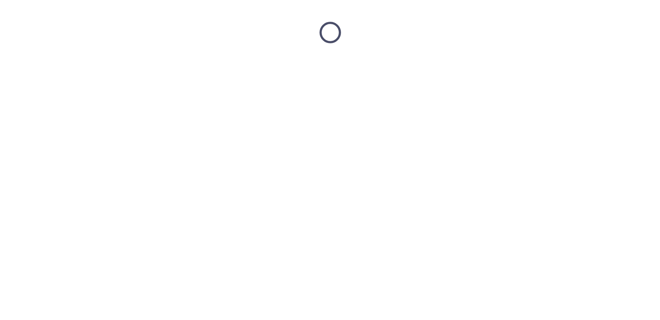
scroll to position [0, 0]
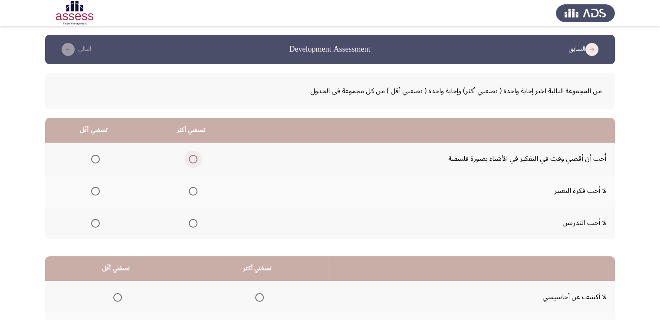
click at [189, 157] on span "Select an option" at bounding box center [193, 159] width 9 height 9
click at [189, 157] on input "Select an option" at bounding box center [193, 159] width 9 height 9
click at [99, 191] on span "Select an option" at bounding box center [95, 191] width 9 height 9
click at [99, 191] on input "Select an option" at bounding box center [95, 191] width 9 height 9
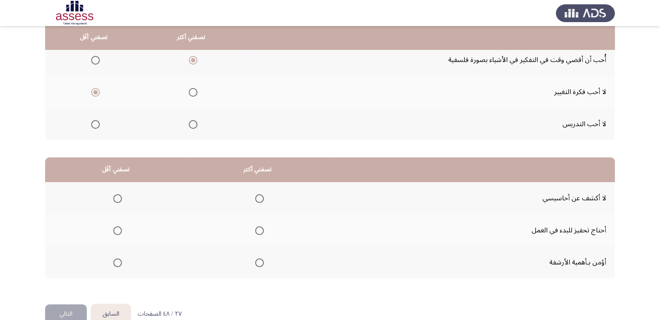
scroll to position [98, 0]
click at [255, 200] on span "Select an option" at bounding box center [259, 199] width 9 height 9
click at [255, 200] on input "Select an option" at bounding box center [259, 199] width 9 height 9
click at [116, 230] on span "Select an option" at bounding box center [117, 231] width 9 height 9
click at [116, 230] on input "Select an option" at bounding box center [117, 231] width 9 height 9
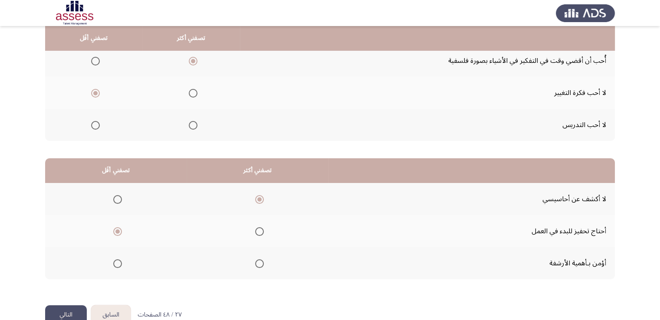
click at [70, 315] on button "التالي" at bounding box center [66, 315] width 42 height 20
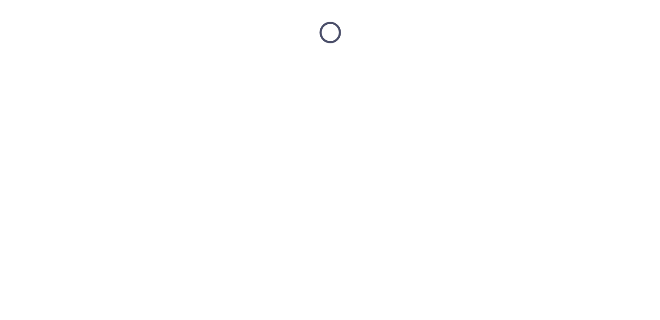
scroll to position [0, 0]
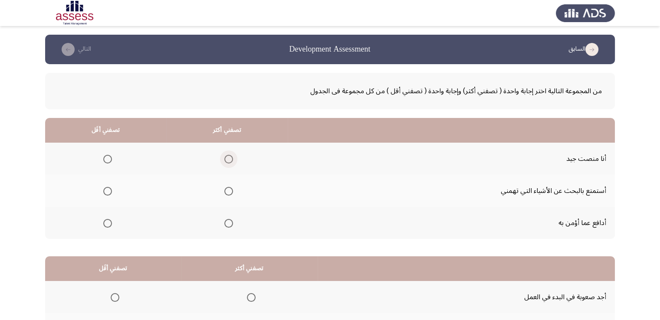
click at [231, 160] on span "Select an option" at bounding box center [228, 159] width 9 height 9
click at [231, 160] on input "Select an option" at bounding box center [228, 159] width 9 height 9
click at [230, 188] on span "Select an option" at bounding box center [228, 191] width 9 height 9
click at [230, 188] on input "Select an option" at bounding box center [228, 191] width 9 height 9
click at [107, 222] on span "Select an option" at bounding box center [107, 223] width 9 height 9
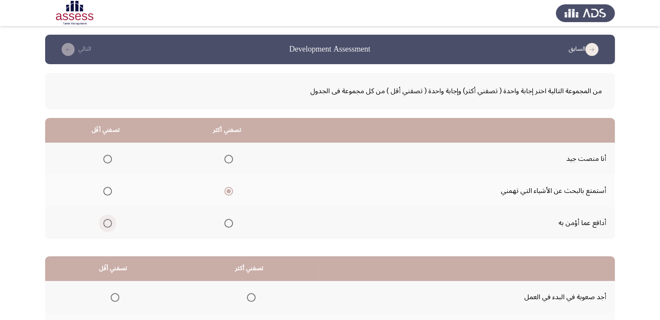
click at [107, 222] on input "Select an option" at bounding box center [107, 223] width 9 height 9
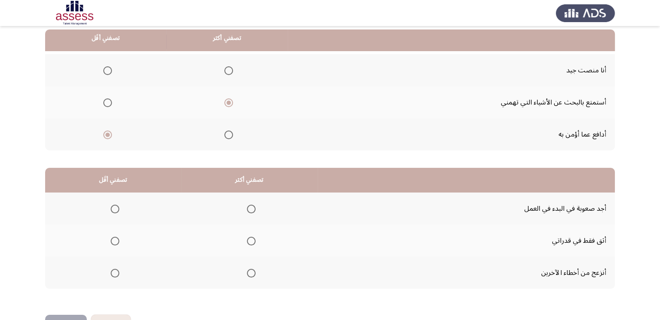
scroll to position [89, 0]
click at [114, 210] on span "Select an option" at bounding box center [115, 209] width 9 height 9
click at [114, 210] on input "Select an option" at bounding box center [115, 209] width 9 height 9
click at [250, 240] on span "Select an option" at bounding box center [251, 241] width 9 height 9
click at [250, 240] on input "Select an option" at bounding box center [251, 241] width 9 height 9
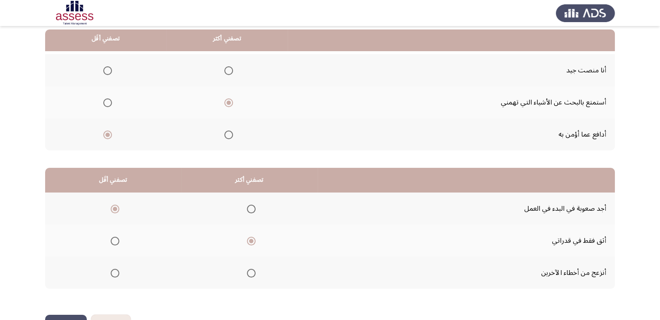
scroll to position [117, 0]
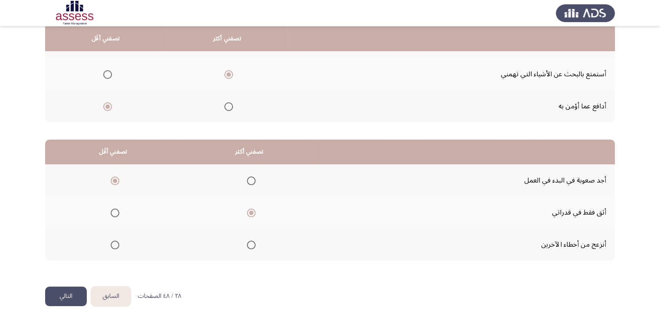
click at [57, 289] on button "التالي" at bounding box center [66, 297] width 42 height 20
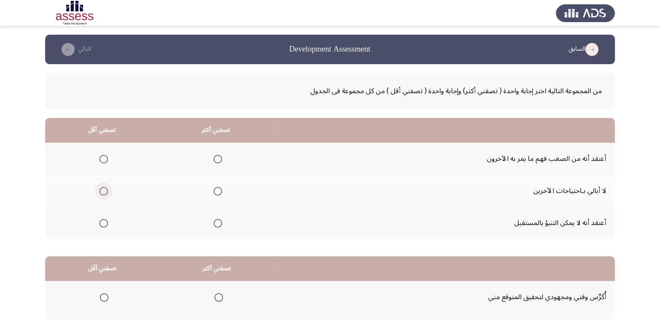
click at [100, 189] on span "Select an option" at bounding box center [103, 191] width 9 height 9
click at [100, 189] on input "Select an option" at bounding box center [103, 191] width 9 height 9
click at [216, 157] on span "Select an option" at bounding box center [218, 159] width 9 height 9
click at [216, 157] on input "Select an option" at bounding box center [218, 159] width 9 height 9
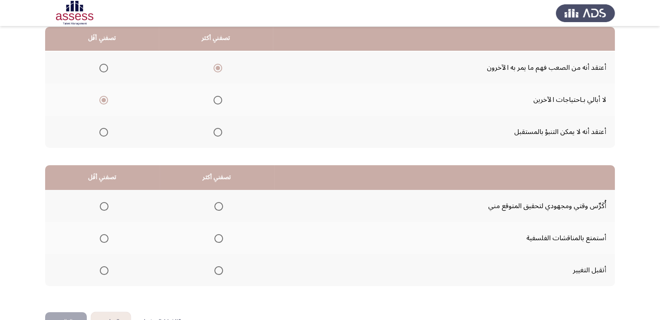
scroll to position [93, 0]
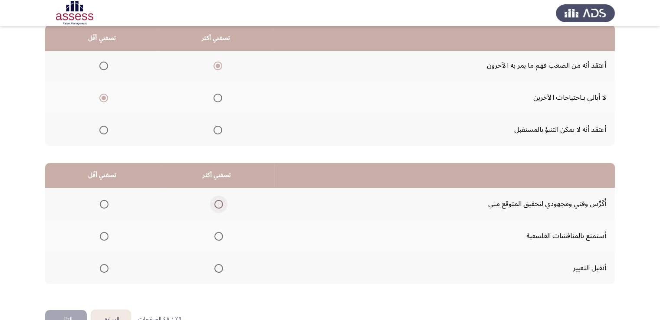
click at [217, 200] on span "Select an option" at bounding box center [218, 204] width 9 height 9
click at [217, 200] on input "Select an option" at bounding box center [218, 204] width 9 height 9
click at [104, 235] on span "Select an option" at bounding box center [104, 236] width 9 height 9
click at [104, 235] on input "Select an option" at bounding box center [104, 236] width 9 height 9
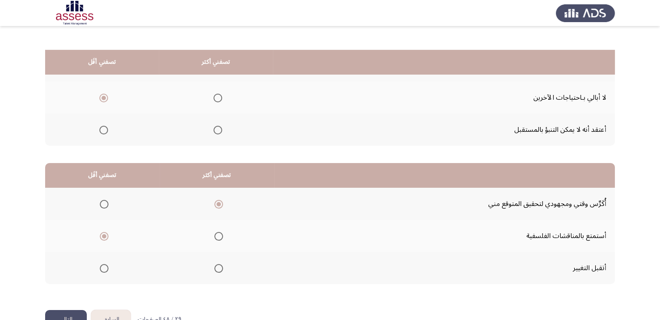
scroll to position [117, 0]
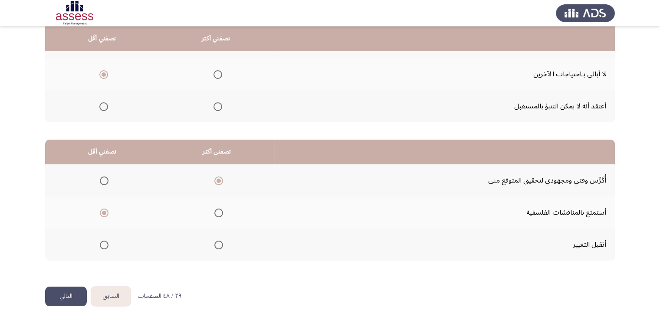
click at [73, 287] on button "التالي" at bounding box center [66, 297] width 42 height 20
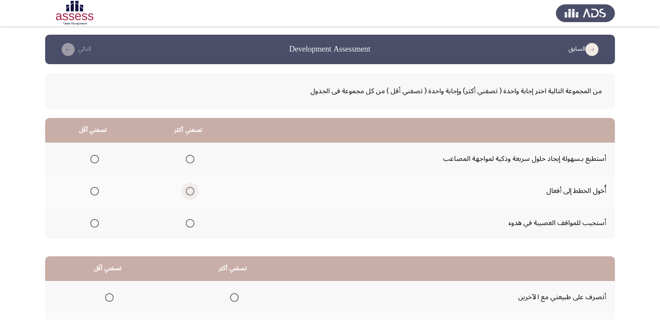
click at [186, 188] on span "Select an option" at bounding box center [190, 191] width 9 height 9
click at [186, 188] on input "Select an option" at bounding box center [190, 191] width 9 height 9
click at [90, 163] on span "Select an option" at bounding box center [94, 159] width 9 height 9
click at [90, 163] on input "Select an option" at bounding box center [94, 159] width 9 height 9
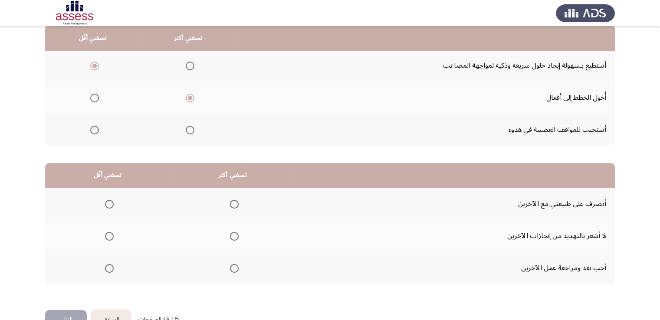
scroll to position [94, 0]
click at [230, 204] on span "Select an option" at bounding box center [234, 204] width 9 height 9
click at [230, 204] on input "Select an option" at bounding box center [234, 204] width 9 height 9
click at [237, 233] on span "Select an option" at bounding box center [234, 236] width 9 height 9
click at [237, 233] on input "Select an option" at bounding box center [234, 236] width 9 height 9
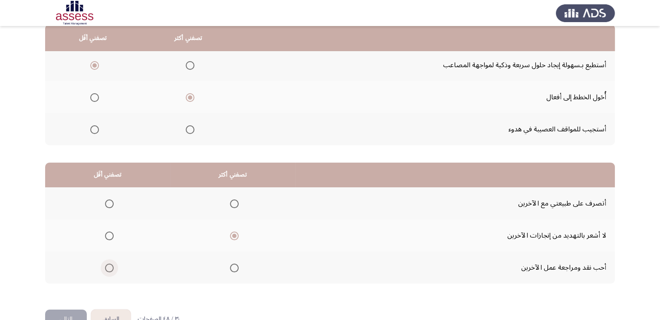
click at [109, 264] on span "Select an option" at bounding box center [109, 268] width 9 height 9
click at [109, 264] on input "Select an option" at bounding box center [109, 268] width 9 height 9
click at [73, 311] on button "التالي" at bounding box center [66, 320] width 42 height 20
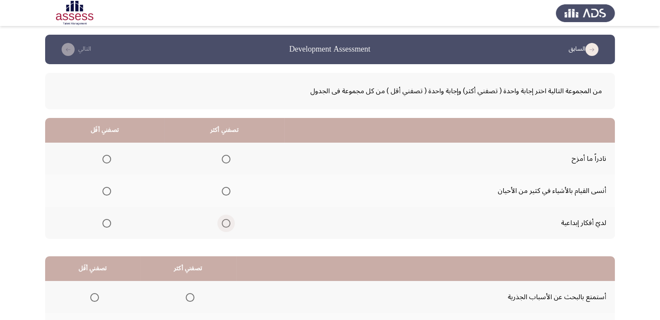
click at [222, 219] on span "Select an option" at bounding box center [226, 223] width 9 height 9
click at [222, 219] on input "Select an option" at bounding box center [226, 223] width 9 height 9
click at [104, 192] on span "Select an option" at bounding box center [106, 191] width 9 height 9
click at [104, 192] on input "Select an option" at bounding box center [106, 191] width 9 height 9
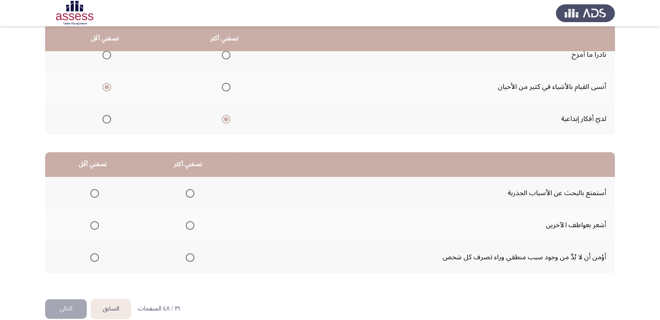
scroll to position [117, 0]
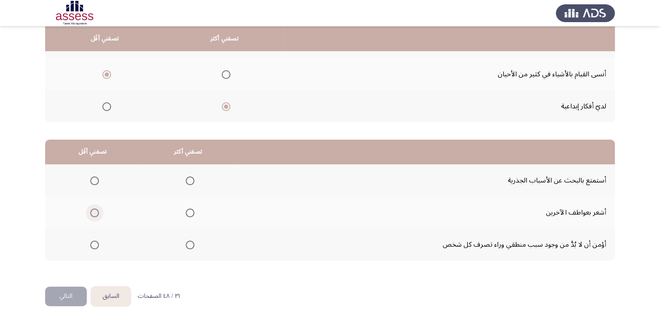
click at [90, 210] on span "Select an option" at bounding box center [94, 213] width 9 height 9
click at [90, 210] on input "Select an option" at bounding box center [94, 213] width 9 height 9
click at [190, 180] on span "Select an option" at bounding box center [190, 181] width 9 height 9
click at [190, 180] on input "Select an option" at bounding box center [190, 181] width 9 height 9
click at [67, 293] on button "التالي" at bounding box center [66, 297] width 42 height 20
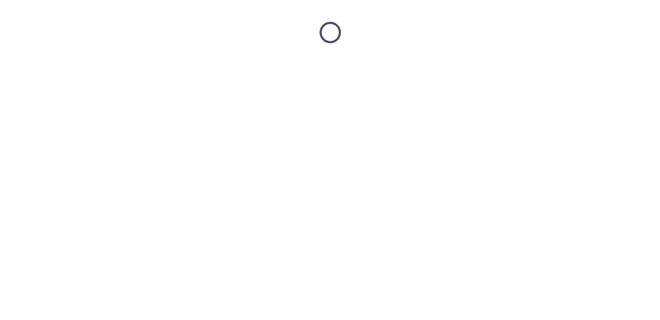
scroll to position [0, 0]
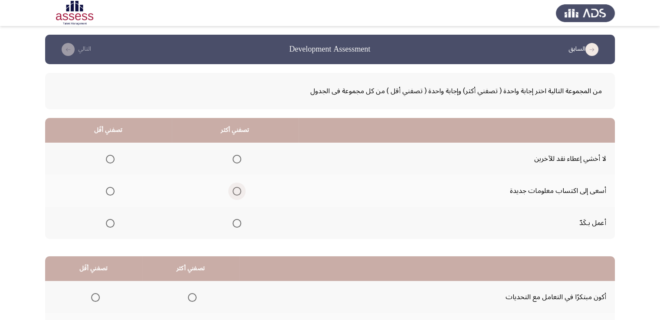
click at [233, 188] on span "Select an option" at bounding box center [237, 191] width 9 height 9
click at [233, 188] on input "Select an option" at bounding box center [237, 191] width 9 height 9
click at [109, 158] on span "Select an option" at bounding box center [110, 159] width 9 height 9
click at [109, 158] on input "Select an option" at bounding box center [110, 159] width 9 height 9
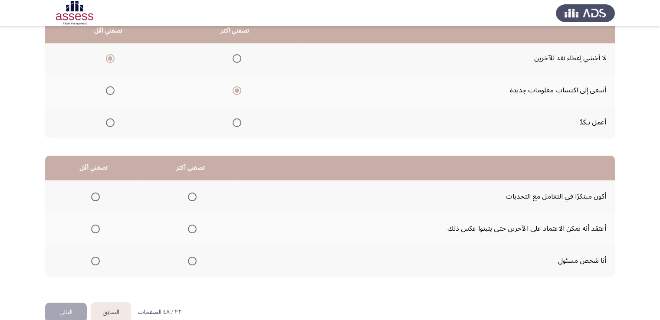
scroll to position [102, 0]
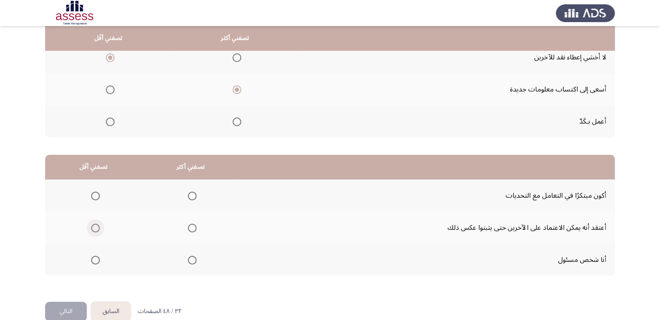
click at [92, 227] on span "Select an option" at bounding box center [95, 228] width 9 height 9
click at [92, 227] on input "Select an option" at bounding box center [95, 228] width 9 height 9
click at [184, 189] on mat-radio-group "Select an option" at bounding box center [190, 195] width 12 height 15
click at [188, 197] on span "Select an option" at bounding box center [192, 196] width 9 height 9
click at [188, 197] on input "Select an option" at bounding box center [192, 196] width 9 height 9
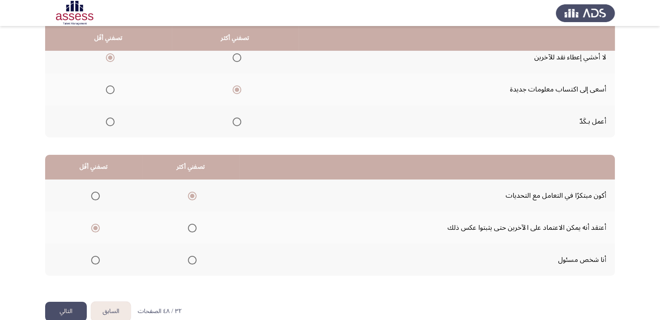
click at [66, 309] on button "التالي" at bounding box center [66, 312] width 42 height 20
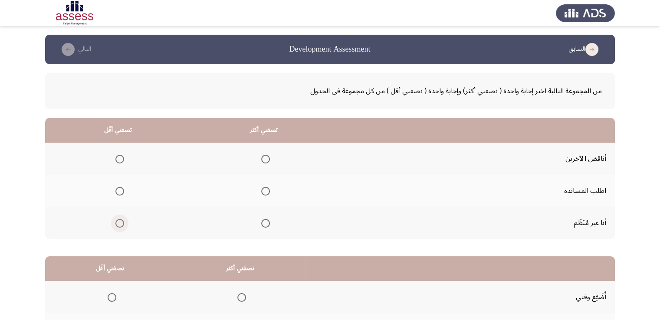
click at [121, 220] on span "Select an option" at bounding box center [119, 223] width 9 height 9
click at [121, 220] on input "Select an option" at bounding box center [119, 223] width 9 height 9
click at [266, 194] on span "Select an option" at bounding box center [265, 191] width 9 height 9
click at [266, 194] on input "Select an option" at bounding box center [265, 191] width 9 height 9
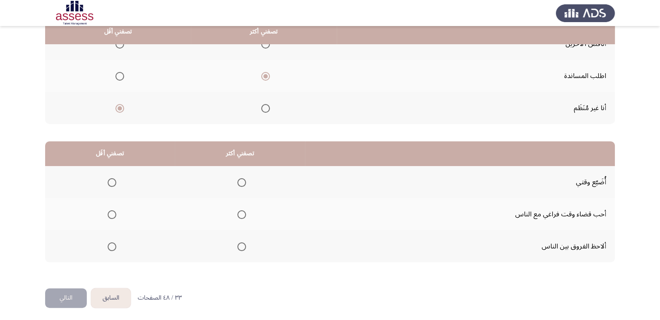
scroll to position [117, 0]
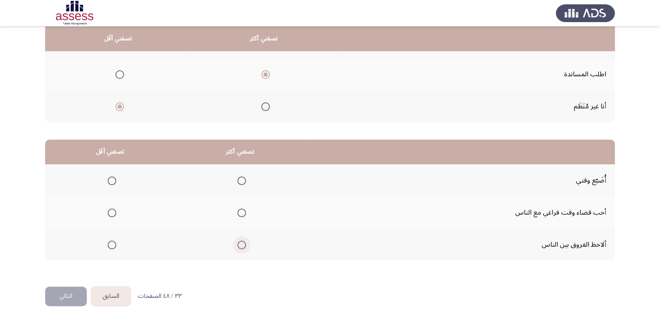
click at [239, 247] on span "Select an option" at bounding box center [241, 245] width 9 height 9
click at [239, 247] on input "Select an option" at bounding box center [241, 245] width 9 height 9
click at [108, 178] on span "Select an option" at bounding box center [112, 181] width 9 height 9
click at [108, 178] on input "Select an option" at bounding box center [112, 181] width 9 height 9
click at [67, 291] on button "التالي" at bounding box center [66, 297] width 42 height 20
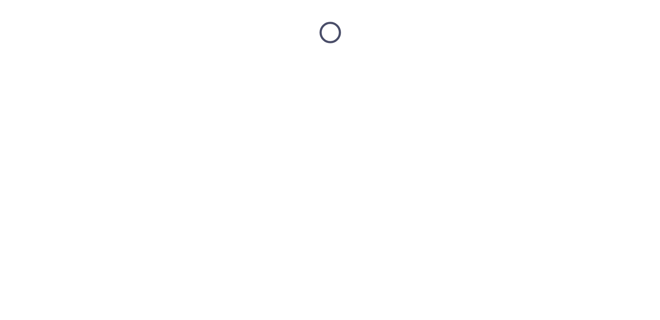
scroll to position [0, 0]
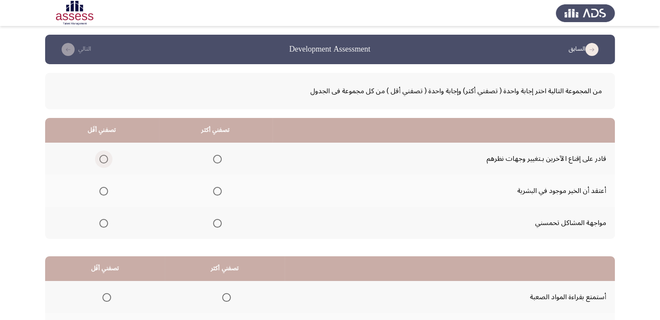
click at [99, 155] on span "Select an option" at bounding box center [103, 159] width 9 height 9
click at [99, 155] on input "Select an option" at bounding box center [103, 159] width 9 height 9
click at [213, 227] on span "Select an option" at bounding box center [217, 223] width 9 height 9
click at [213, 227] on input "Select an option" at bounding box center [217, 223] width 9 height 9
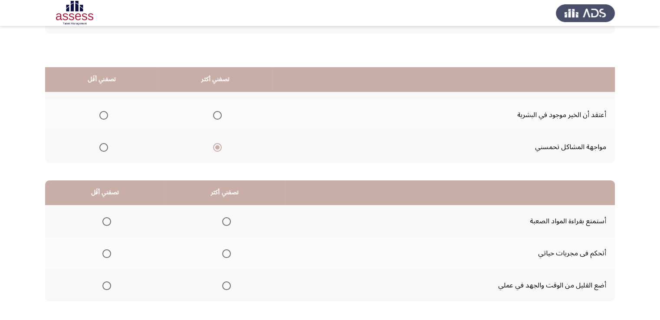
scroll to position [117, 0]
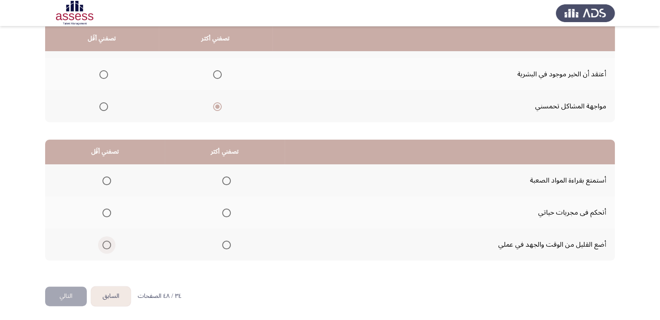
click at [99, 241] on label "Select an option" at bounding box center [105, 245] width 12 height 9
click at [102, 241] on input "Select an option" at bounding box center [106, 245] width 9 height 9
click at [224, 209] on span "Select an option" at bounding box center [226, 213] width 9 height 9
click at [224, 209] on input "Select an option" at bounding box center [226, 213] width 9 height 9
click at [67, 297] on button "التالي" at bounding box center [66, 297] width 42 height 20
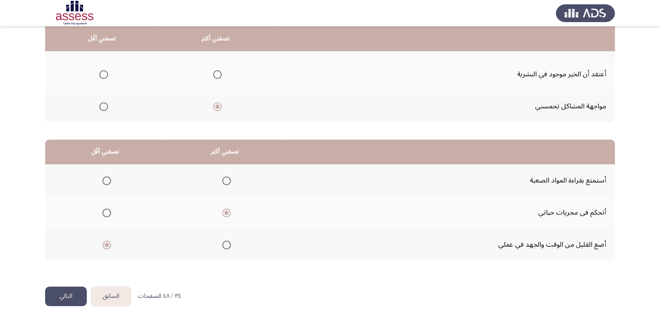
scroll to position [0, 0]
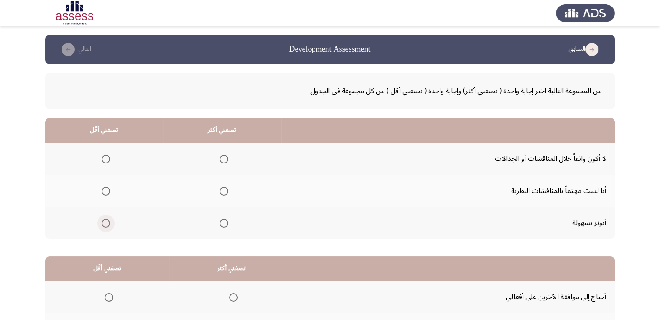
click at [108, 220] on span "Select an option" at bounding box center [106, 223] width 9 height 9
click at [108, 220] on input "Select an option" at bounding box center [106, 223] width 9 height 9
click at [223, 187] on span "Select an option" at bounding box center [224, 191] width 9 height 9
click at [223, 187] on input "Select an option" at bounding box center [224, 191] width 9 height 9
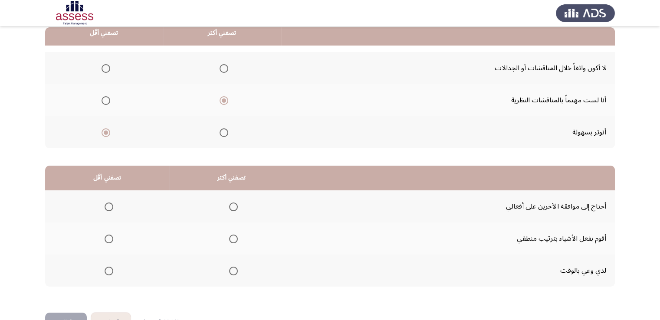
scroll to position [100, 0]
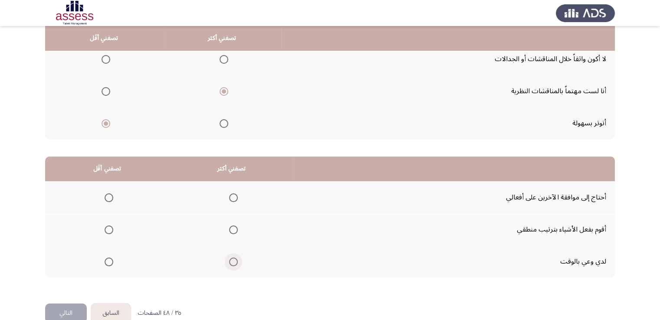
click at [236, 264] on span "Select an option" at bounding box center [233, 262] width 9 height 9
click at [236, 264] on input "Select an option" at bounding box center [233, 262] width 9 height 9
click at [106, 195] on span "Select an option" at bounding box center [109, 198] width 9 height 9
click at [106, 195] on input "Select an option" at bounding box center [109, 198] width 9 height 9
click at [63, 308] on button "التالي" at bounding box center [66, 314] width 42 height 20
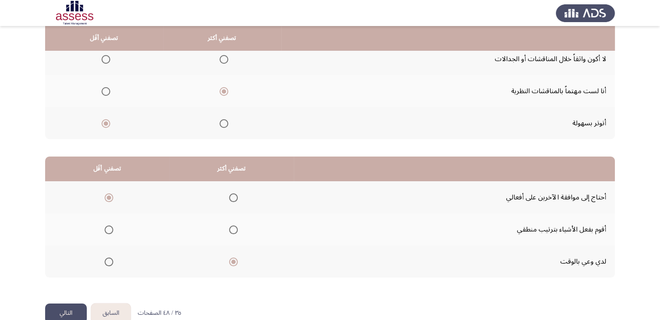
scroll to position [0, 0]
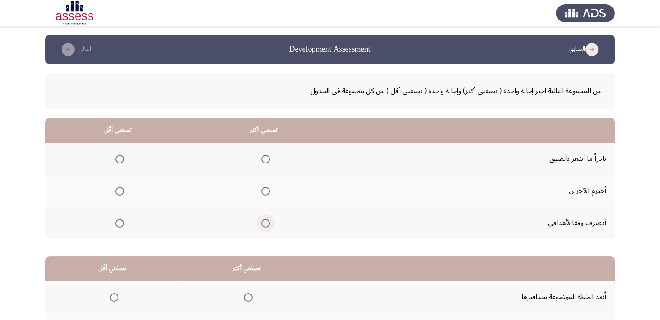
click at [263, 223] on span "Select an option" at bounding box center [265, 223] width 9 height 9
click at [263, 223] on input "Select an option" at bounding box center [265, 223] width 9 height 9
click at [119, 155] on span "Select an option" at bounding box center [119, 159] width 9 height 9
click at [119, 155] on input "Select an option" at bounding box center [119, 159] width 9 height 9
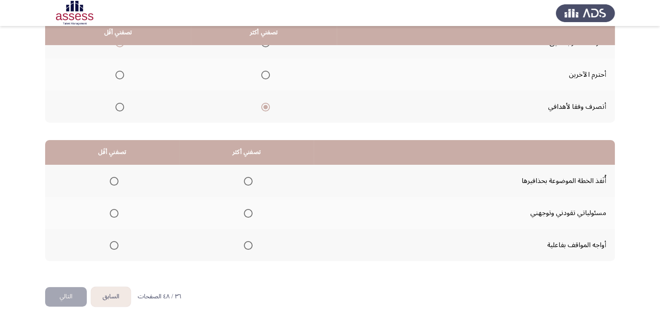
scroll to position [117, 0]
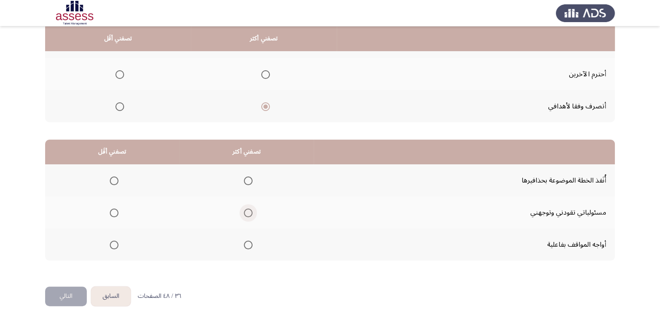
click at [246, 211] on span "Select an option" at bounding box center [248, 213] width 9 height 9
click at [246, 211] on input "Select an option" at bounding box center [248, 213] width 9 height 9
click at [117, 183] on span "Select an option" at bounding box center [114, 181] width 9 height 9
click at [117, 183] on input "Select an option" at bounding box center [114, 181] width 9 height 9
click at [68, 288] on button "التالي" at bounding box center [66, 297] width 42 height 20
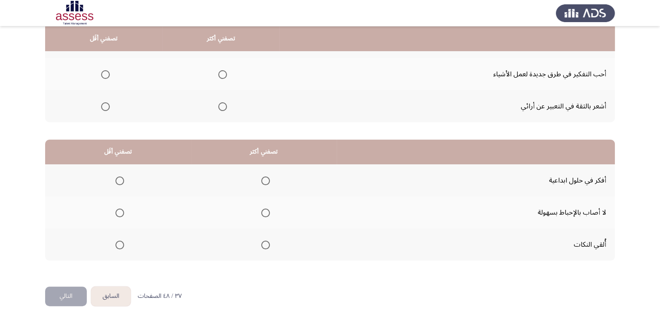
click at [118, 301] on button "السابق" at bounding box center [110, 297] width 39 height 20
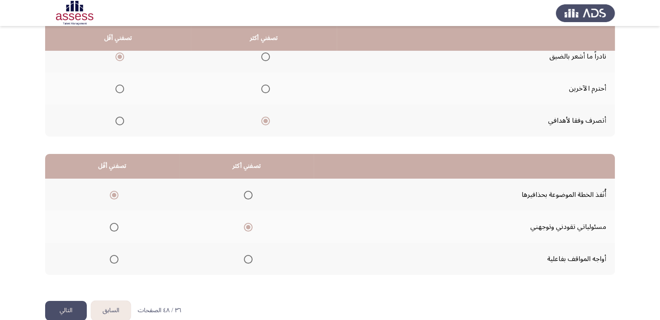
scroll to position [102, 0]
click at [61, 307] on button "التالي" at bounding box center [66, 311] width 42 height 20
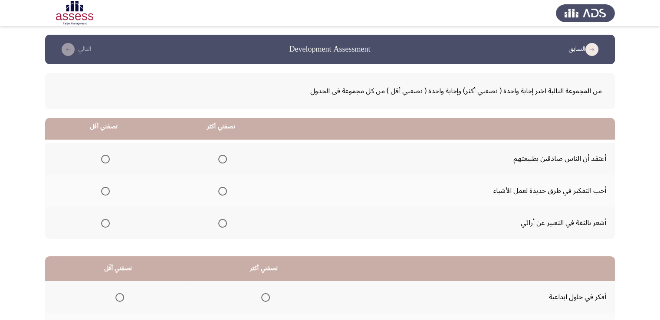
scroll to position [117, 0]
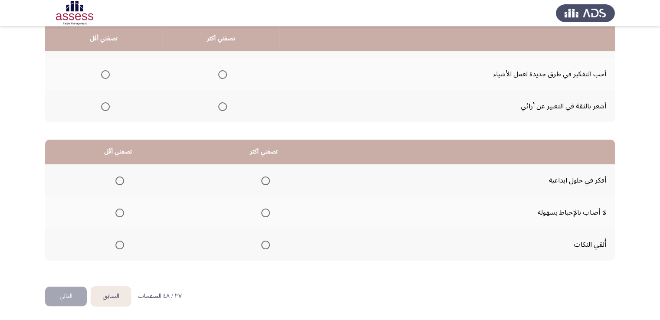
click at [101, 292] on button "السابق" at bounding box center [110, 297] width 39 height 20
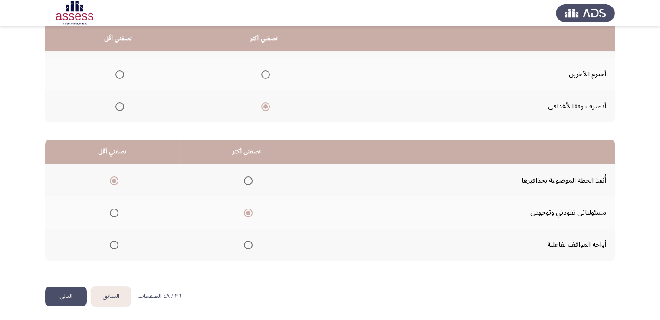
click at [62, 299] on button "التالي" at bounding box center [66, 297] width 42 height 20
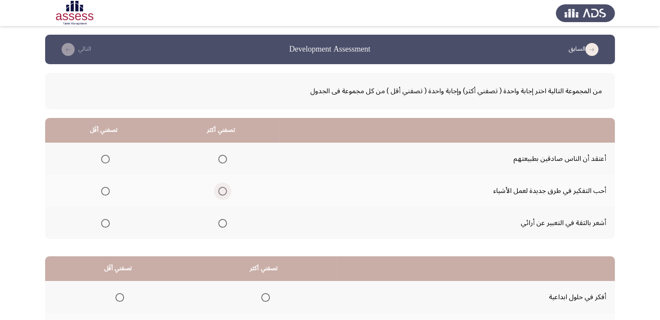
click at [223, 190] on span "Select an option" at bounding box center [222, 191] width 9 height 9
click at [223, 190] on input "Select an option" at bounding box center [222, 191] width 9 height 9
click at [102, 157] on span "Select an option" at bounding box center [105, 159] width 9 height 9
click at [102, 157] on input "Select an option" at bounding box center [105, 159] width 9 height 9
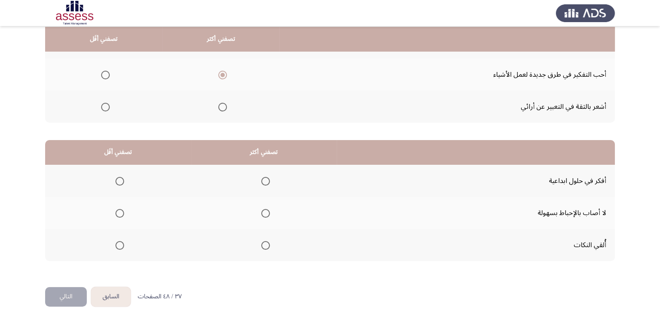
scroll to position [117, 0]
click at [261, 182] on span "Select an option" at bounding box center [265, 181] width 9 height 9
click at [261, 182] on input "Select an option" at bounding box center [265, 181] width 9 height 9
click at [117, 241] on span "Select an option" at bounding box center [119, 245] width 9 height 9
click at [117, 241] on input "Select an option" at bounding box center [119, 245] width 9 height 9
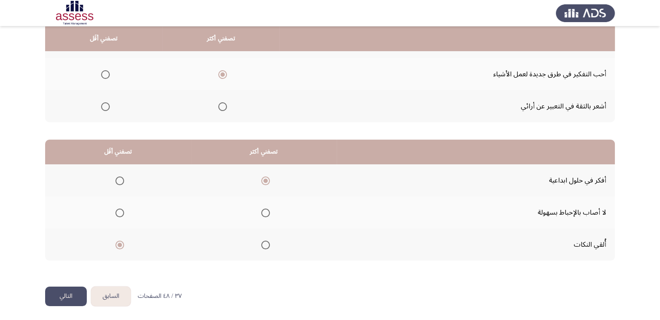
click at [62, 293] on button "التالي" at bounding box center [66, 297] width 42 height 20
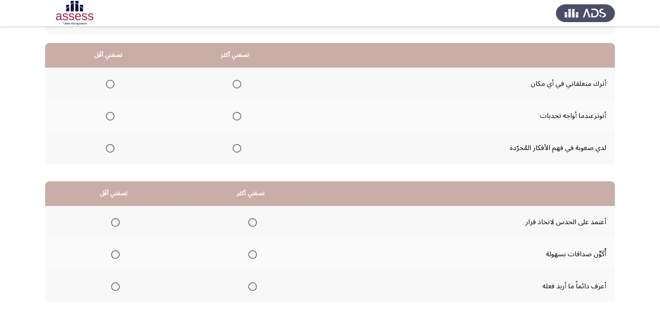
scroll to position [79, 0]
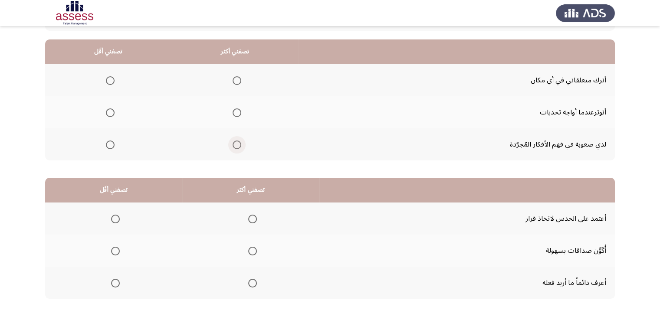
click at [233, 143] on span "Select an option" at bounding box center [237, 145] width 9 height 9
click at [233, 143] on input "Select an option" at bounding box center [237, 145] width 9 height 9
click at [110, 82] on span "Select an option" at bounding box center [110, 80] width 9 height 9
click at [110, 82] on input "Select an option" at bounding box center [110, 80] width 9 height 9
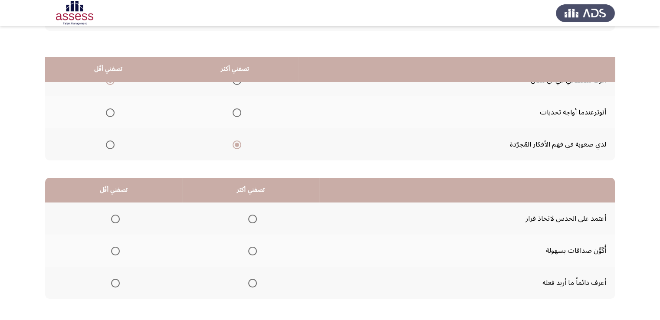
scroll to position [117, 0]
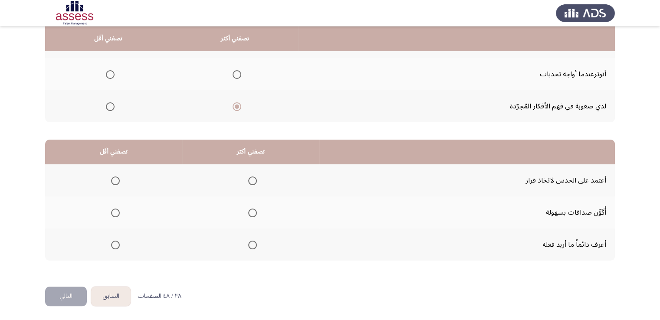
drag, startPoint x: 429, startPoint y: 165, endPoint x: 241, endPoint y: 212, distance: 193.1
click at [241, 212] on tbody "أعتمد على الحدس لاتخاذ قرار أُكَوِّن صداقات بسهولة أعرف دائماً ما أريد فعله" at bounding box center [330, 212] width 570 height 96
click at [251, 241] on span "Select an option" at bounding box center [252, 245] width 9 height 9
click at [251, 241] on input "Select an option" at bounding box center [252, 245] width 9 height 9
click at [115, 184] on span "Select an option" at bounding box center [115, 181] width 9 height 9
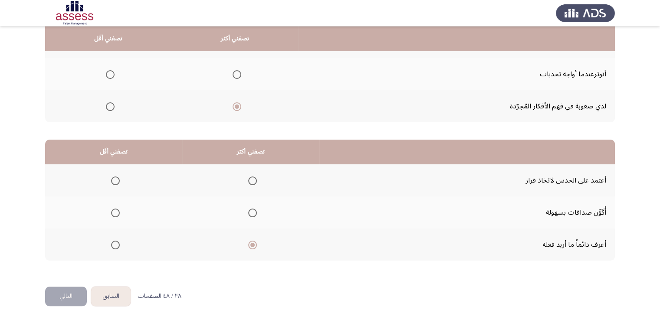
click at [115, 184] on input "Select an option" at bounding box center [115, 181] width 9 height 9
click at [66, 293] on button "التالي" at bounding box center [66, 297] width 42 height 20
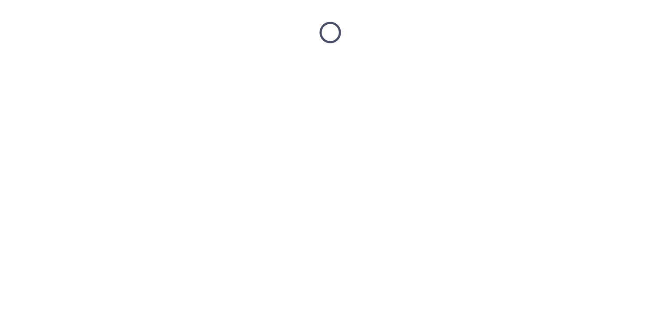
scroll to position [0, 0]
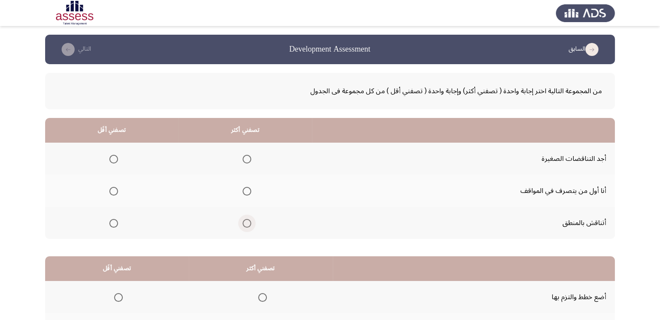
click at [243, 223] on span "Select an option" at bounding box center [247, 223] width 9 height 9
click at [243, 223] on input "Select an option" at bounding box center [247, 223] width 9 height 9
click at [112, 160] on span "Select an option" at bounding box center [113, 159] width 9 height 9
click at [112, 160] on input "Select an option" at bounding box center [113, 159] width 9 height 9
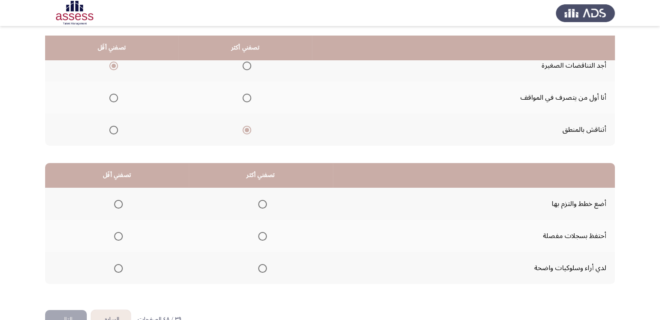
scroll to position [102, 0]
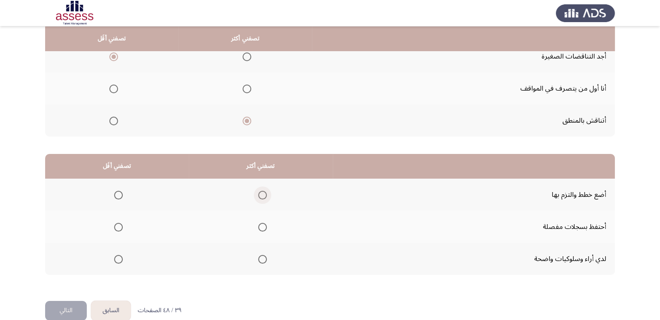
click at [259, 193] on span "Select an option" at bounding box center [262, 195] width 9 height 9
click at [259, 193] on input "Select an option" at bounding box center [262, 195] width 9 height 9
click at [119, 255] on span "Select an option" at bounding box center [118, 259] width 9 height 9
click at [119, 255] on input "Select an option" at bounding box center [118, 259] width 9 height 9
click at [67, 306] on button "التالي" at bounding box center [66, 311] width 42 height 20
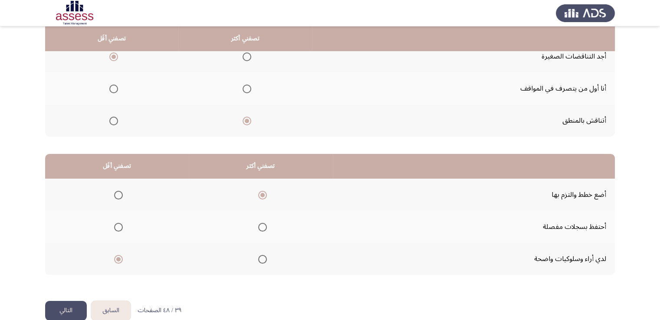
scroll to position [0, 0]
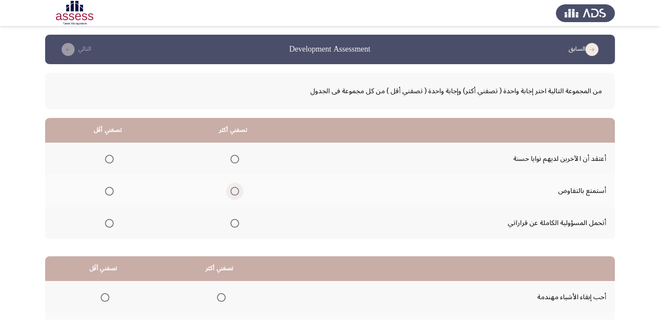
click at [235, 190] on span "Select an option" at bounding box center [234, 191] width 9 height 9
click at [235, 190] on input "Select an option" at bounding box center [234, 191] width 9 height 9
click at [106, 155] on span "Select an option" at bounding box center [109, 159] width 9 height 9
click at [106, 155] on input "Select an option" at bounding box center [109, 159] width 9 height 9
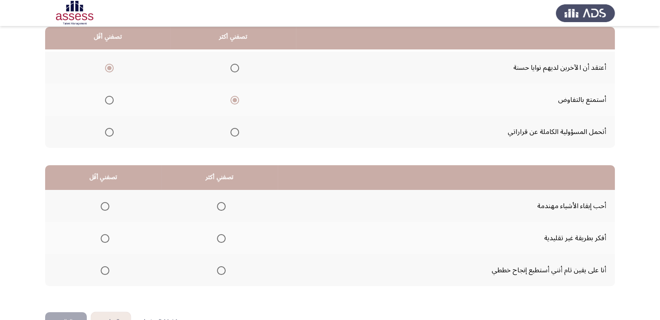
scroll to position [94, 0]
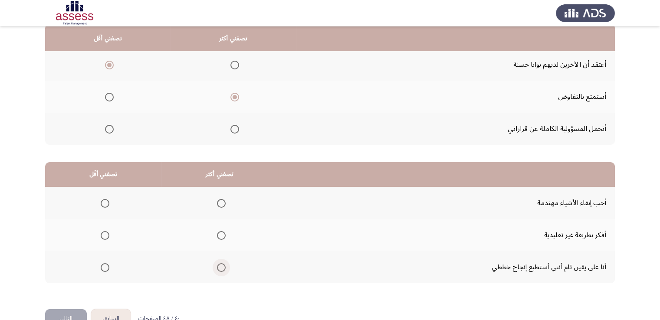
click at [218, 264] on span "Select an option" at bounding box center [221, 267] width 9 height 9
click at [218, 264] on input "Select an option" at bounding box center [221, 267] width 9 height 9
click at [108, 238] on span "Select an option" at bounding box center [105, 235] width 9 height 9
click at [108, 238] on input "Select an option" at bounding box center [105, 235] width 9 height 9
click at [64, 309] on button "التالي" at bounding box center [66, 319] width 42 height 20
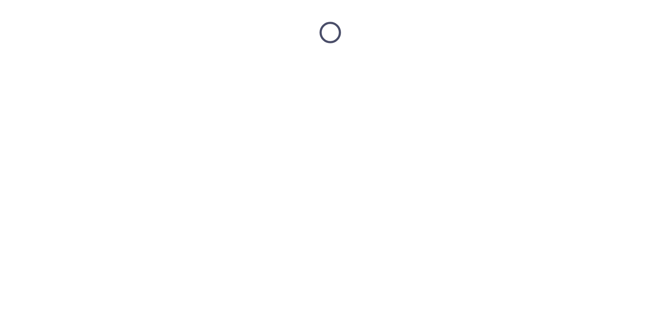
scroll to position [0, 0]
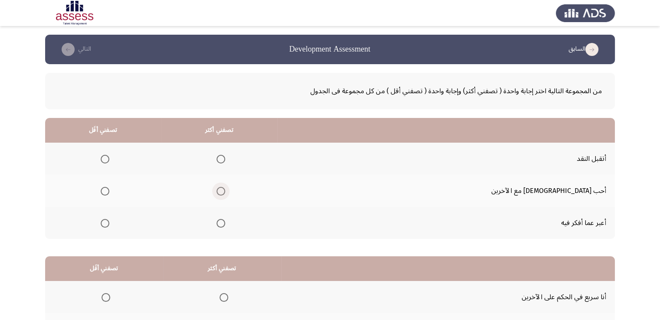
click at [225, 194] on span "Select an option" at bounding box center [221, 191] width 9 height 9
click at [225, 194] on input "Select an option" at bounding box center [221, 191] width 9 height 9
click at [109, 220] on span "Select an option" at bounding box center [105, 223] width 9 height 9
click at [109, 220] on input "Select an option" at bounding box center [105, 223] width 9 height 9
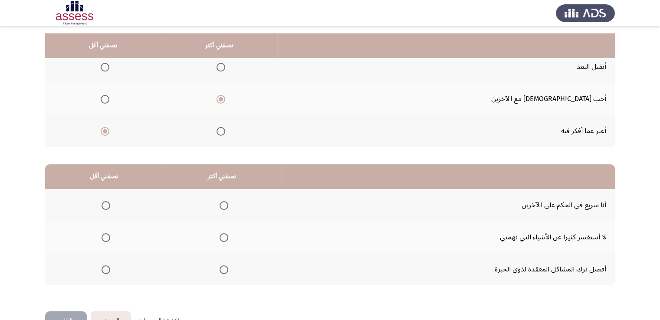
scroll to position [99, 0]
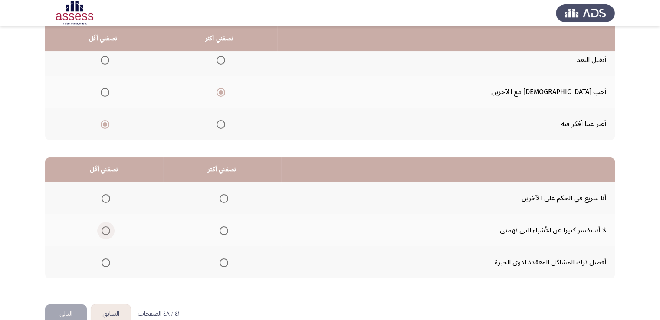
click at [104, 227] on span "Select an option" at bounding box center [106, 231] width 9 height 9
click at [104, 227] on input "Select an option" at bounding box center [106, 231] width 9 height 9
click at [220, 194] on span "Select an option" at bounding box center [224, 198] width 9 height 9
click at [220, 194] on input "Select an option" at bounding box center [224, 198] width 9 height 9
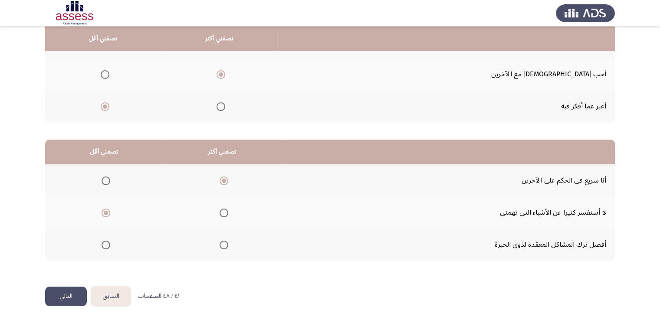
click at [68, 297] on button "التالي" at bounding box center [66, 297] width 42 height 20
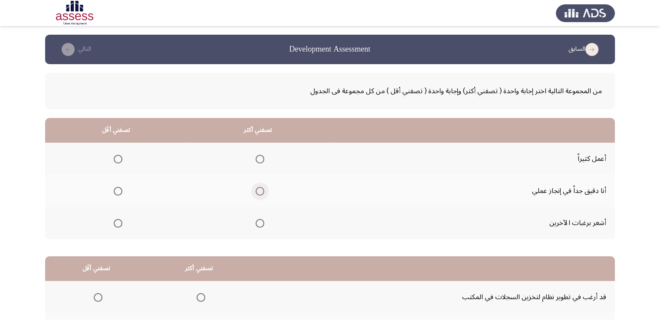
click at [256, 187] on span "Select an option" at bounding box center [260, 191] width 9 height 9
click at [256, 187] on input "Select an option" at bounding box center [260, 191] width 9 height 9
click at [117, 223] on span "Select an option" at bounding box center [118, 223] width 9 height 9
click at [117, 223] on input "Select an option" at bounding box center [118, 223] width 9 height 9
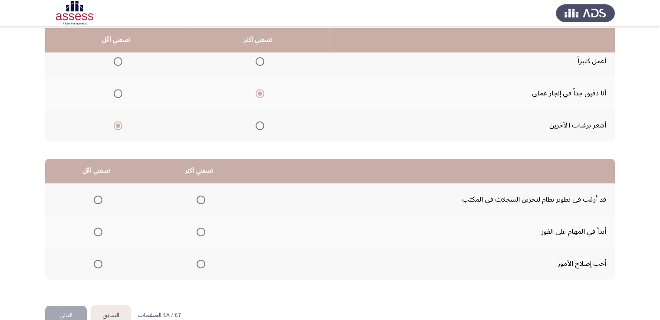
scroll to position [108, 0]
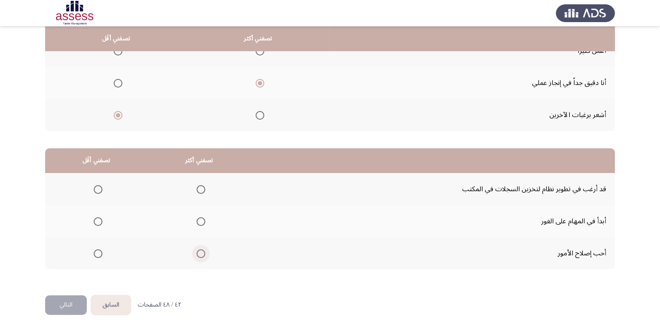
click at [197, 252] on span "Select an option" at bounding box center [201, 254] width 9 height 9
click at [197, 252] on input "Select an option" at bounding box center [201, 254] width 9 height 9
click at [92, 217] on label "Select an option" at bounding box center [96, 221] width 12 height 9
click at [94, 217] on input "Select an option" at bounding box center [98, 221] width 9 height 9
click at [68, 306] on button "التالي" at bounding box center [66, 306] width 42 height 20
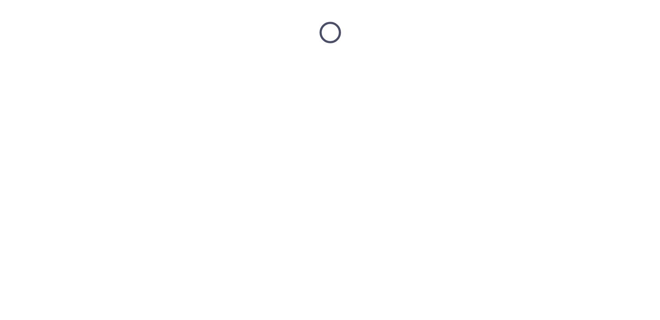
scroll to position [0, 0]
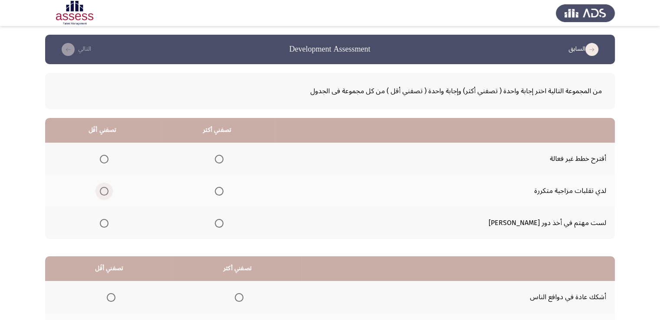
click at [108, 191] on span "Select an option" at bounding box center [104, 191] width 9 height 9
click at [108, 191] on input "Select an option" at bounding box center [104, 191] width 9 height 9
click at [223, 223] on span "Select an option" at bounding box center [219, 223] width 9 height 9
click at [223, 223] on input "Select an option" at bounding box center [219, 223] width 9 height 9
click at [108, 219] on span "Select an option" at bounding box center [104, 223] width 9 height 9
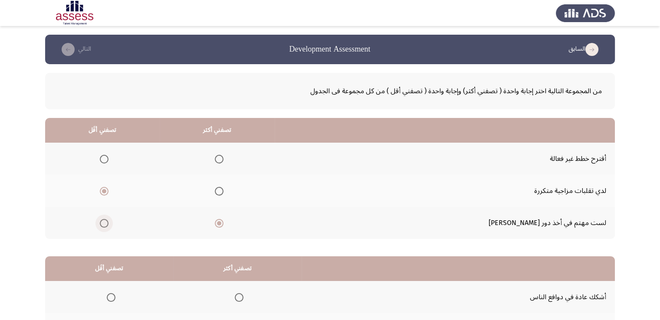
click at [108, 219] on input "Select an option" at bounding box center [104, 223] width 9 height 9
click at [223, 228] on mat-radio-group "Select an option" at bounding box center [217, 223] width 12 height 15
click at [223, 223] on span "Select an option" at bounding box center [219, 223] width 9 height 9
click at [223, 223] on input "Select an option" at bounding box center [219, 223] width 9 height 9
click at [108, 191] on span "Select an option" at bounding box center [104, 191] width 9 height 9
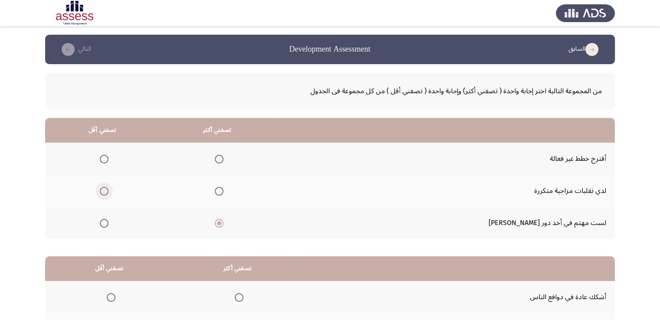
click at [108, 191] on input "Select an option" at bounding box center [104, 191] width 9 height 9
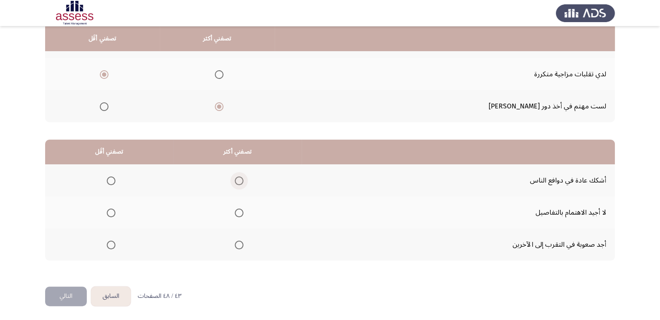
click at [235, 177] on span "Select an option" at bounding box center [239, 181] width 9 height 9
click at [235, 177] on input "Select an option" at bounding box center [239, 181] width 9 height 9
click at [112, 211] on span "Select an option" at bounding box center [111, 213] width 9 height 9
click at [112, 211] on input "Select an option" at bounding box center [111, 213] width 9 height 9
click at [69, 290] on button "التالي" at bounding box center [66, 297] width 42 height 20
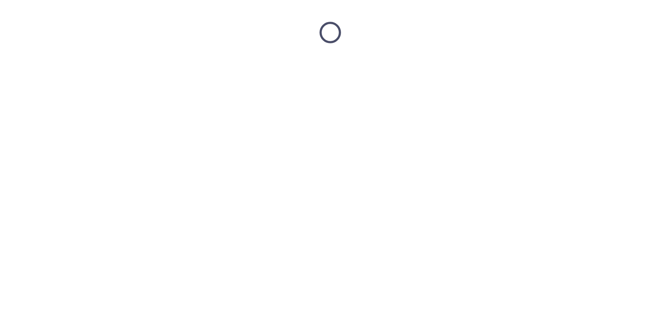
scroll to position [0, 0]
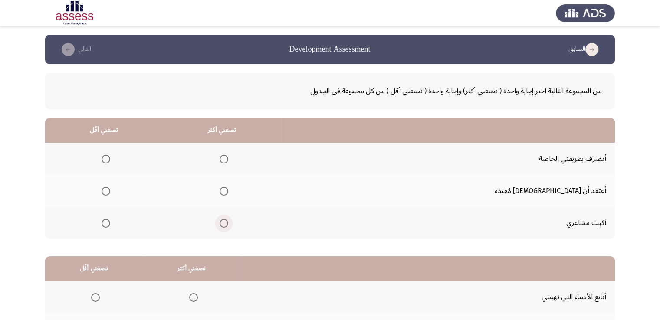
click at [228, 226] on span "Select an option" at bounding box center [224, 223] width 9 height 9
click at [228, 226] on input "Select an option" at bounding box center [224, 223] width 9 height 9
click at [124, 191] on th at bounding box center [104, 191] width 118 height 32
click at [110, 191] on span "Select an option" at bounding box center [106, 191] width 9 height 9
click at [110, 191] on input "Select an option" at bounding box center [106, 191] width 9 height 9
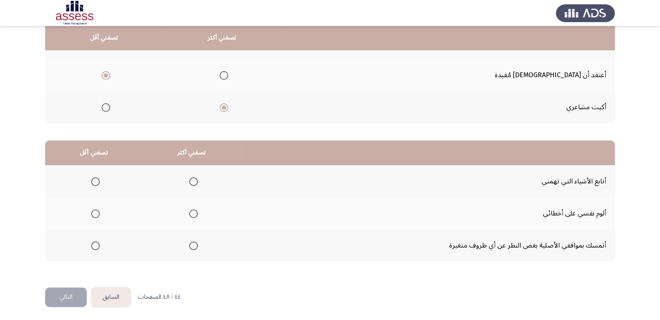
scroll to position [117, 0]
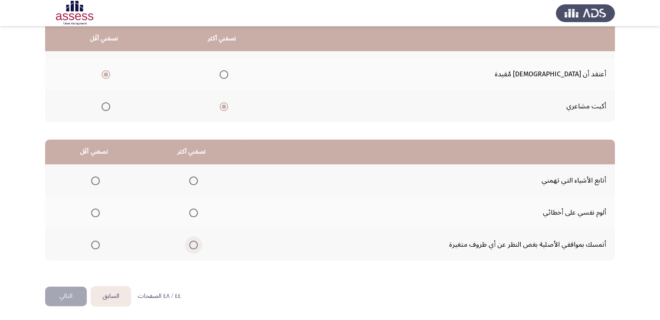
click at [191, 245] on span "Select an option" at bounding box center [193, 245] width 9 height 9
click at [191, 245] on input "Select an option" at bounding box center [193, 245] width 9 height 9
click at [192, 184] on span "Select an option" at bounding box center [193, 181] width 9 height 9
click at [192, 184] on input "Select an option" at bounding box center [193, 181] width 9 height 9
click at [95, 210] on span "Select an option" at bounding box center [95, 213] width 9 height 9
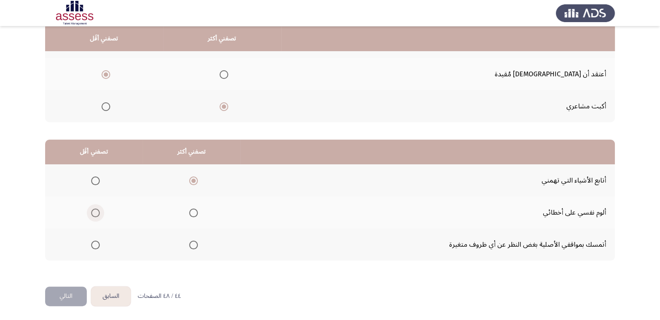
click at [95, 210] on input "Select an option" at bounding box center [95, 213] width 9 height 9
click at [94, 245] on span "Select an option" at bounding box center [95, 245] width 9 height 9
click at [94, 245] on input "Select an option" at bounding box center [95, 245] width 9 height 9
click at [189, 213] on span "Select an option" at bounding box center [193, 213] width 9 height 9
click at [189, 213] on input "Select an option" at bounding box center [193, 213] width 9 height 9
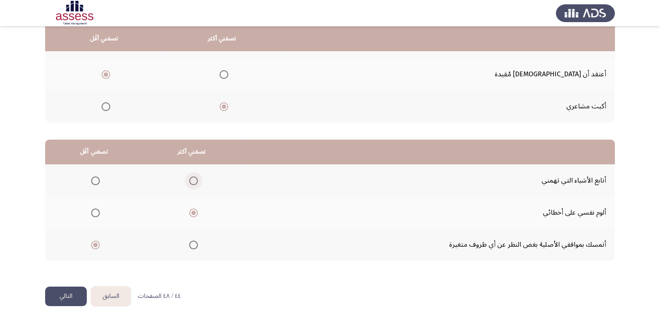
click at [191, 181] on span "Select an option" at bounding box center [193, 181] width 9 height 9
click at [191, 181] on input "Select an option" at bounding box center [193, 181] width 9 height 9
click at [193, 212] on span "Select an option" at bounding box center [193, 213] width 9 height 9
click at [193, 212] on input "Select an option" at bounding box center [193, 213] width 9 height 9
click at [191, 181] on span "Select an option" at bounding box center [193, 181] width 9 height 9
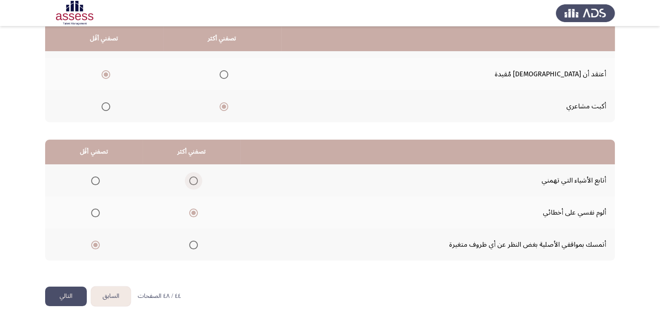
click at [191, 181] on input "Select an option" at bounding box center [193, 181] width 9 height 9
click at [60, 293] on button "التالي" at bounding box center [66, 297] width 42 height 20
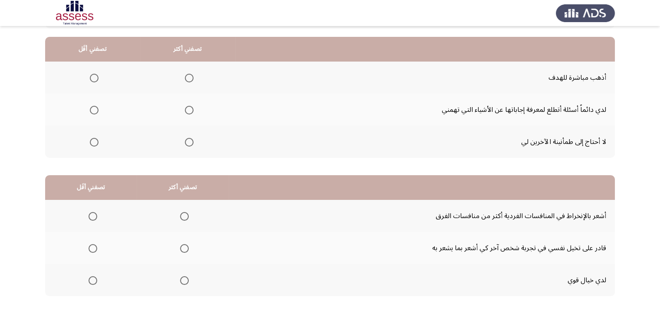
scroll to position [81, 0]
click at [189, 108] on span "Select an option" at bounding box center [189, 110] width 9 height 9
click at [189, 108] on input "Select an option" at bounding box center [189, 110] width 9 height 9
click at [102, 141] on th at bounding box center [92, 142] width 95 height 32
click at [95, 141] on span "Select an option" at bounding box center [94, 142] width 9 height 9
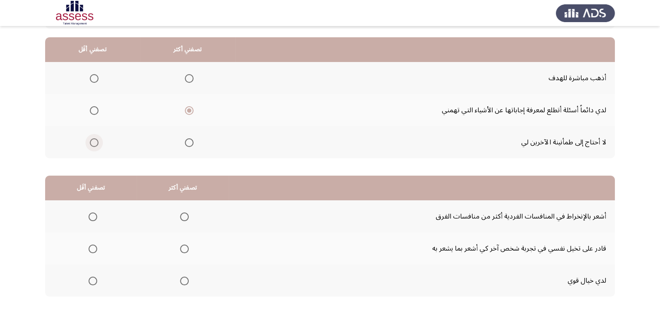
click at [95, 141] on input "Select an option" at bounding box center [94, 142] width 9 height 9
click at [648, 155] on app-assessment-container "السابق Development Assessment التالي من المجموعة التالية اختر إجابة واحدة ( تصف…" at bounding box center [330, 138] width 660 height 369
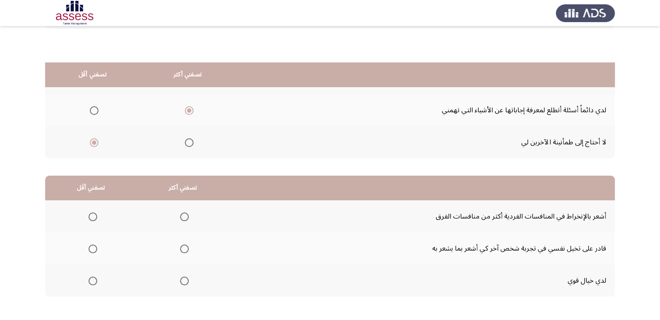
scroll to position [117, 0]
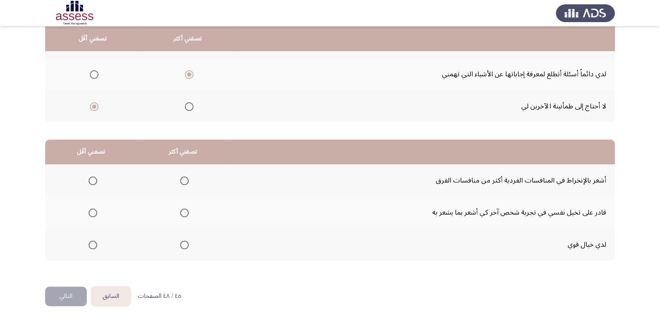
click at [184, 244] on span "Select an option" at bounding box center [184, 245] width 9 height 9
click at [184, 244] on input "Select an option" at bounding box center [184, 245] width 9 height 9
click at [89, 215] on span "Select an option" at bounding box center [93, 213] width 9 height 9
click at [89, 215] on input "Select an option" at bounding box center [93, 213] width 9 height 9
click at [75, 294] on button "التالي" at bounding box center [66, 297] width 42 height 20
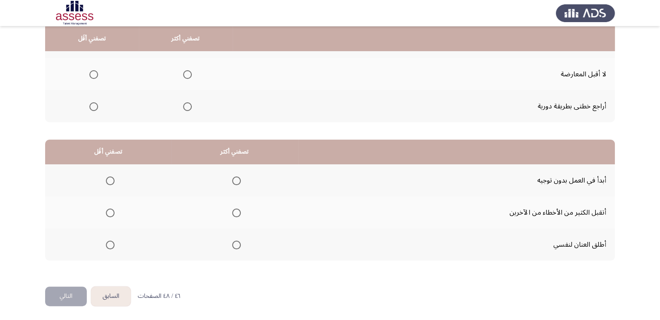
click at [111, 293] on button "السابق" at bounding box center [110, 297] width 39 height 20
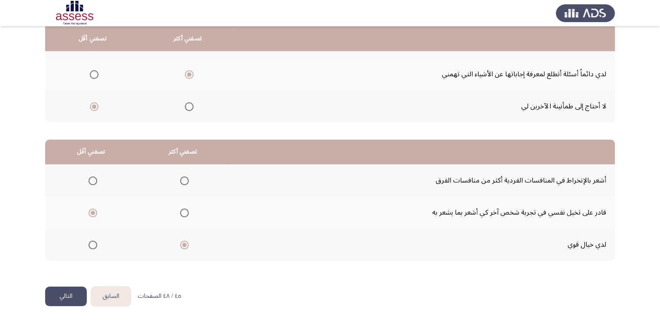
click at [61, 290] on button "التالي" at bounding box center [66, 297] width 42 height 20
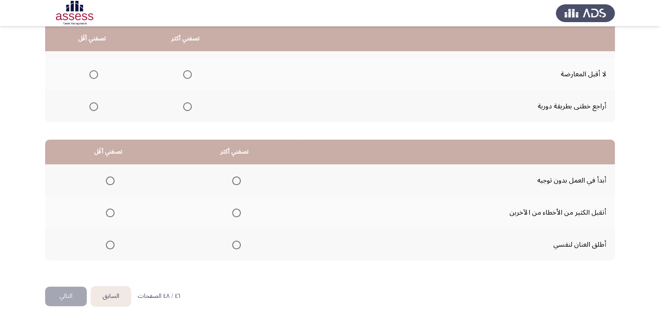
click at [105, 294] on button "السابق" at bounding box center [110, 297] width 39 height 20
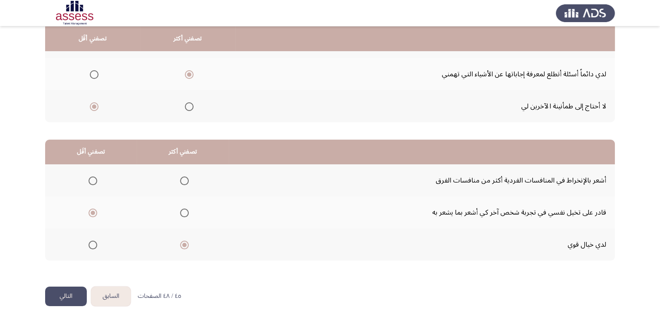
click at [61, 296] on button "التالي" at bounding box center [66, 297] width 42 height 20
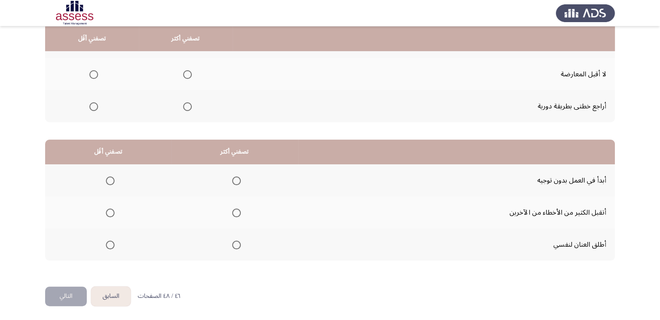
click at [109, 297] on button "السابق" at bounding box center [110, 297] width 39 height 20
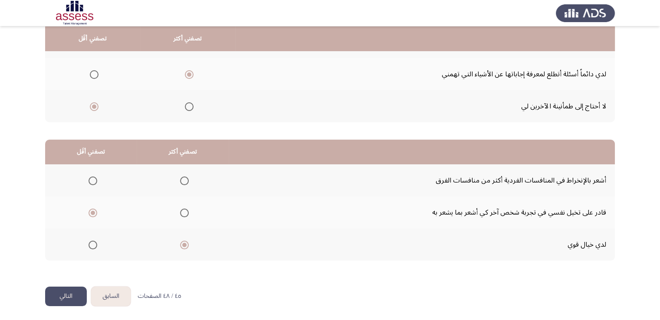
click at [66, 302] on button "التالي" at bounding box center [66, 297] width 42 height 20
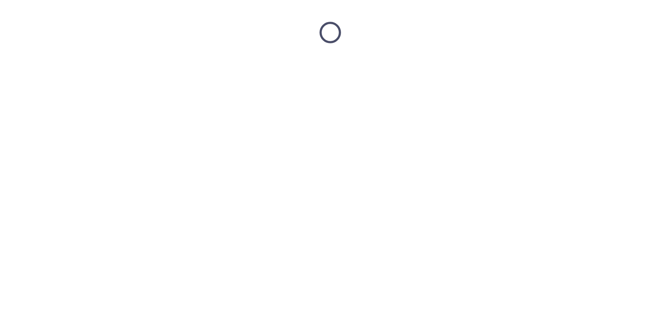
scroll to position [0, 0]
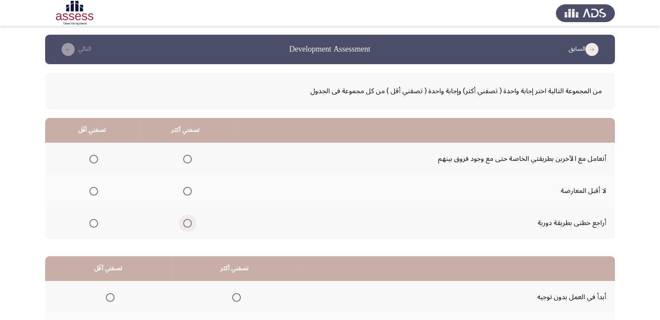
click at [189, 221] on span "Select an option" at bounding box center [187, 223] width 9 height 9
click at [189, 221] on input "Select an option" at bounding box center [187, 223] width 9 height 9
click at [93, 155] on span "Select an option" at bounding box center [93, 159] width 9 height 9
click at [93, 155] on input "Select an option" at bounding box center [93, 159] width 9 height 9
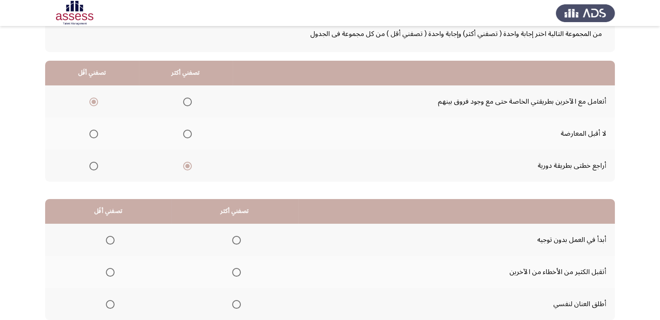
scroll to position [40, 0]
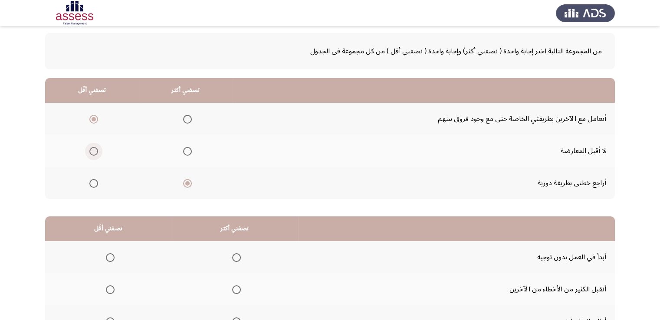
click at [94, 151] on span "Select an option" at bounding box center [93, 151] width 9 height 9
click at [94, 151] on input "Select an option" at bounding box center [93, 151] width 9 height 9
click at [185, 156] on mat-radio-group "Select an option" at bounding box center [186, 151] width 12 height 15
click at [186, 154] on span "Select an option" at bounding box center [187, 151] width 9 height 9
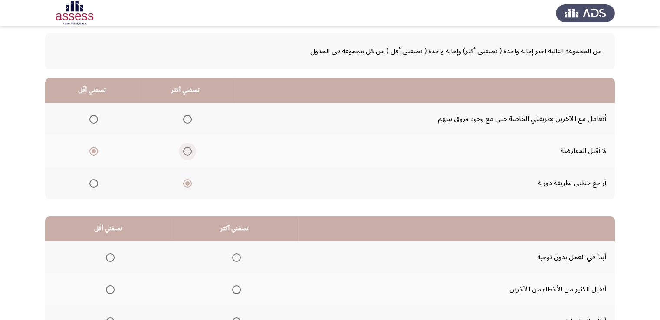
click at [186, 154] on input "Select an option" at bounding box center [187, 151] width 9 height 9
click at [91, 118] on span "Select an option" at bounding box center [93, 119] width 9 height 9
click at [91, 118] on input "Select an option" at bounding box center [93, 119] width 9 height 9
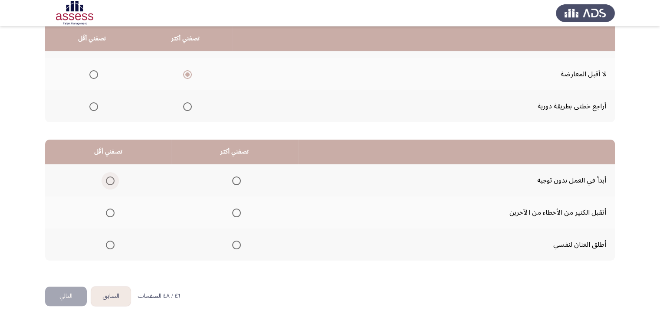
click at [112, 178] on span "Select an option" at bounding box center [110, 181] width 9 height 9
click at [112, 178] on input "Select an option" at bounding box center [110, 181] width 9 height 9
click at [233, 246] on span "Select an option" at bounding box center [236, 245] width 9 height 9
click at [233, 246] on input "Select an option" at bounding box center [236, 245] width 9 height 9
click at [63, 296] on button "التالي" at bounding box center [66, 297] width 42 height 20
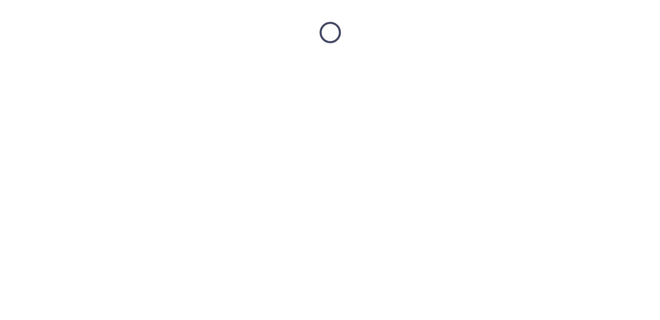
scroll to position [0, 0]
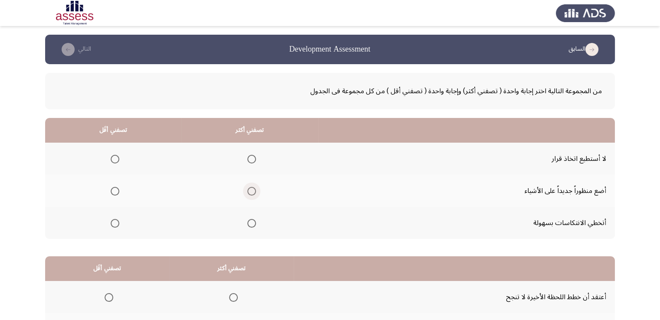
click at [248, 188] on span "Select an option" at bounding box center [251, 191] width 9 height 9
click at [248, 188] on input "Select an option" at bounding box center [251, 191] width 9 height 9
click at [109, 158] on label "Select an option" at bounding box center [113, 159] width 12 height 9
click at [111, 158] on input "Select an option" at bounding box center [115, 159] width 9 height 9
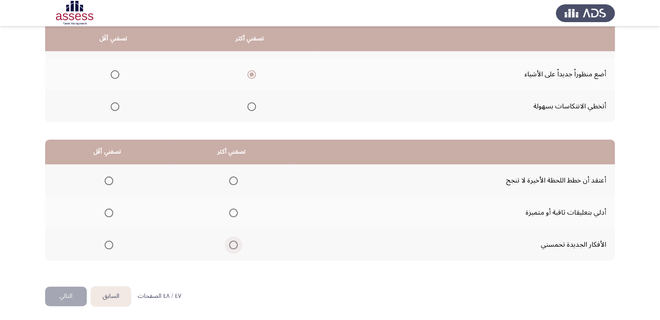
click at [233, 246] on span "Select an option" at bounding box center [233, 245] width 9 height 9
click at [233, 246] on input "Select an option" at bounding box center [233, 245] width 9 height 9
click at [107, 179] on span "Select an option" at bounding box center [109, 181] width 9 height 9
click at [107, 179] on input "Select an option" at bounding box center [109, 181] width 9 height 9
click at [71, 296] on button "التالي" at bounding box center [66, 297] width 42 height 20
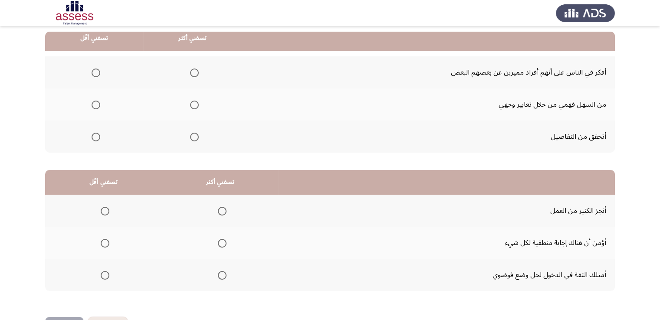
scroll to position [87, 0]
click at [195, 136] on span "Select an option" at bounding box center [194, 136] width 9 height 9
click at [195, 136] on input "Select an option" at bounding box center [194, 136] width 9 height 9
click at [97, 105] on span "Select an option" at bounding box center [96, 104] width 9 height 9
click at [97, 105] on input "Select an option" at bounding box center [96, 104] width 9 height 9
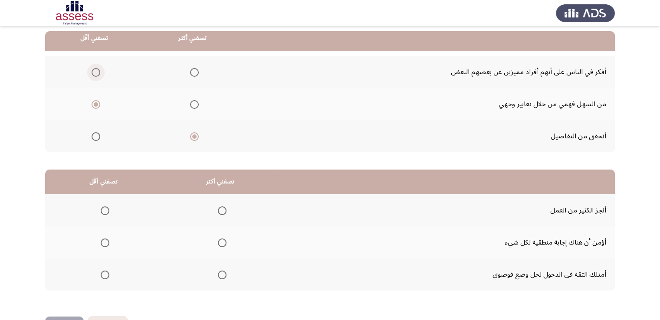
click at [97, 69] on span "Select an option" at bounding box center [96, 72] width 9 height 9
click at [97, 69] on input "Select an option" at bounding box center [96, 72] width 9 height 9
click at [95, 102] on span "Select an option" at bounding box center [96, 104] width 9 height 9
click at [95, 102] on input "Select an option" at bounding box center [96, 104] width 9 height 9
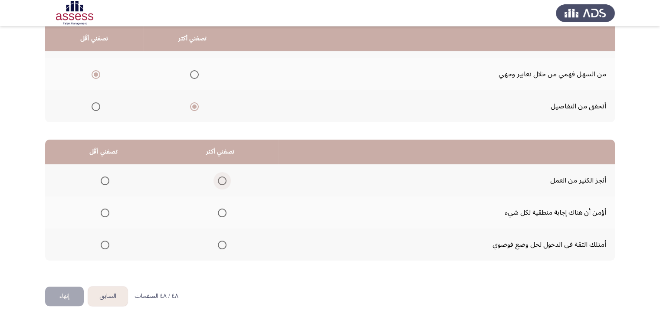
click at [219, 180] on span "Select an option" at bounding box center [222, 181] width 9 height 9
click at [219, 180] on input "Select an option" at bounding box center [222, 181] width 9 height 9
click at [105, 213] on span "Select an option" at bounding box center [105, 213] width 9 height 9
click at [105, 213] on input "Select an option" at bounding box center [105, 213] width 9 height 9
click at [70, 290] on button "إنهاء" at bounding box center [64, 297] width 39 height 20
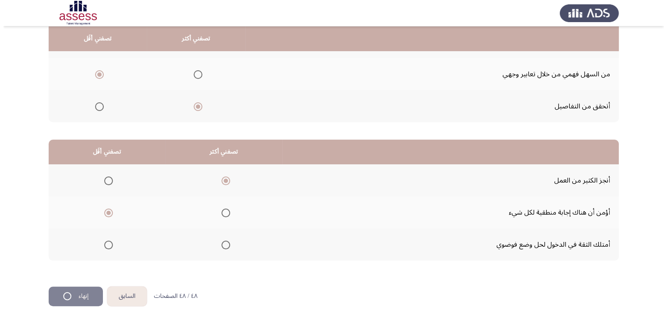
scroll to position [0, 0]
